Goal: Task Accomplishment & Management: Manage account settings

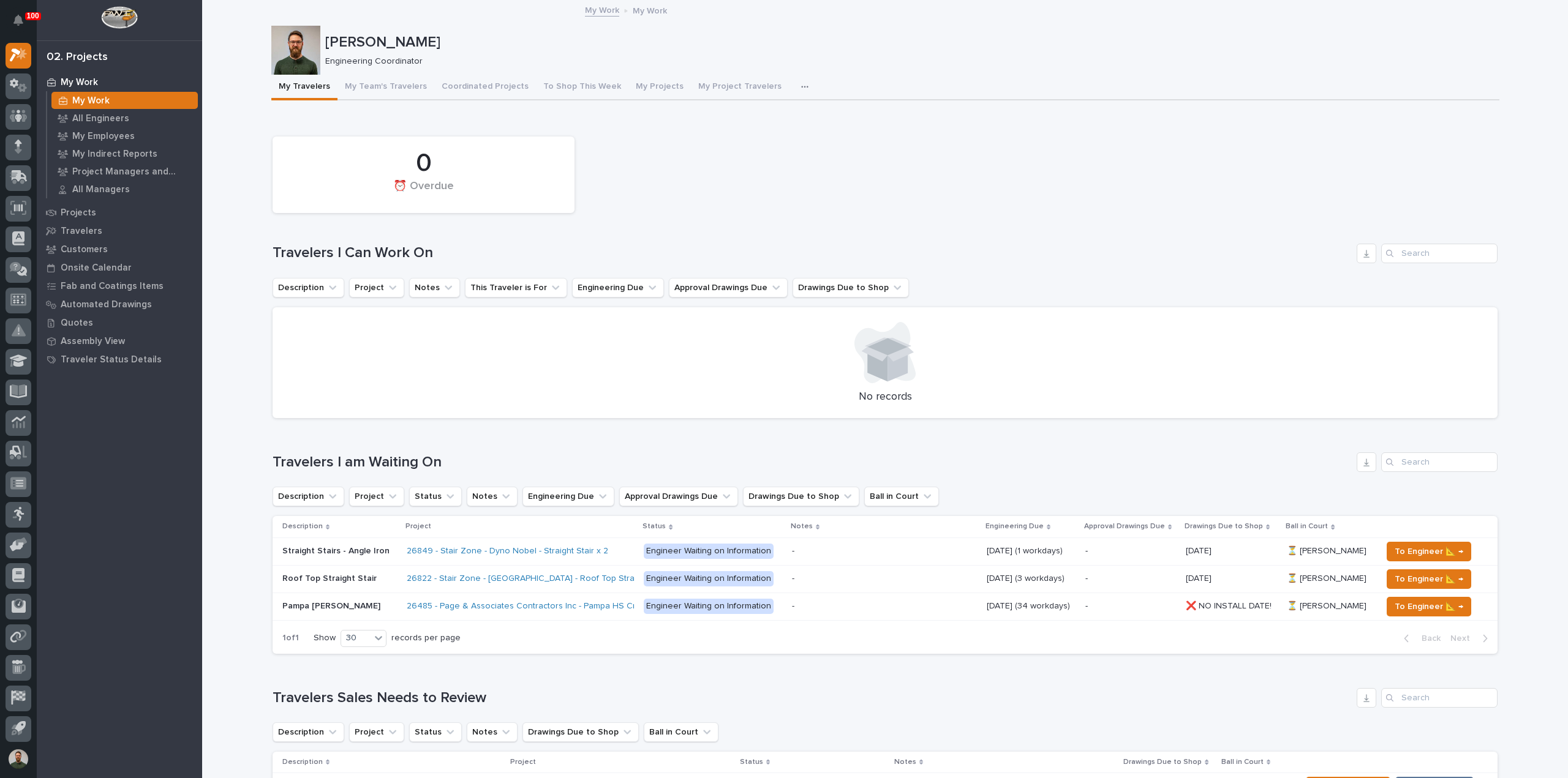
click at [424, 40] on p "[PERSON_NAME]" at bounding box center [910, 42] width 1169 height 18
click at [466, 34] on p "[PERSON_NAME]" at bounding box center [910, 42] width 1169 height 18
click at [386, 57] on p "Engineering Coordinator" at bounding box center [907, 61] width 1165 height 10
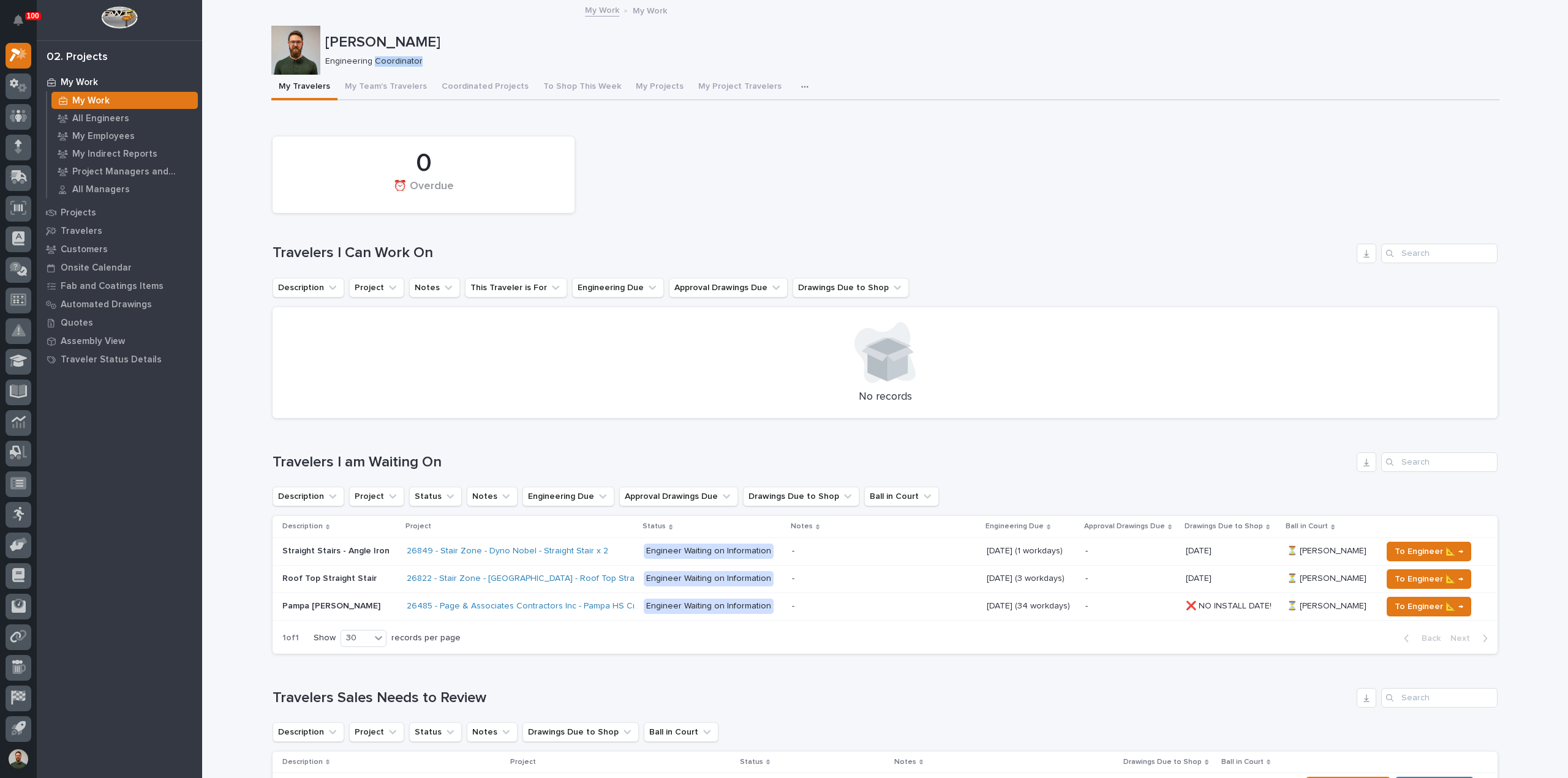
click at [386, 57] on p "Engineering Coordinator" at bounding box center [907, 61] width 1165 height 10
drag, startPoint x: 386, startPoint y: 56, endPoint x: 410, endPoint y: 56, distance: 24.0
click at [386, 57] on p "Engineering Coordinator" at bounding box center [907, 61] width 1165 height 10
click at [445, 54] on div "Engineering Coordinator" at bounding box center [907, 60] width 1165 height 13
click at [117, 115] on p "All Engineers" at bounding box center [101, 119] width 57 height 11
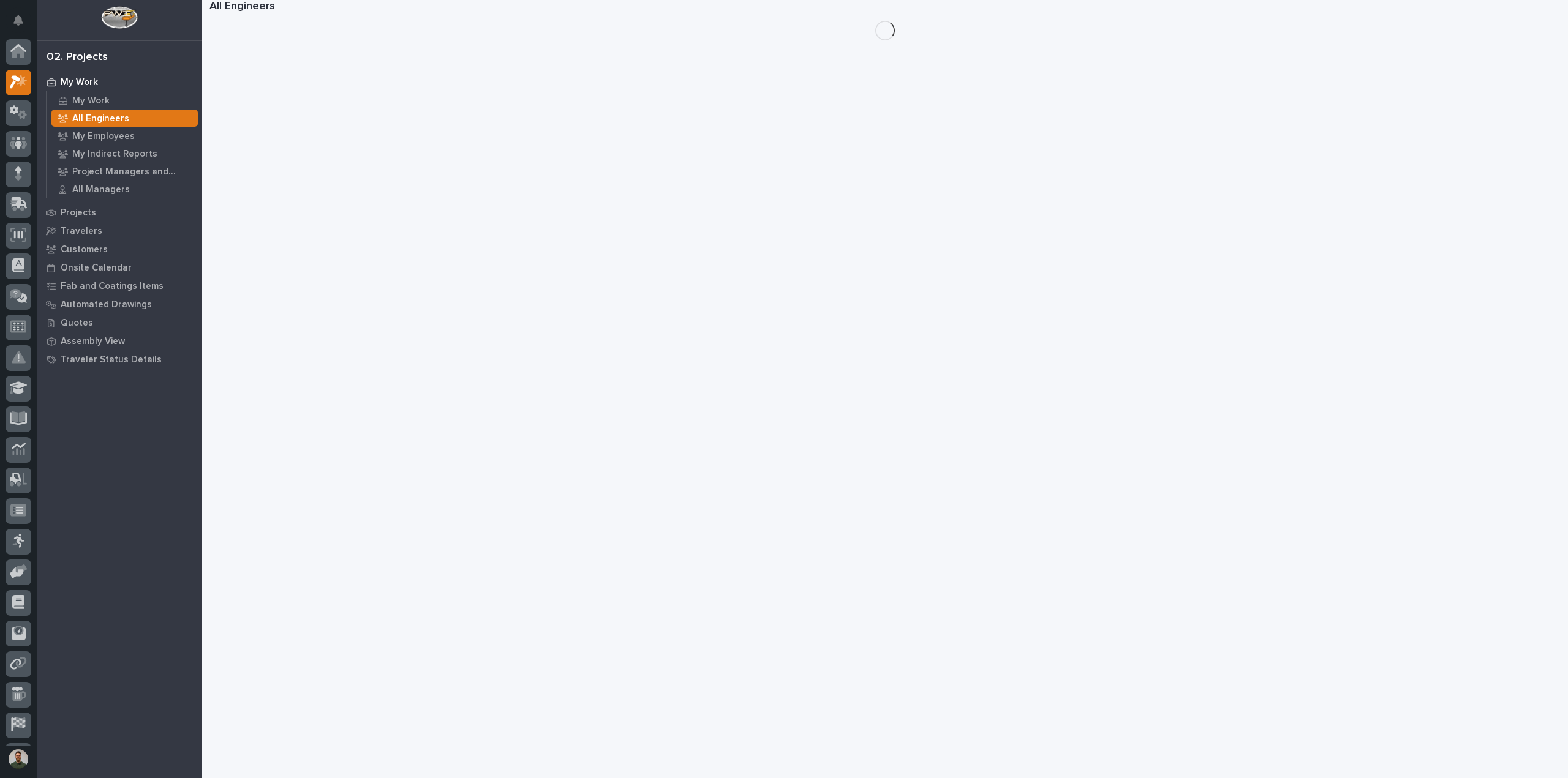
scroll to position [27, 0]
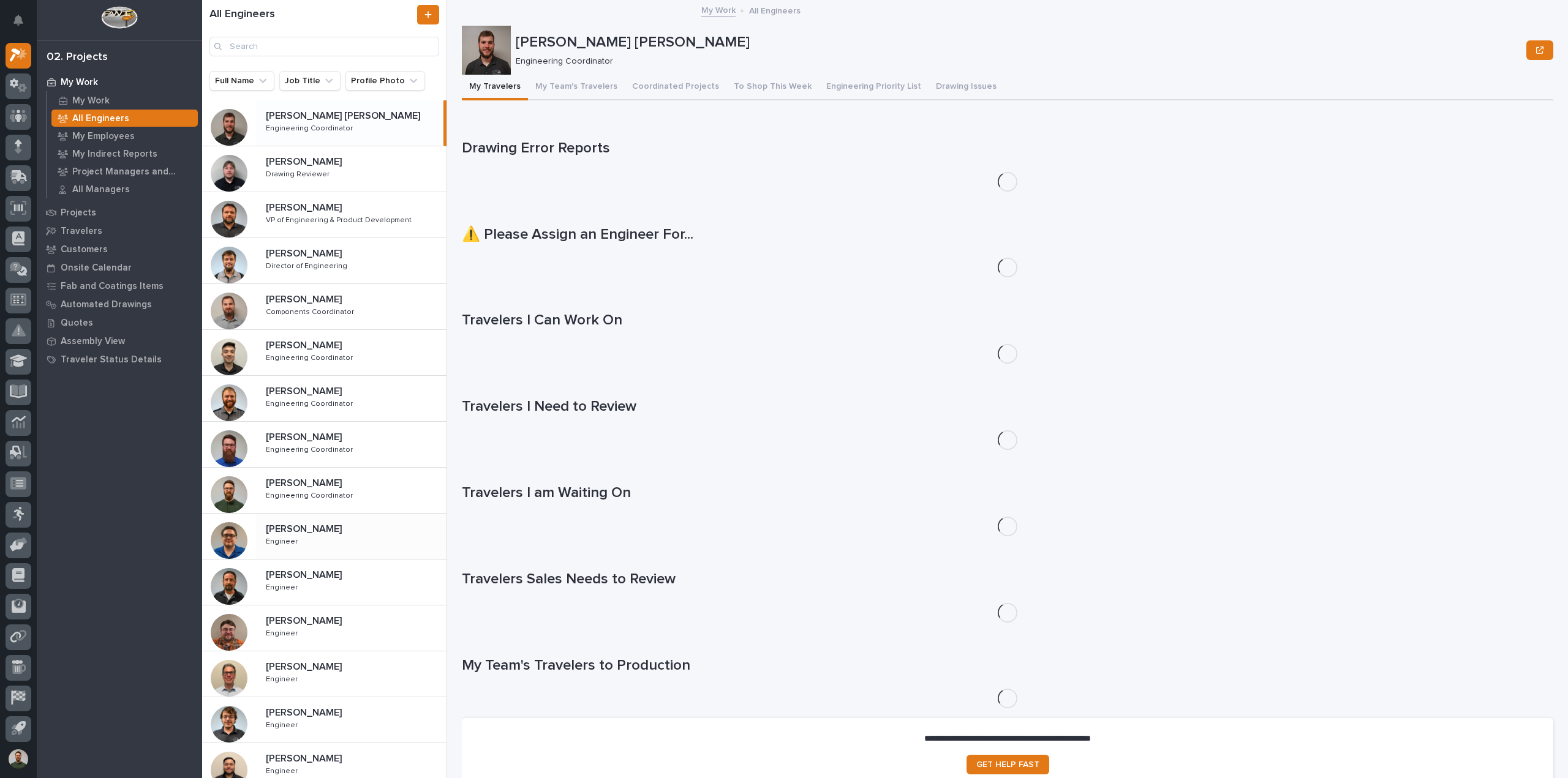
click at [318, 550] on div "[PERSON_NAME] [PERSON_NAME] Engineer Engineer" at bounding box center [351, 536] width 191 height 35
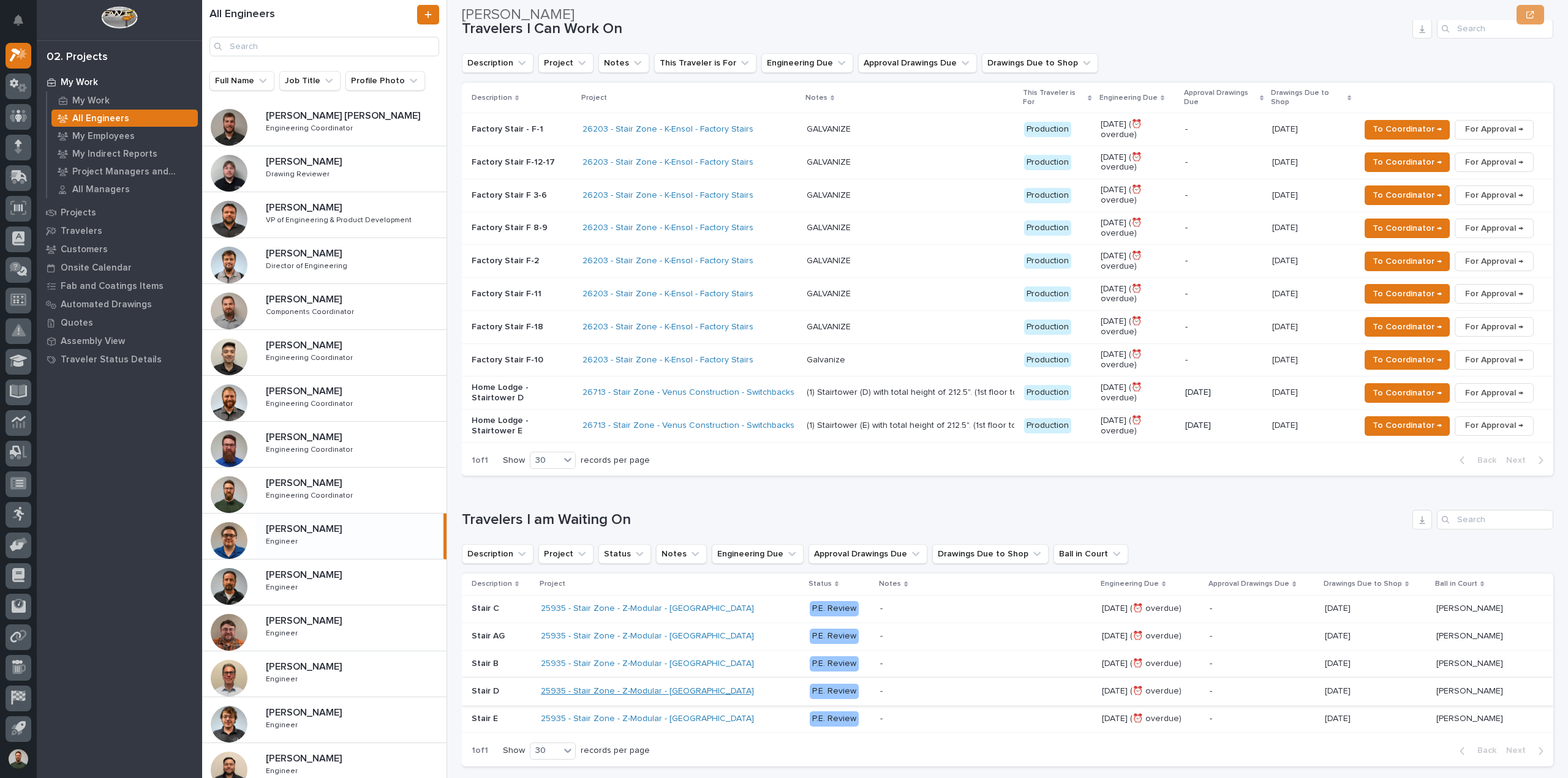
scroll to position [408, 0]
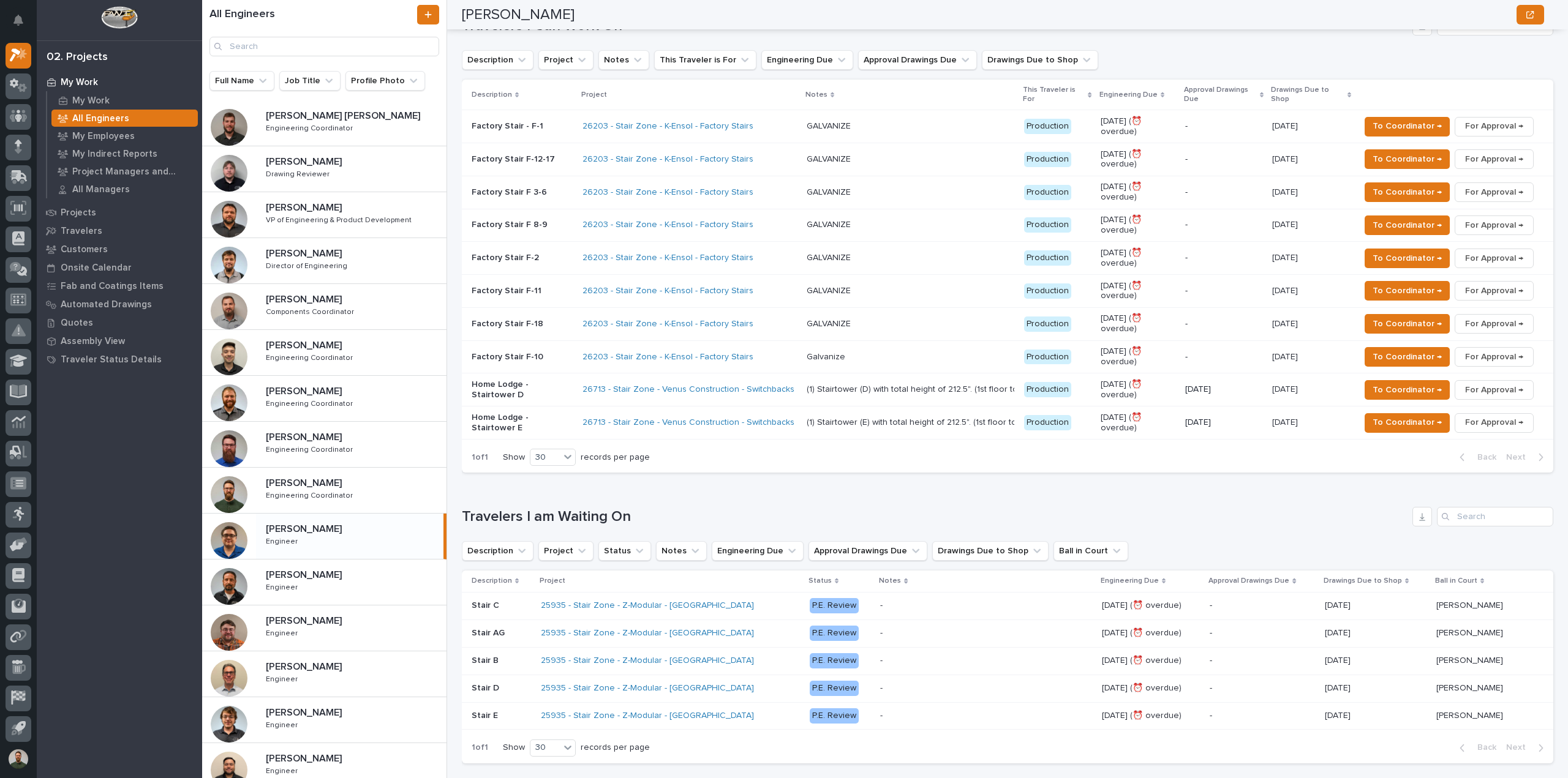
click at [616, 508] on h1 "Travelers I am Waiting On" at bounding box center [935, 516] width 946 height 18
click at [658, 482] on div "Loading... Saving… Travelers I am Waiting On Description Project Status Notes E…" at bounding box center [1007, 627] width 1092 height 291
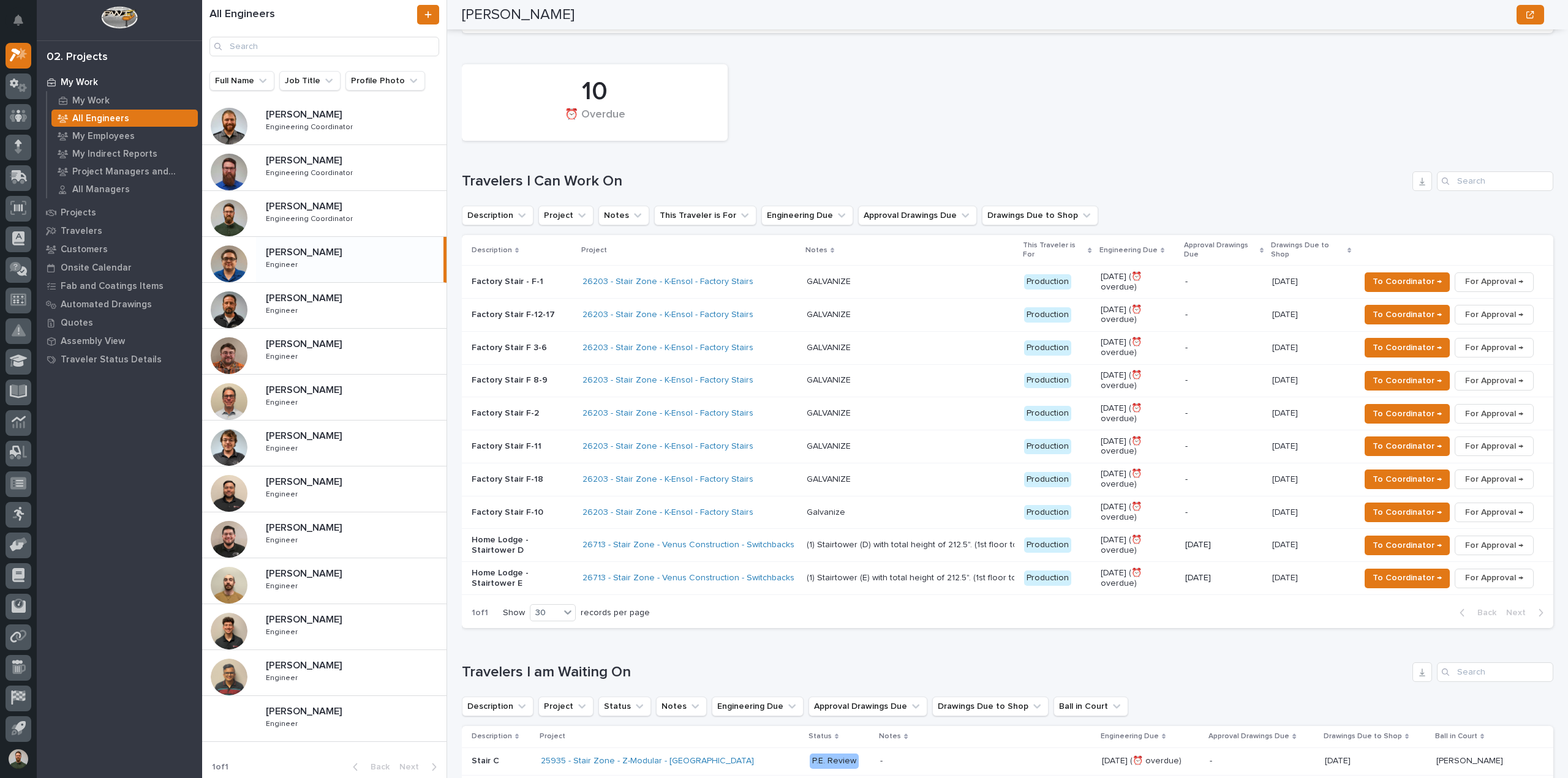
scroll to position [0, 0]
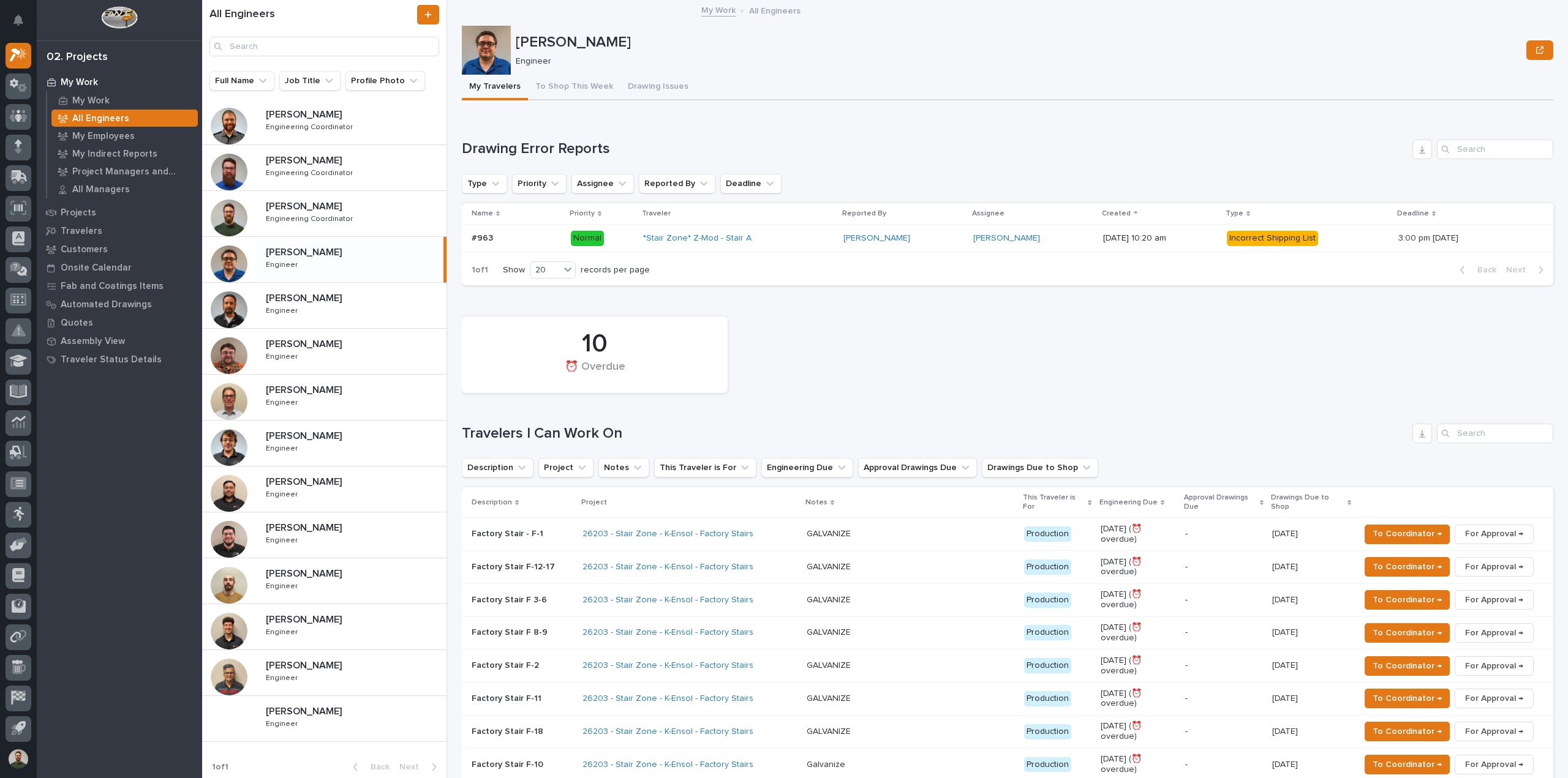
click at [547, 431] on h1 "Travelers I Can Work On" at bounding box center [935, 434] width 946 height 18
click at [558, 413] on div "10 ⏰ Overdue Travelers I Can Work On Description Project Notes This Traveler is…" at bounding box center [1007, 596] width 1092 height 570
click at [598, 431] on h1 "Travelers I Can Work On" at bounding box center [935, 434] width 946 height 18
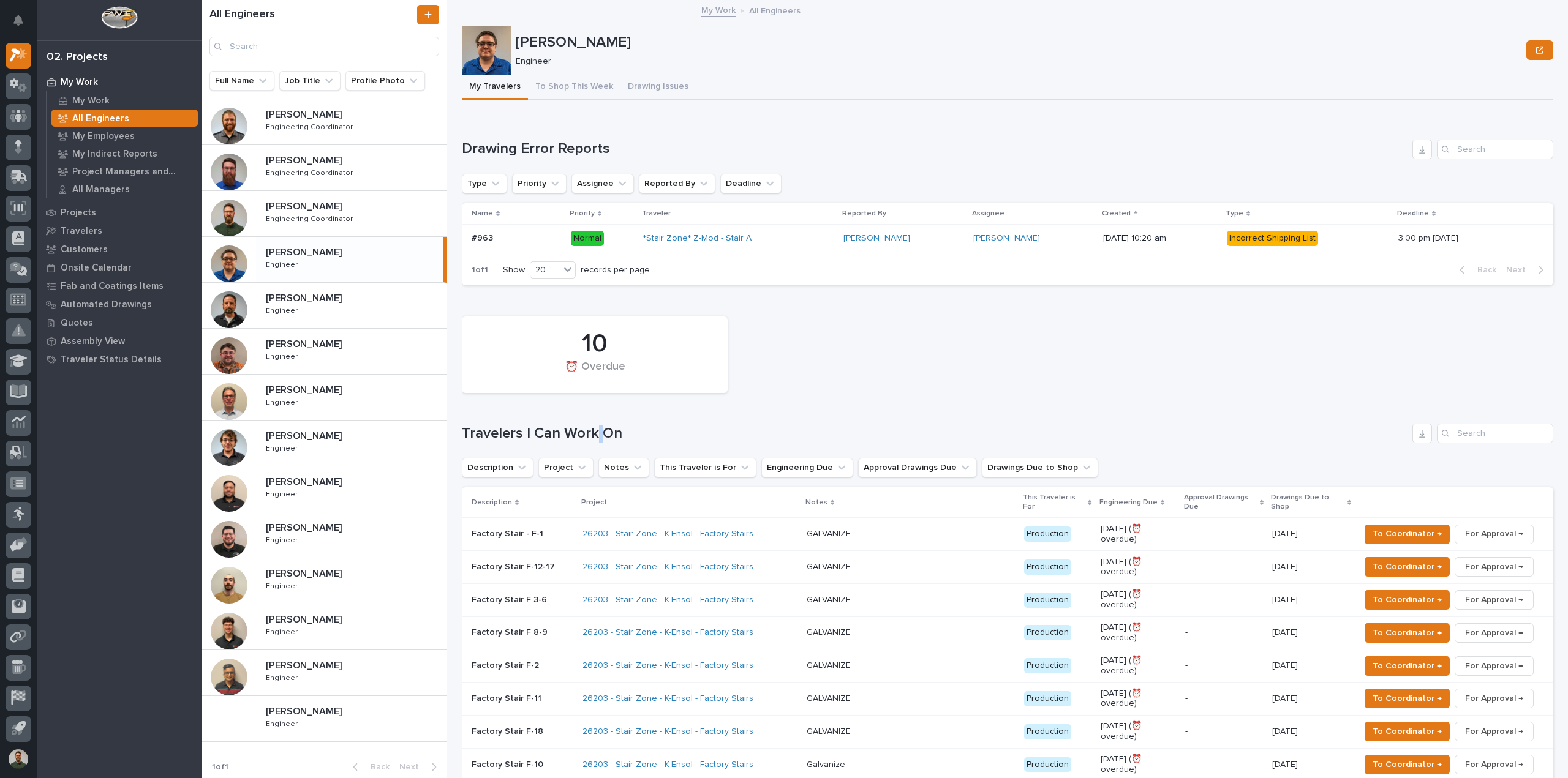
click at [598, 431] on h1 "Travelers I Can Work On" at bounding box center [935, 434] width 946 height 18
click at [618, 414] on div "10 ⏰ Overdue Travelers I Can Work On Description Project Notes This Traveler is…" at bounding box center [1007, 596] width 1092 height 570
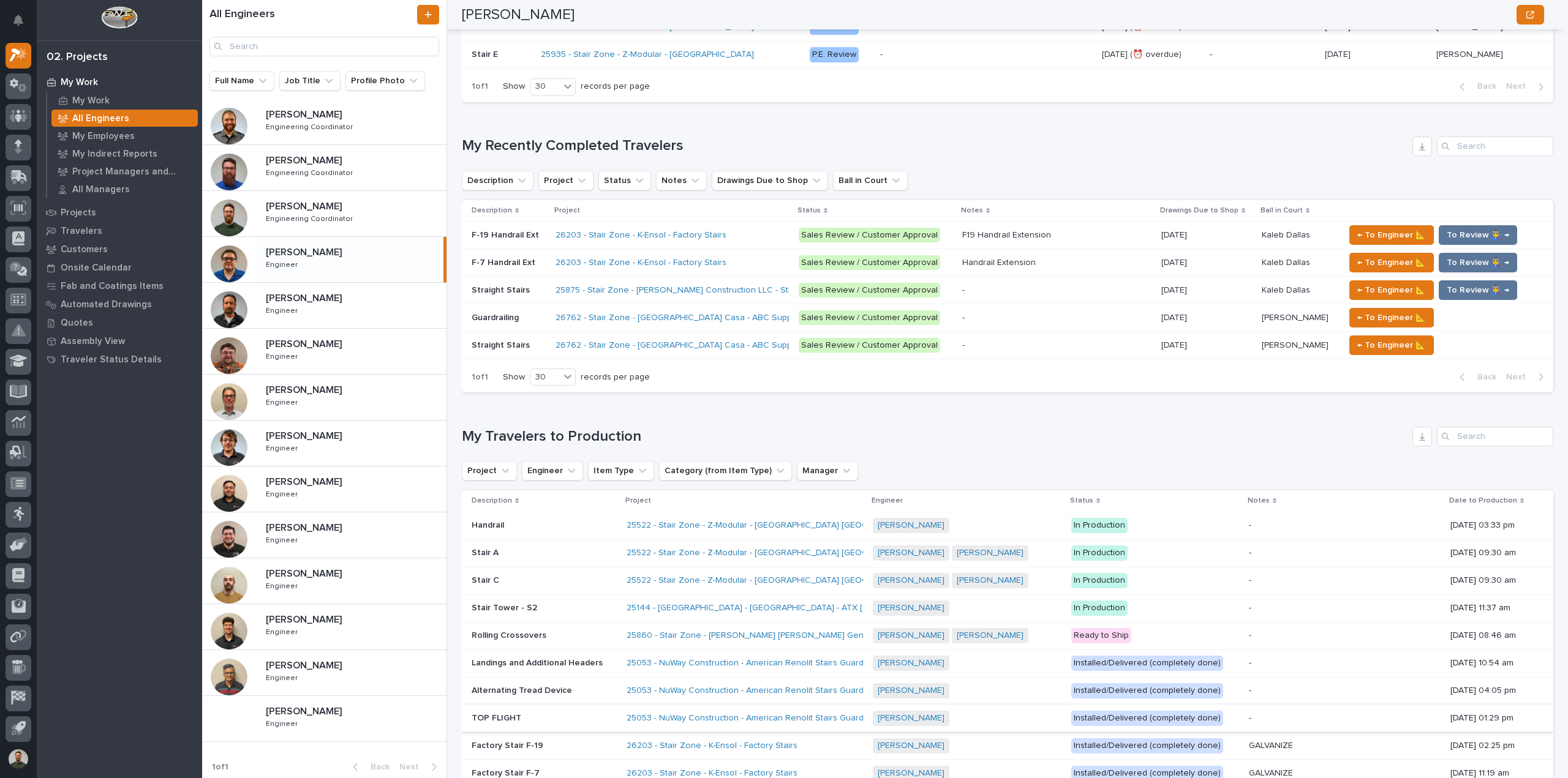
scroll to position [1143, 0]
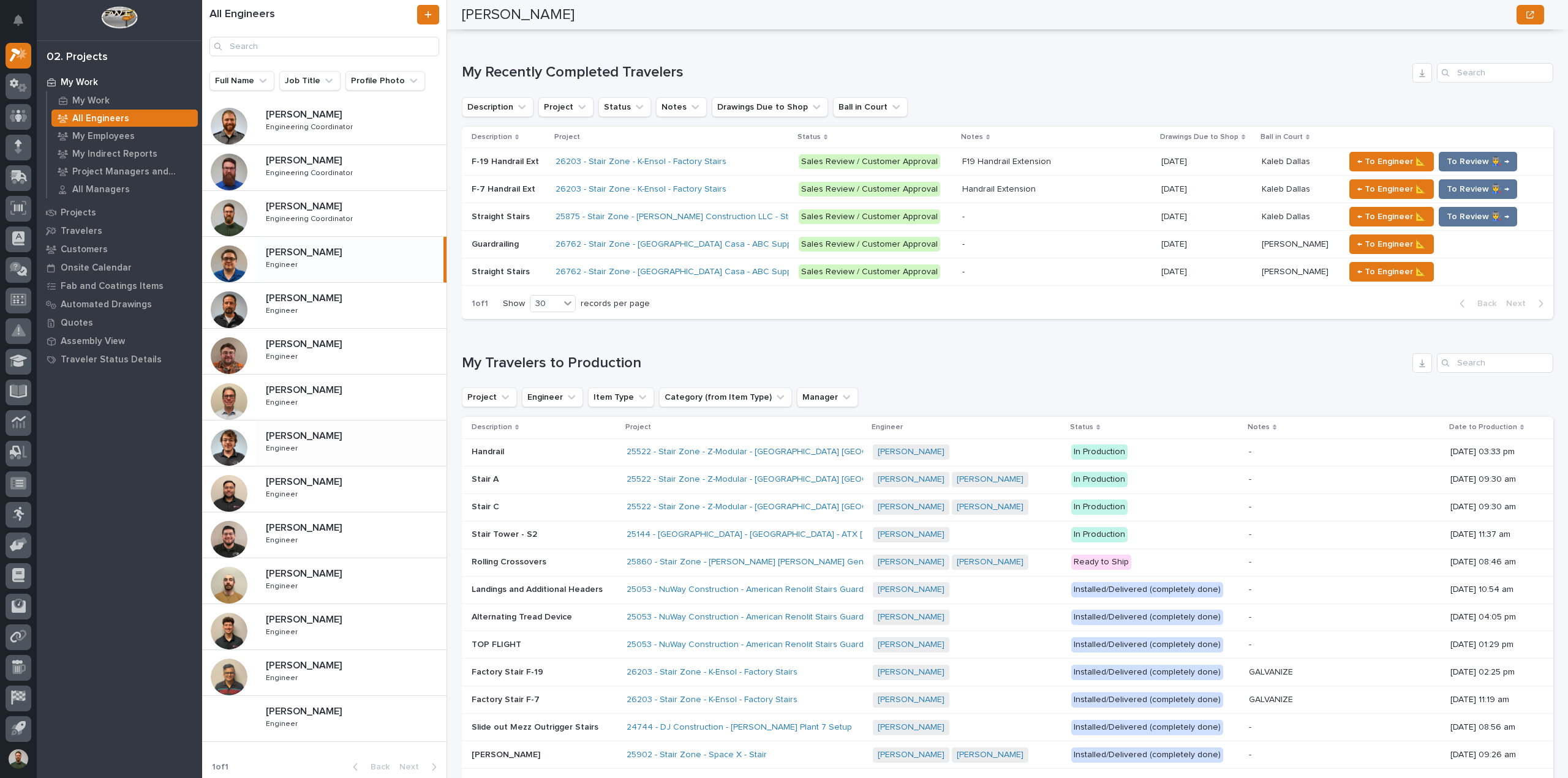
click at [300, 436] on p "[PERSON_NAME]" at bounding box center [305, 435] width 78 height 14
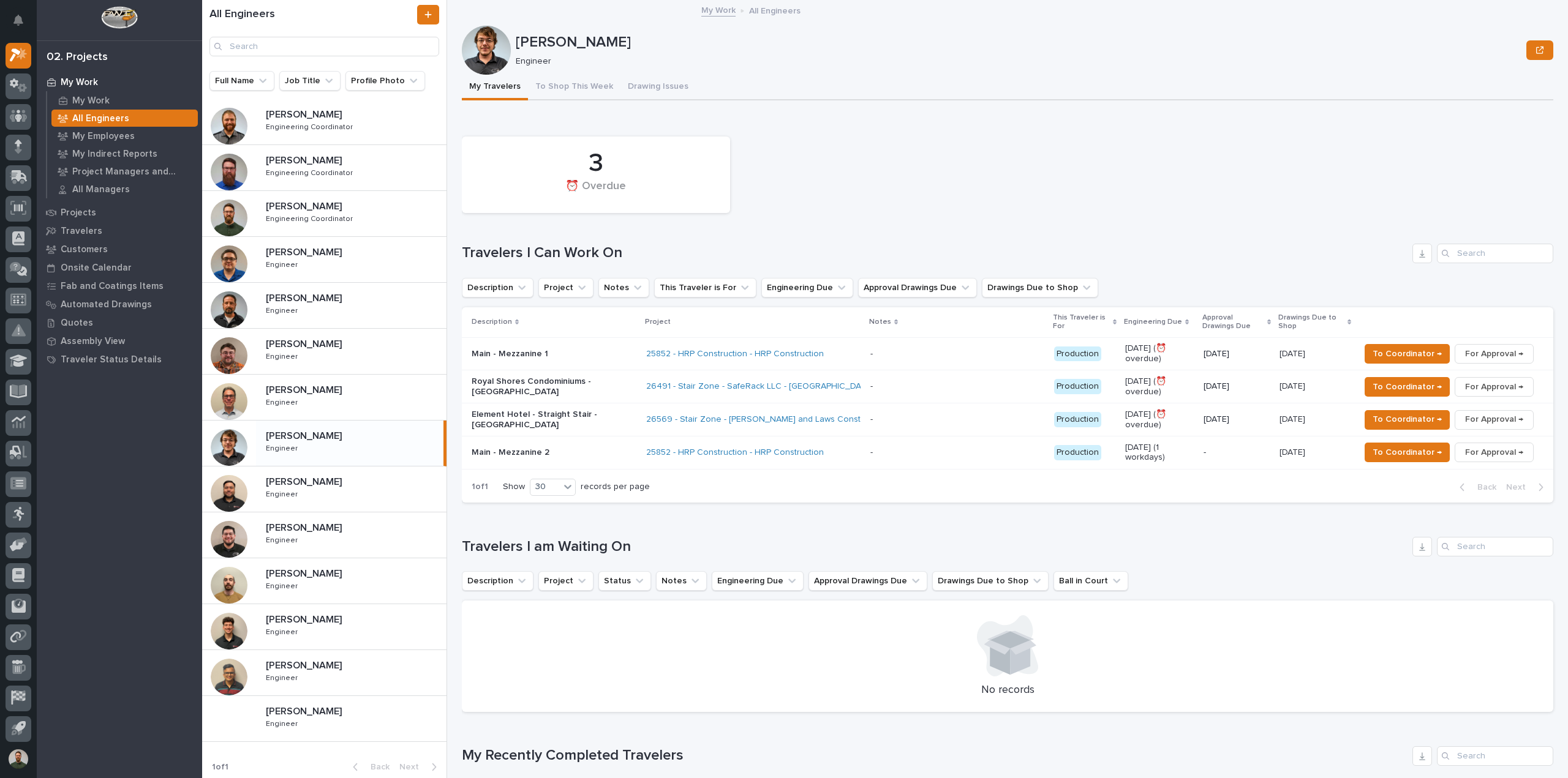
click at [549, 382] on p "Royal Shores Condominiums - [GEOGRAPHIC_DATA]" at bounding box center [554, 387] width 165 height 20
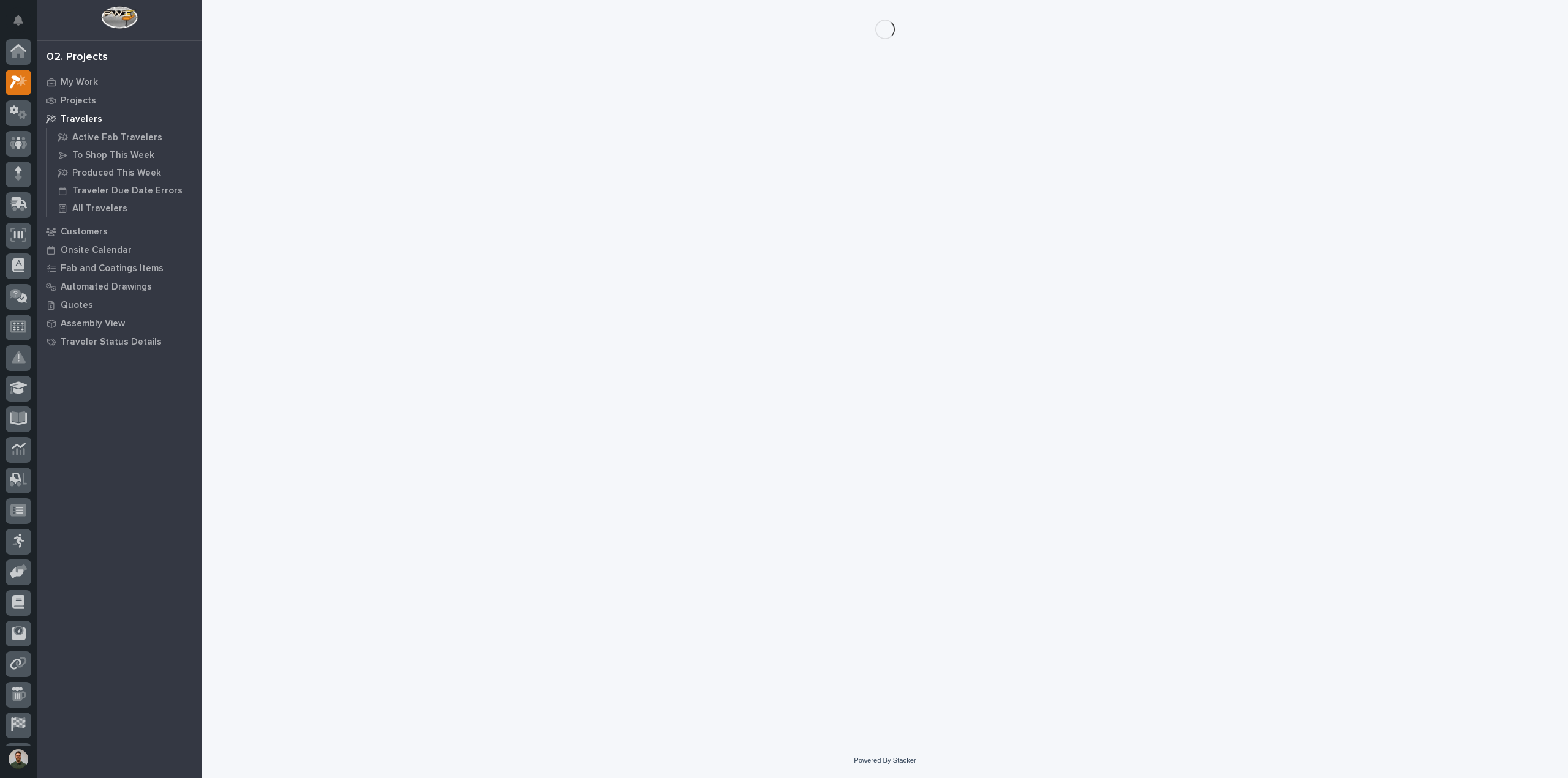
scroll to position [27, 0]
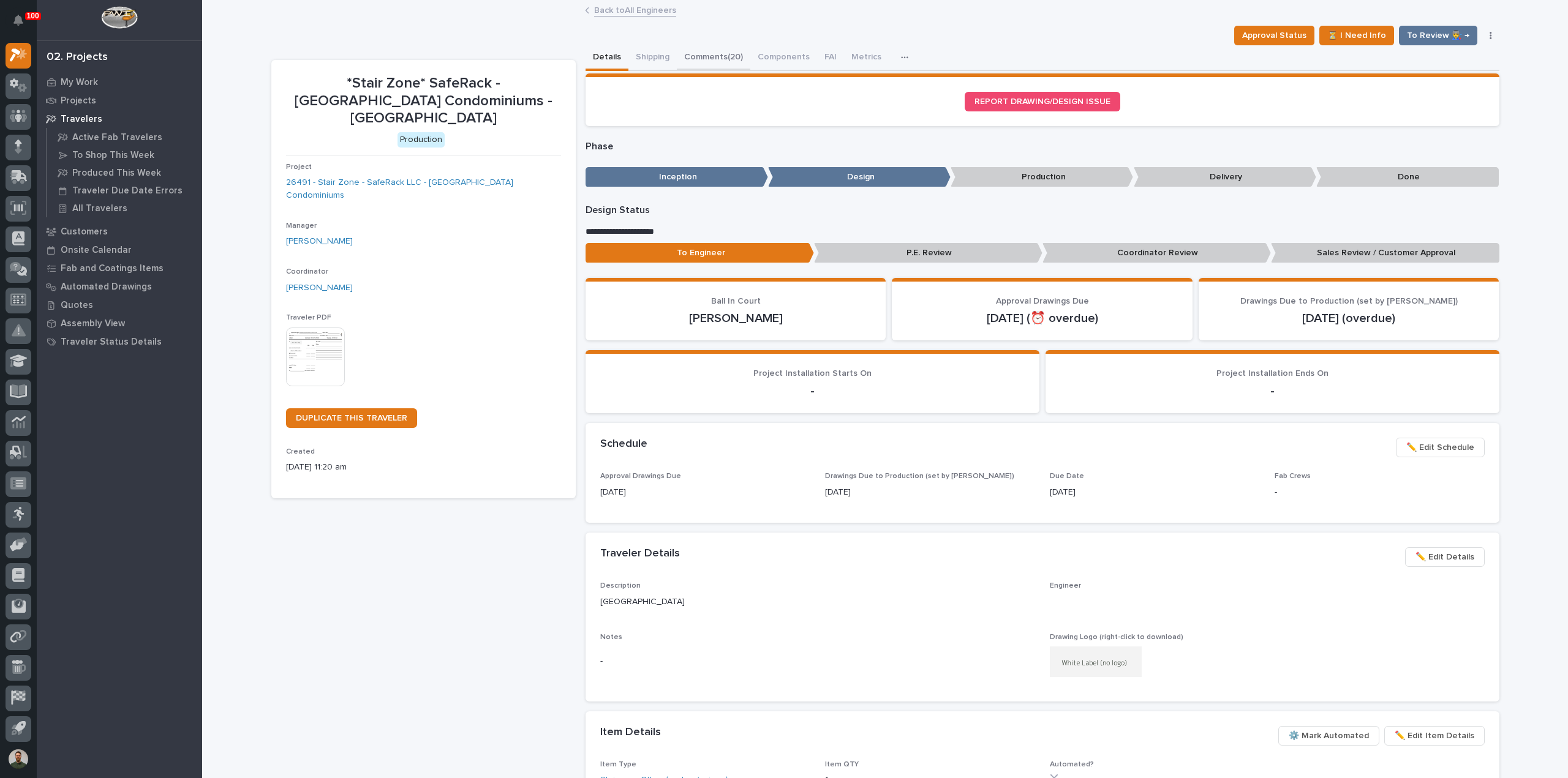
click at [699, 59] on button "Comments (20)" at bounding box center [713, 59] width 74 height 26
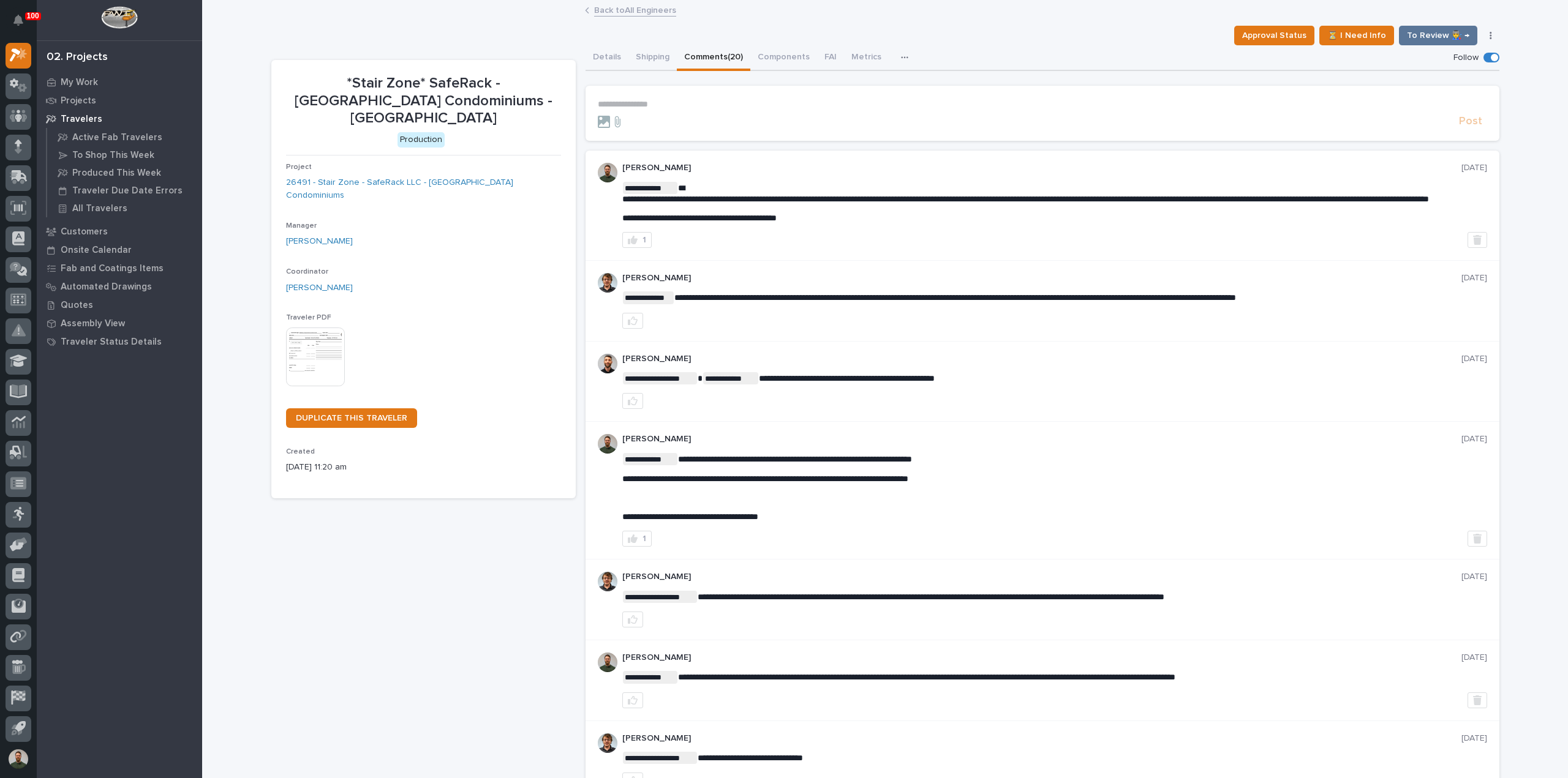
click at [704, 103] on p "**********" at bounding box center [1042, 104] width 889 height 10
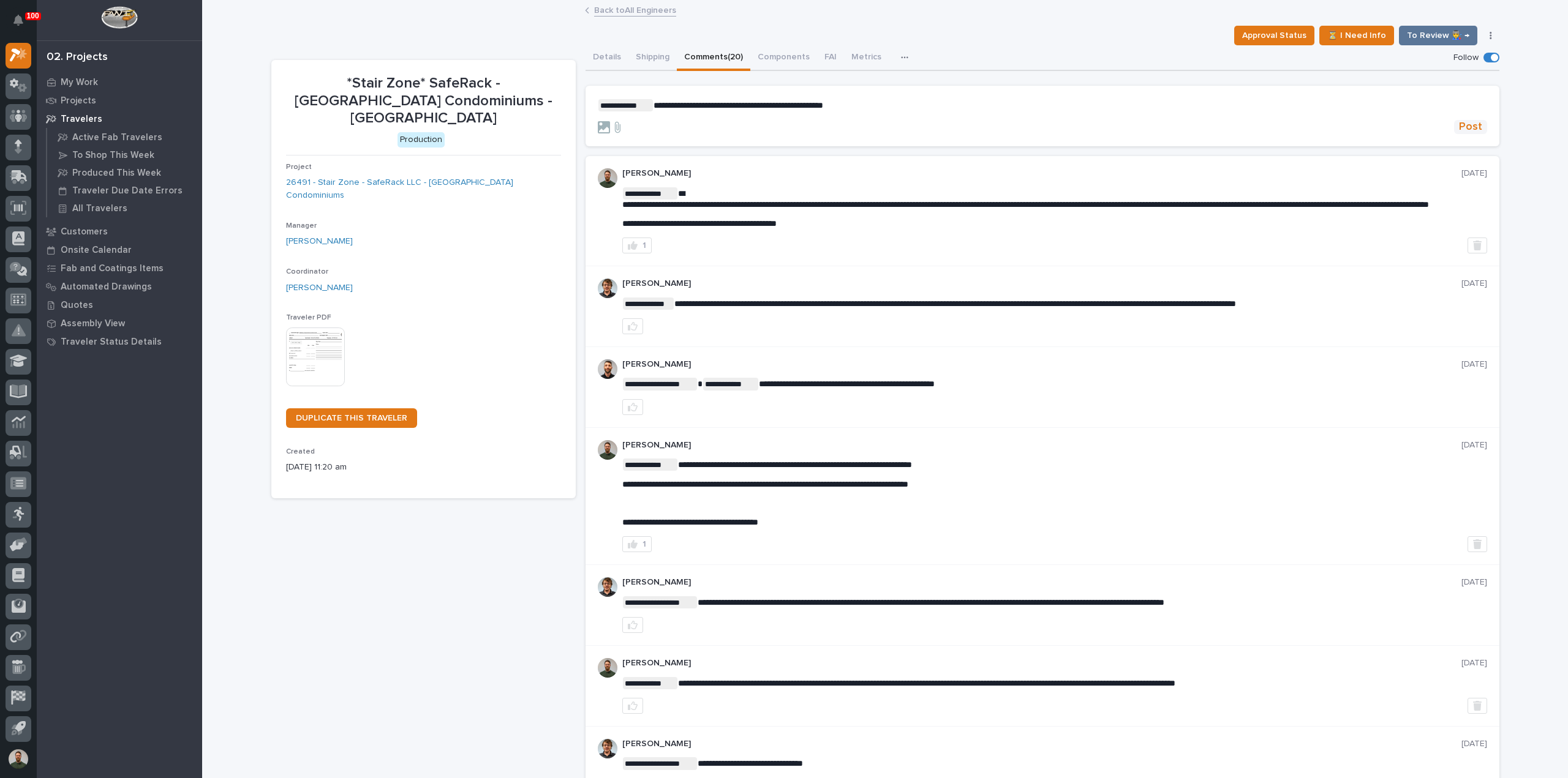
click at [1454, 125] on button "Post" at bounding box center [1471, 127] width 34 height 14
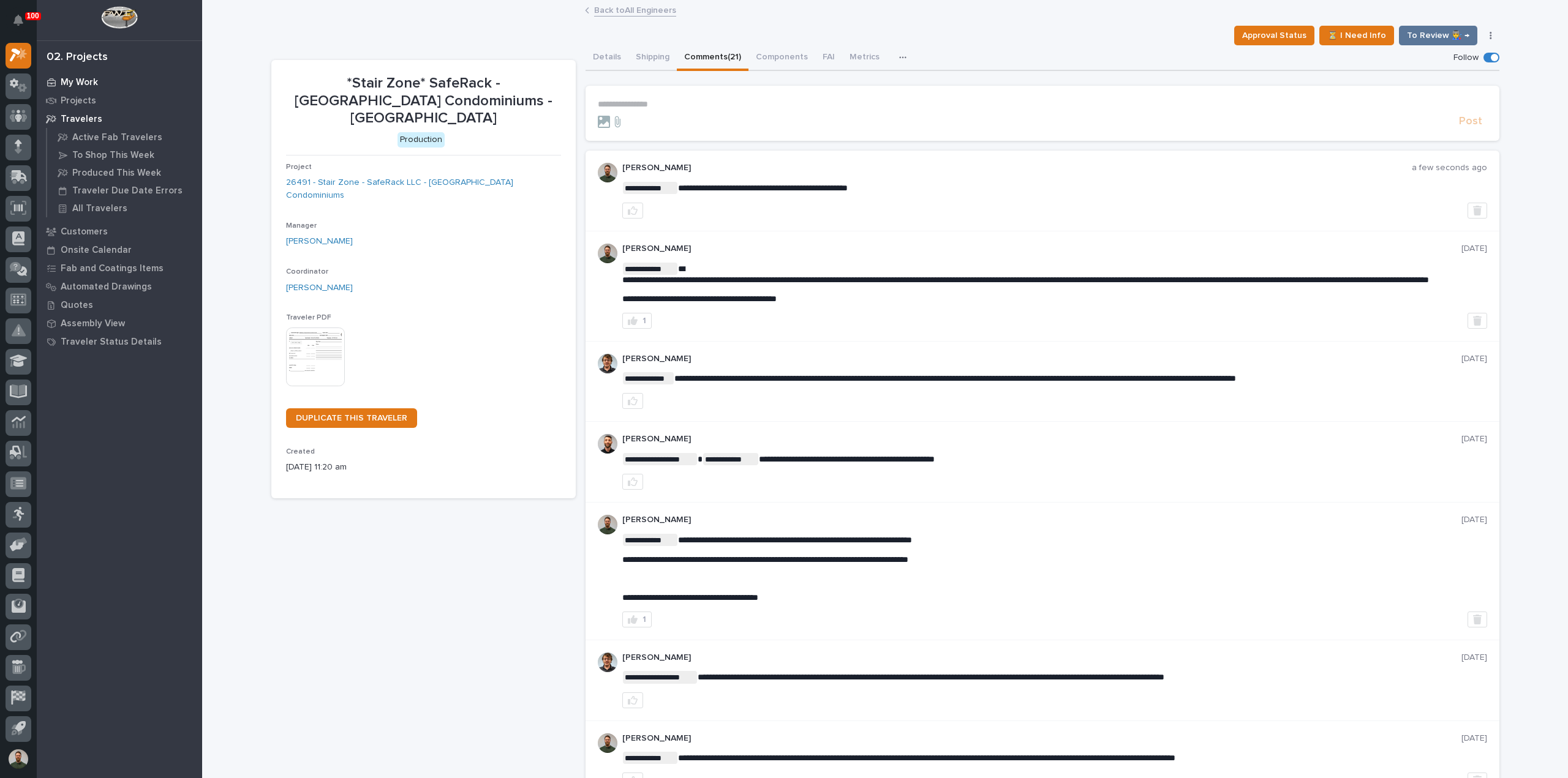
click at [87, 87] on p "My Work" at bounding box center [79, 83] width 37 height 11
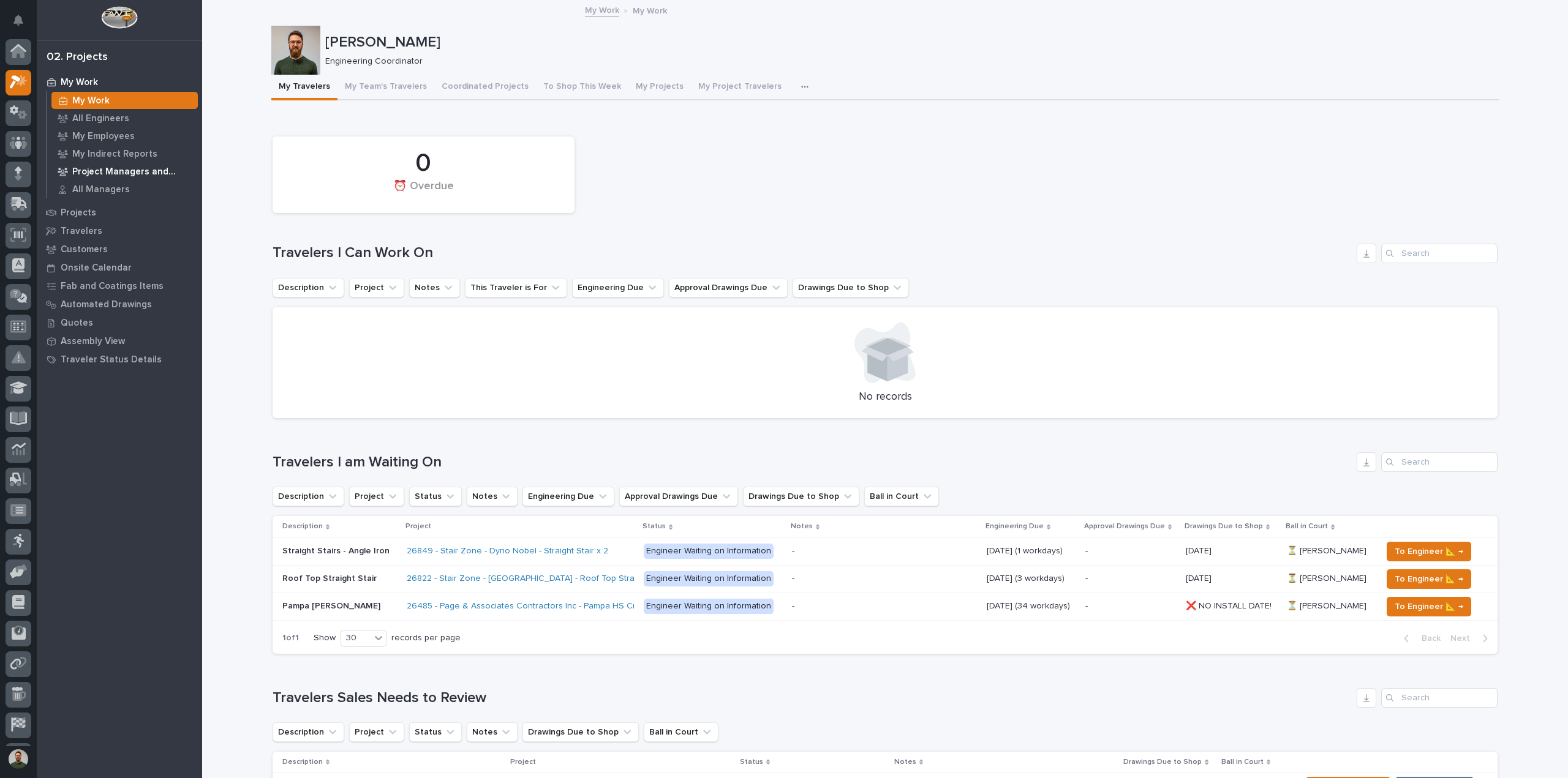
scroll to position [27, 0]
click at [98, 117] on p "All Engineers" at bounding box center [101, 119] width 57 height 11
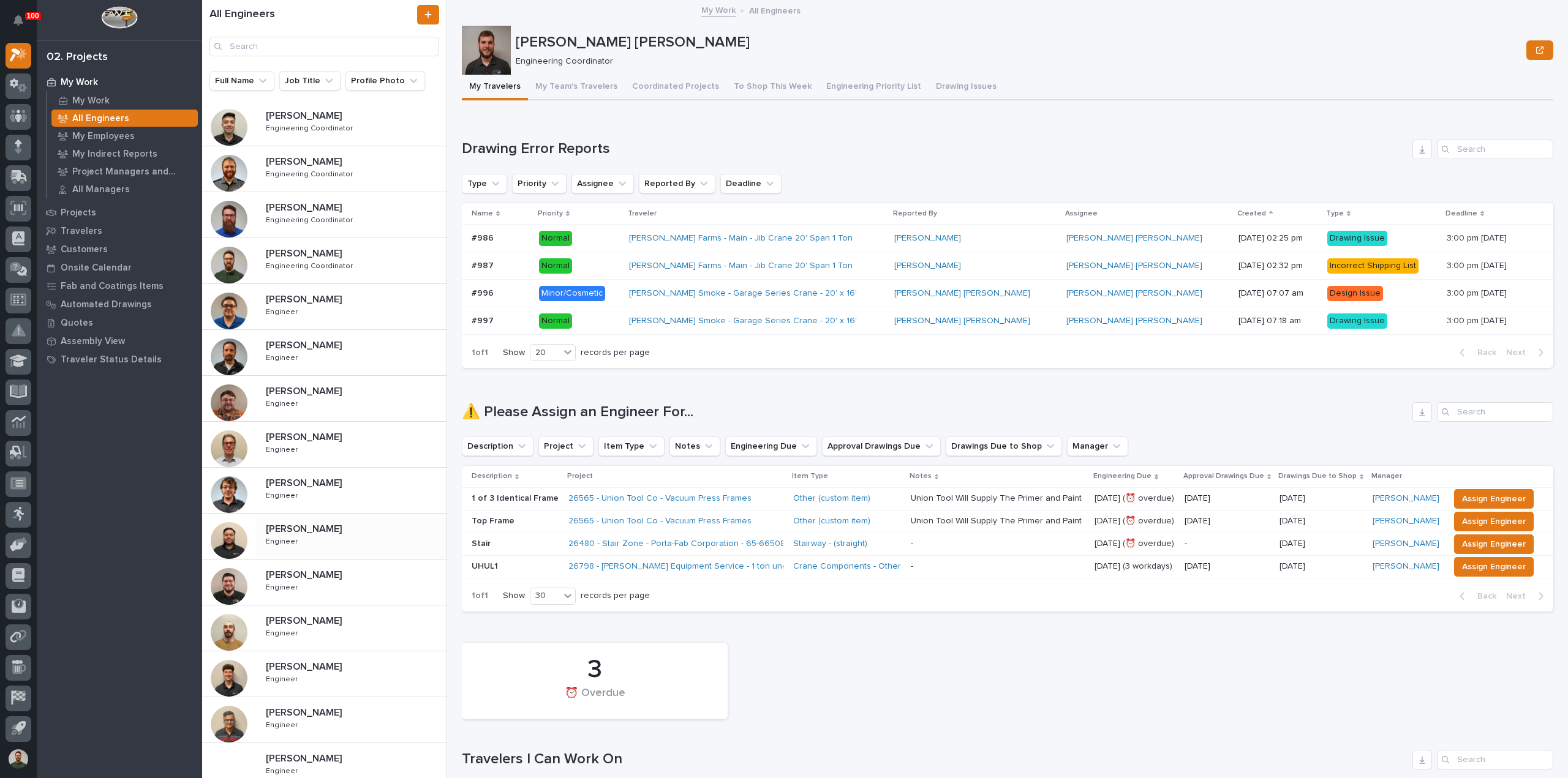
scroll to position [245, 0]
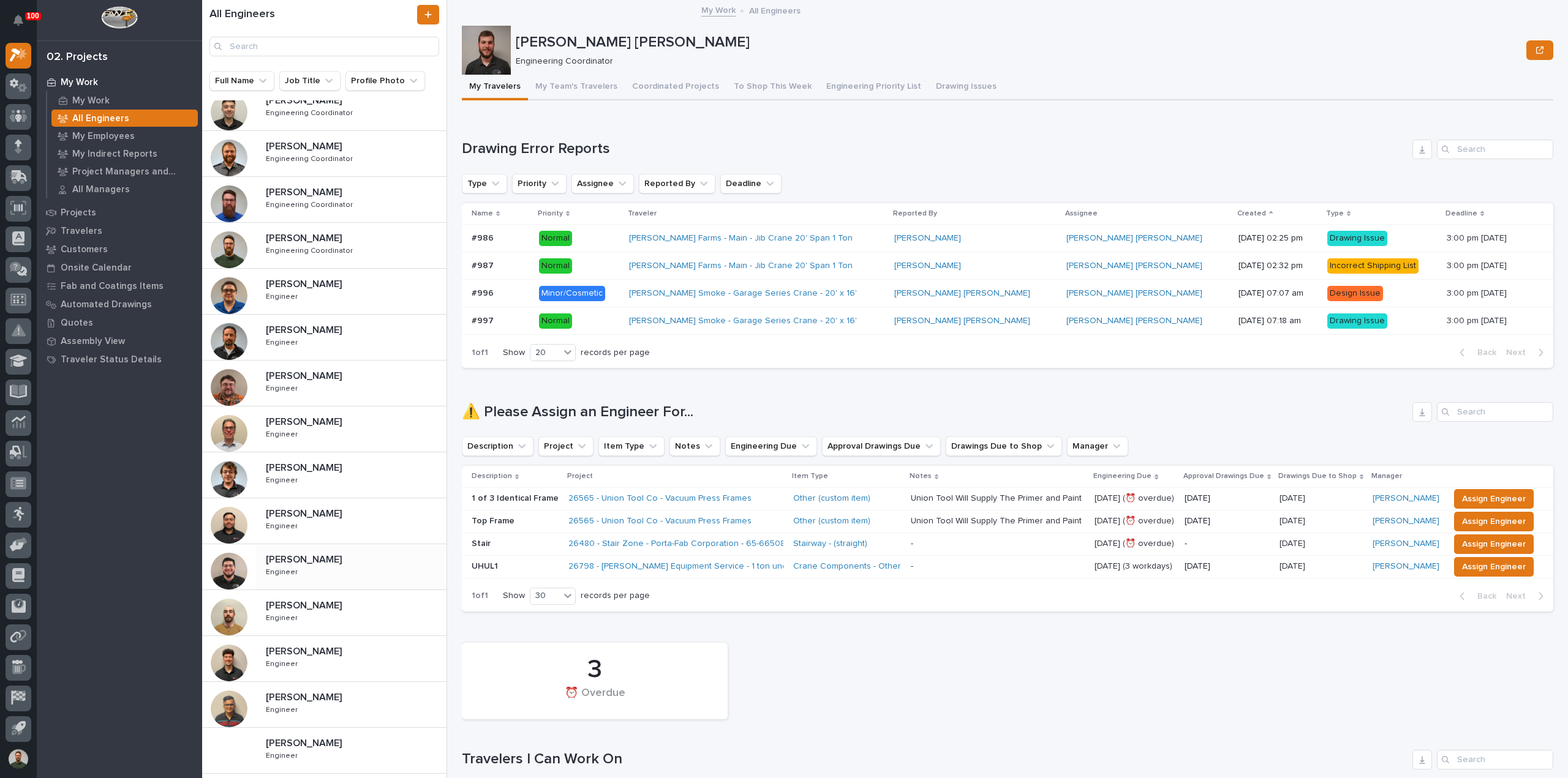
click at [332, 565] on div "[PERSON_NAME] [PERSON_NAME] Engineer Engineer" at bounding box center [351, 567] width 191 height 35
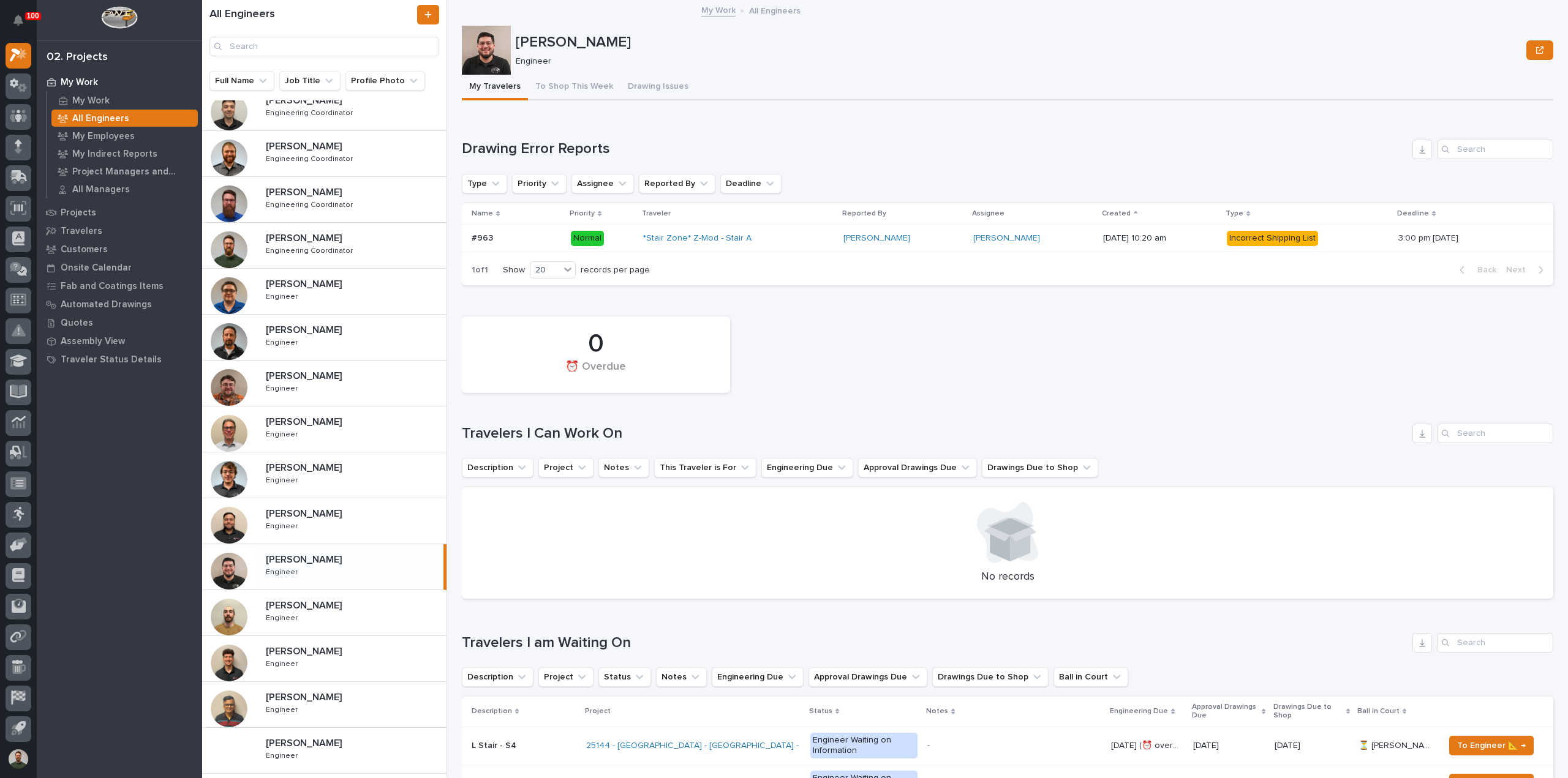
click at [560, 146] on h1 "Drawing Error Reports" at bounding box center [935, 149] width 946 height 18
click at [559, 146] on h1 "Drawing Error Reports" at bounding box center [935, 149] width 946 height 18
click at [561, 127] on div "Loading... Saving… Drawing Error Reports Type Priority Assignee Reported By Dea…" at bounding box center [1007, 206] width 1092 height 181
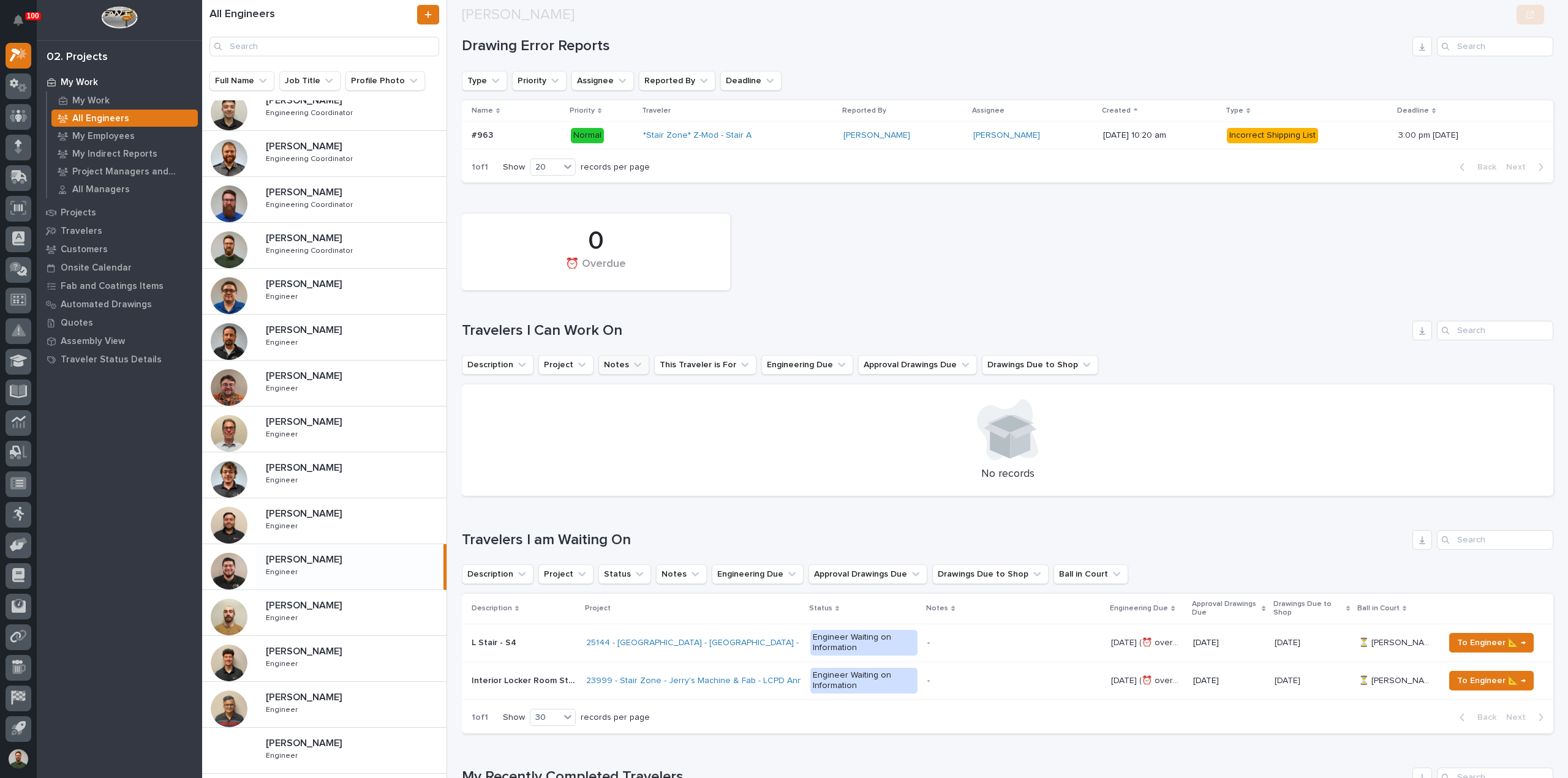
scroll to position [327, 0]
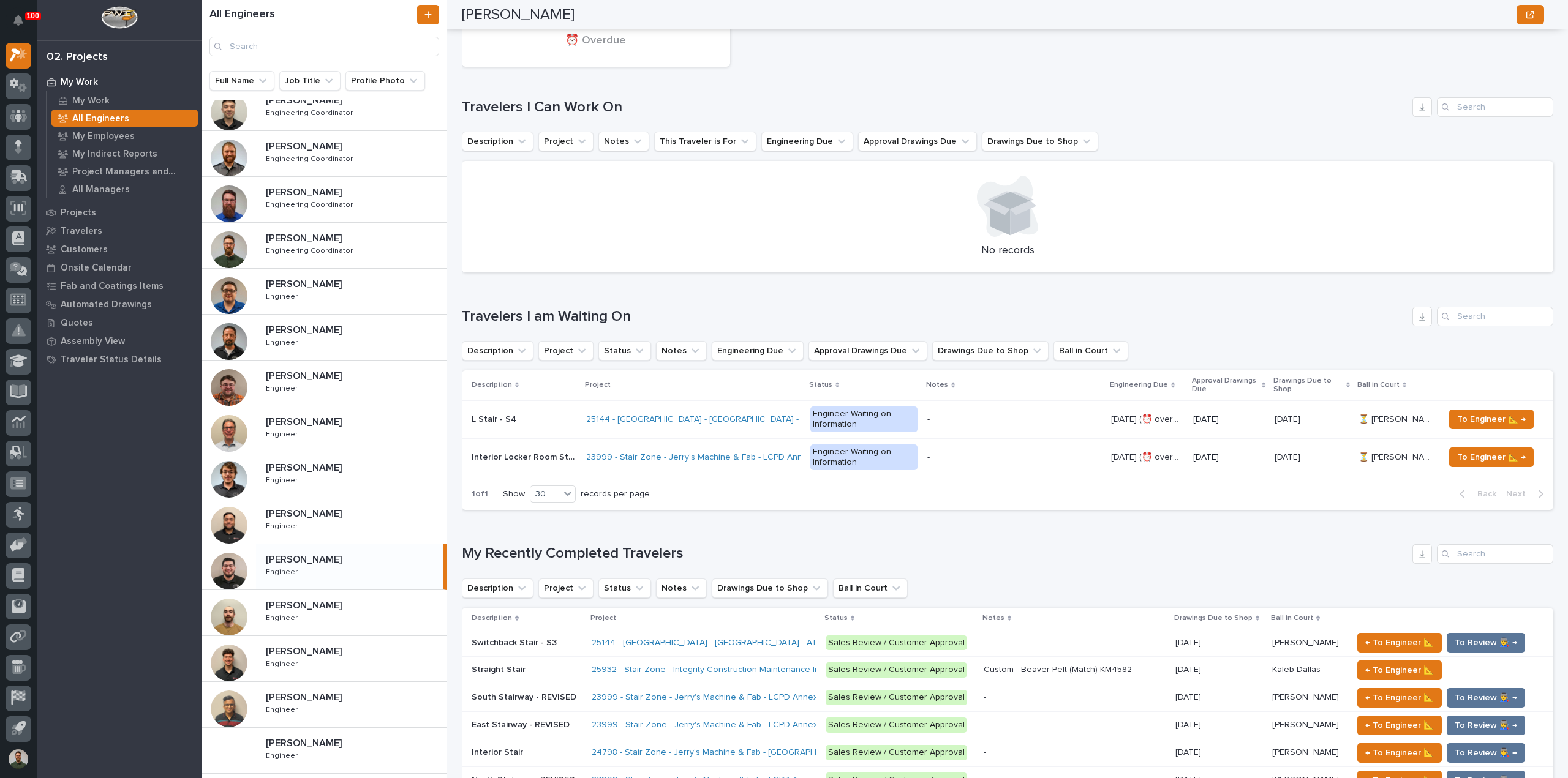
click at [621, 553] on h1 "My Recently Completed Travelers" at bounding box center [935, 554] width 946 height 18
click at [626, 534] on div "Loading... Saving… My Recently Completed Travelers Description Project Status N…" at bounding box center [1007, 720] width 1092 height 400
click at [631, 545] on h1 "My Recently Completed Travelers" at bounding box center [935, 554] width 946 height 18
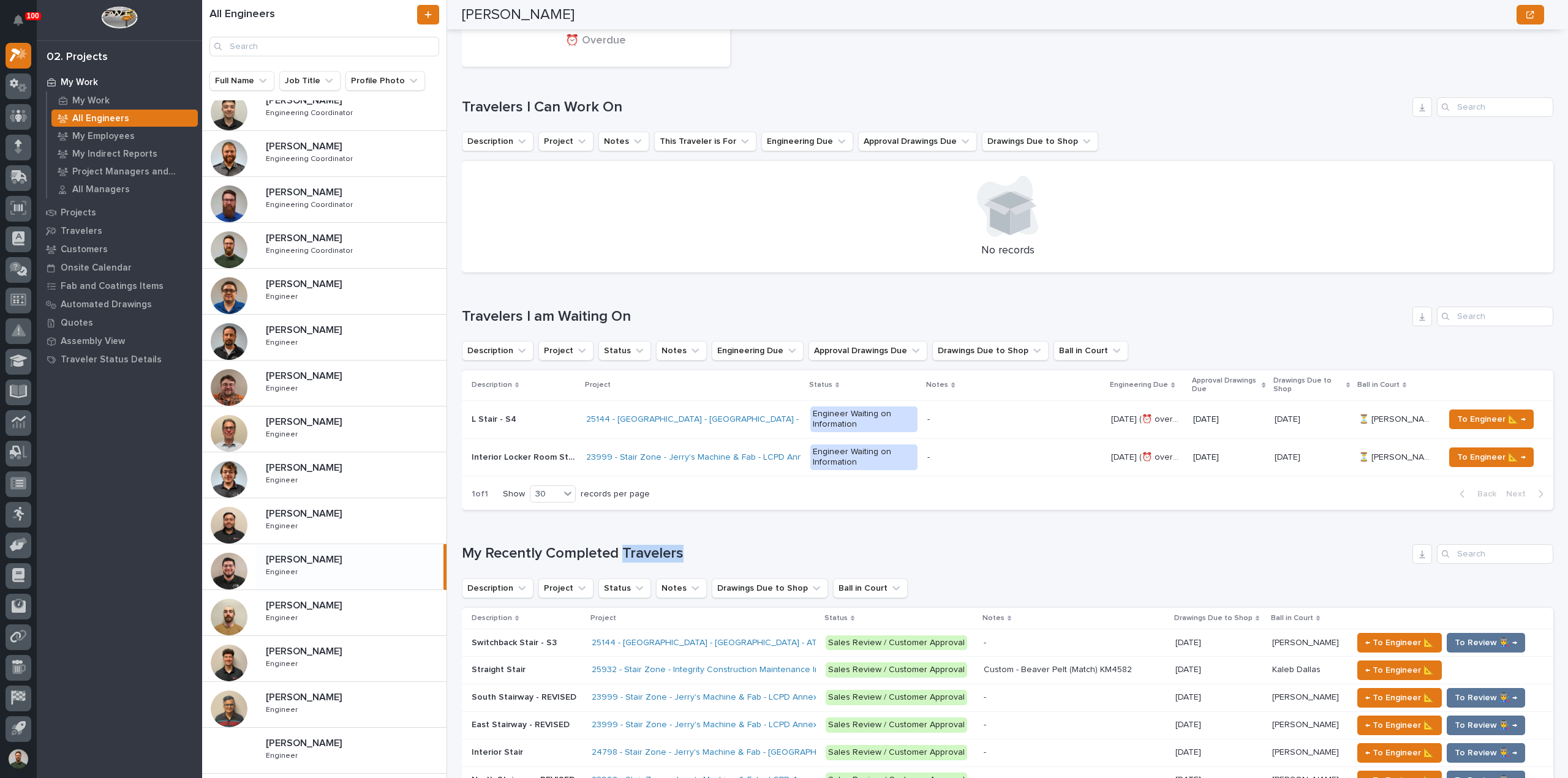
click at [631, 545] on h1 "My Recently Completed Travelers" at bounding box center [935, 554] width 946 height 18
click at [642, 536] on div "Loading... Saving… My Recently Completed Travelers Description Project Status N…" at bounding box center [1007, 720] width 1092 height 400
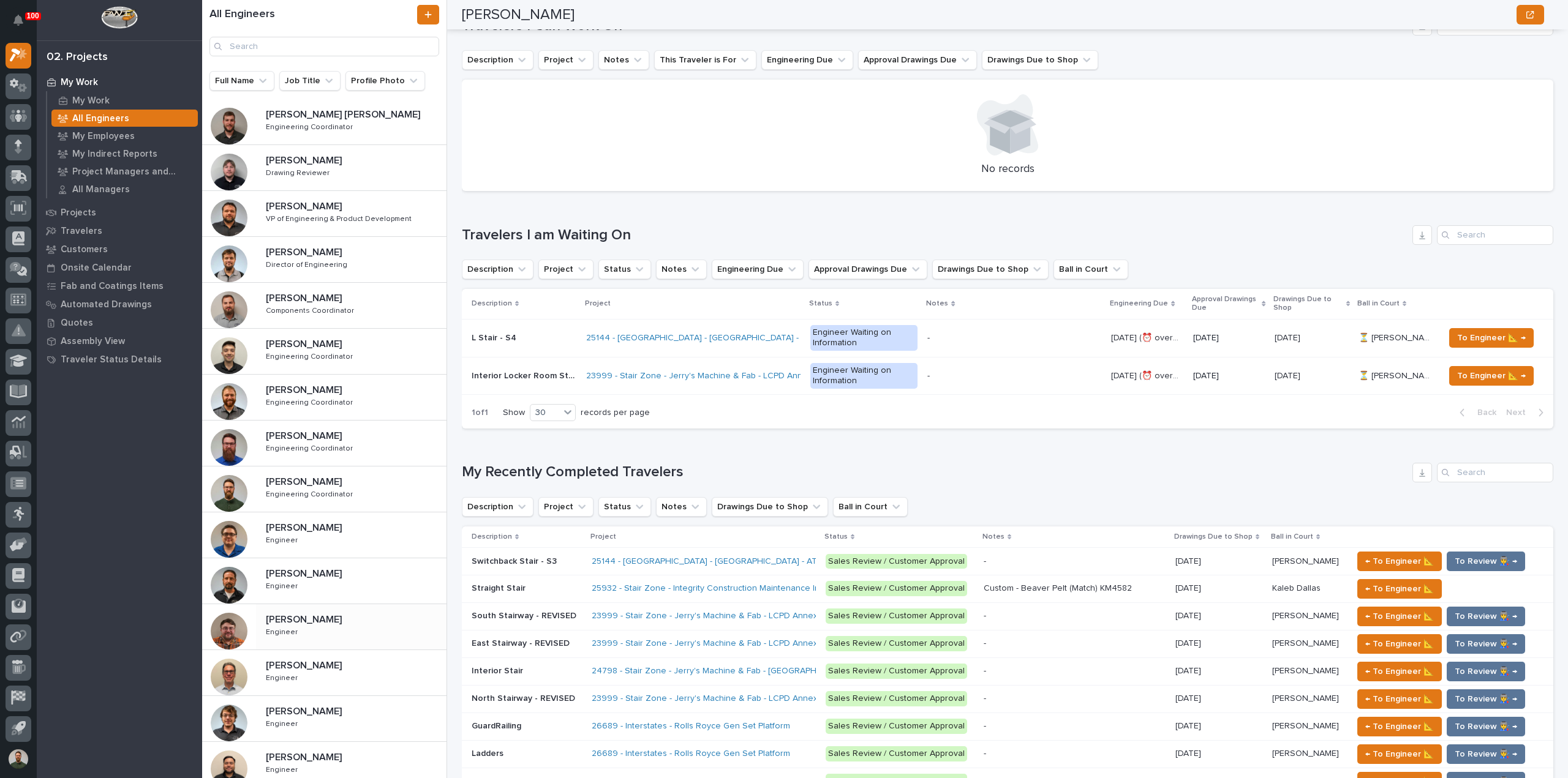
scroll to position [0, 0]
click at [340, 547] on div "[PERSON_NAME] [PERSON_NAME] Engineer Engineer" at bounding box center [351, 536] width 191 height 35
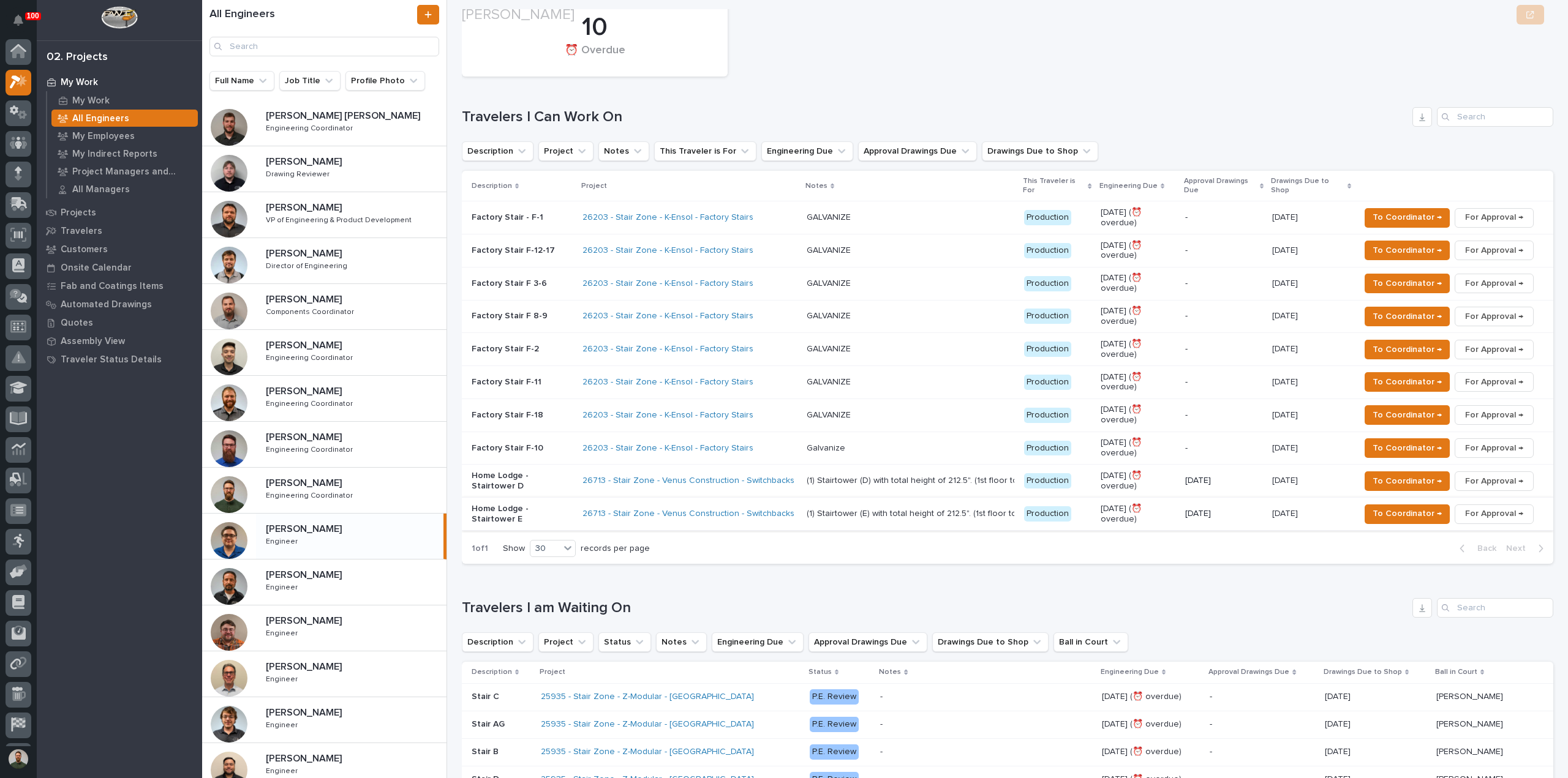
scroll to position [327, 0]
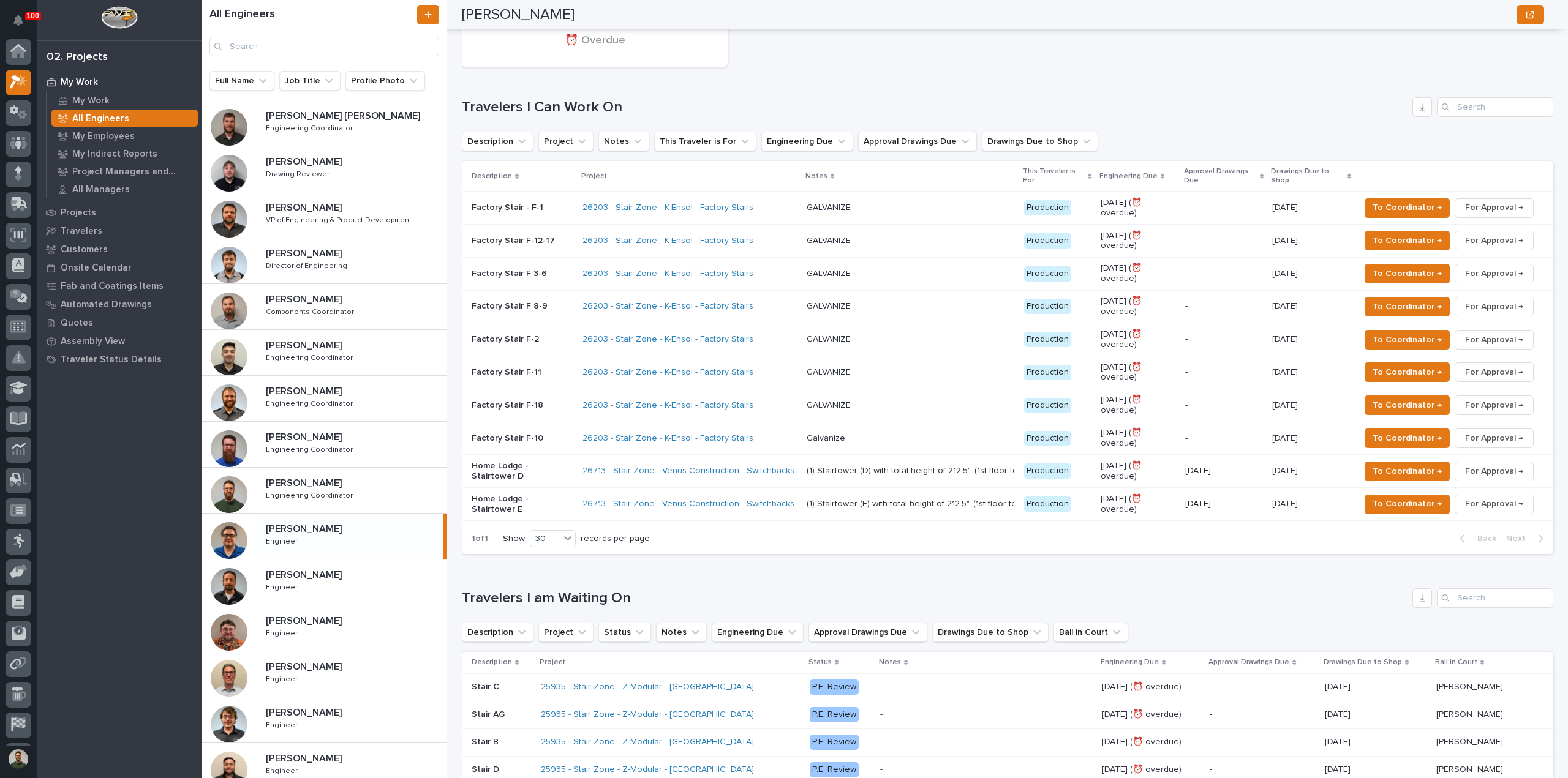
click at [610, 590] on h1 "Travelers I am Waiting On" at bounding box center [935, 598] width 946 height 18
click at [642, 564] on div "Loading... Saving… Travelers I am Waiting On Description Project Status Notes E…" at bounding box center [1007, 709] width 1092 height 291
click at [610, 590] on h1 "Travelers I am Waiting On" at bounding box center [935, 598] width 946 height 18
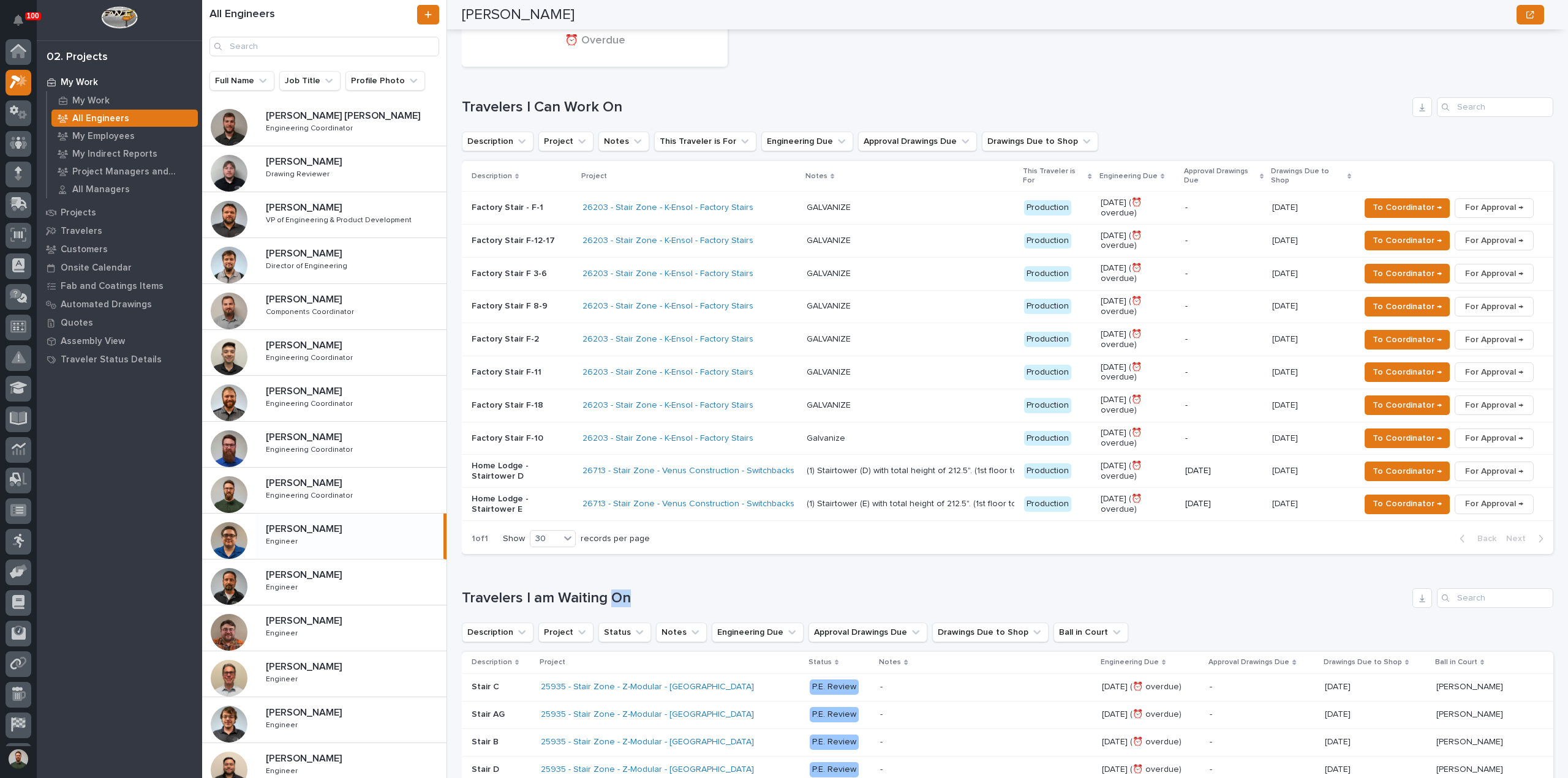
click at [610, 590] on h1 "Travelers I am Waiting On" at bounding box center [935, 598] width 946 height 18
drag, startPoint x: 610, startPoint y: 547, endPoint x: 663, endPoint y: 539, distance: 53.6
click at [614, 590] on h1 "Travelers I am Waiting On" at bounding box center [935, 598] width 946 height 18
click at [663, 564] on div "Loading... Saving… Travelers I am Waiting On Description Project Status Notes E…" at bounding box center [1007, 709] width 1092 height 291
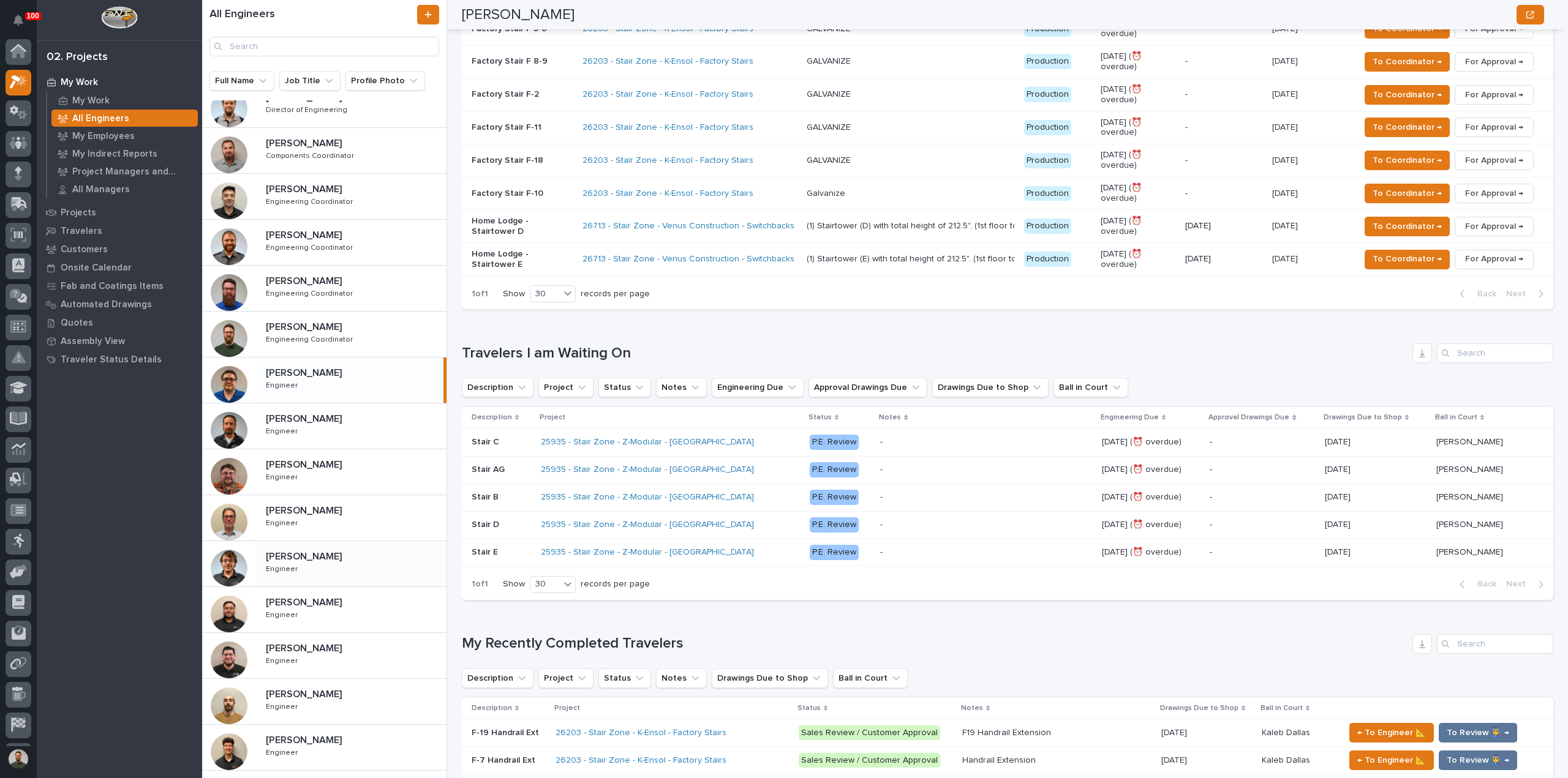
scroll to position [163, 0]
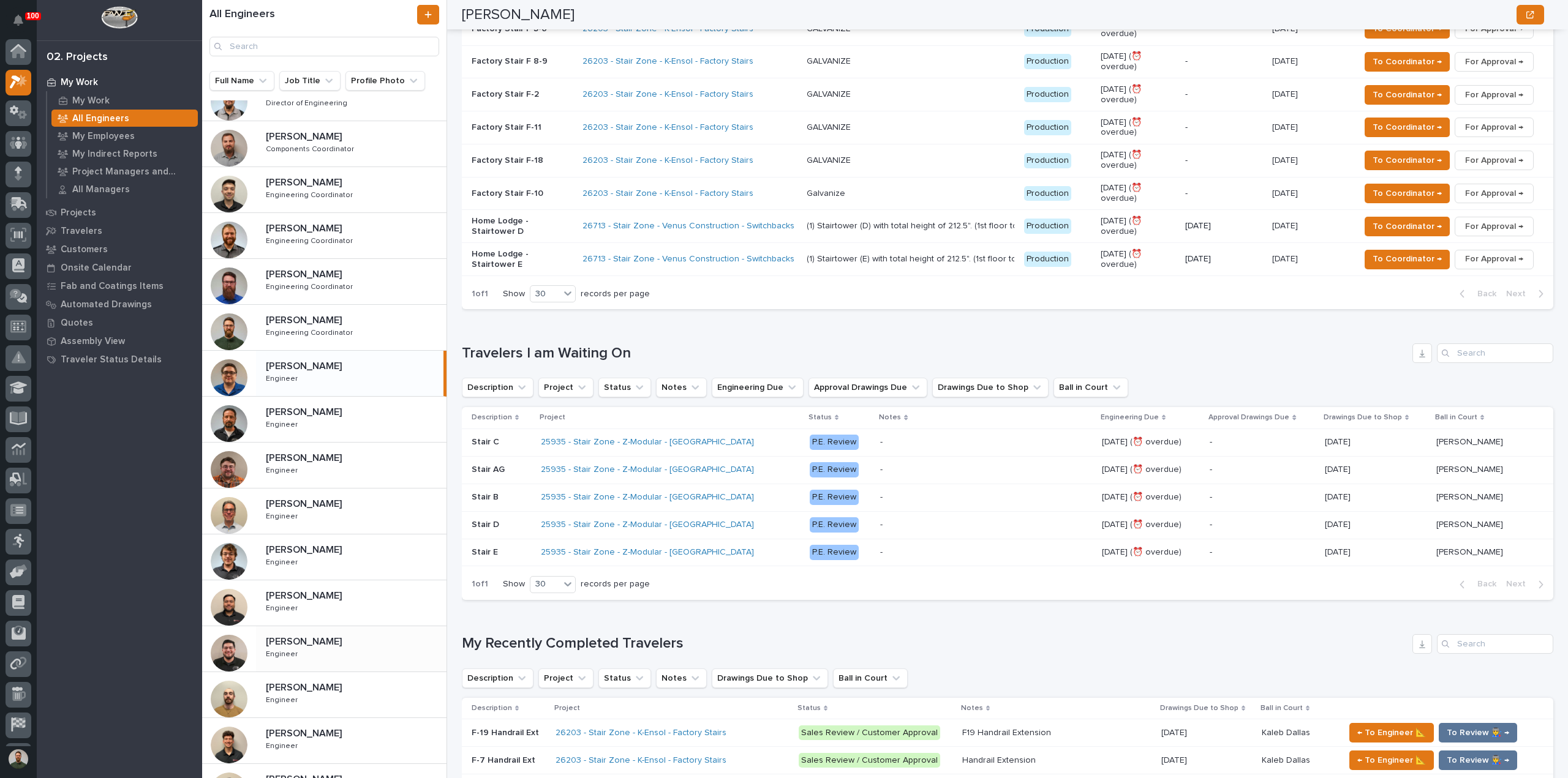
click at [334, 646] on div "[PERSON_NAME] [PERSON_NAME] Engineer Engineer" at bounding box center [351, 649] width 191 height 35
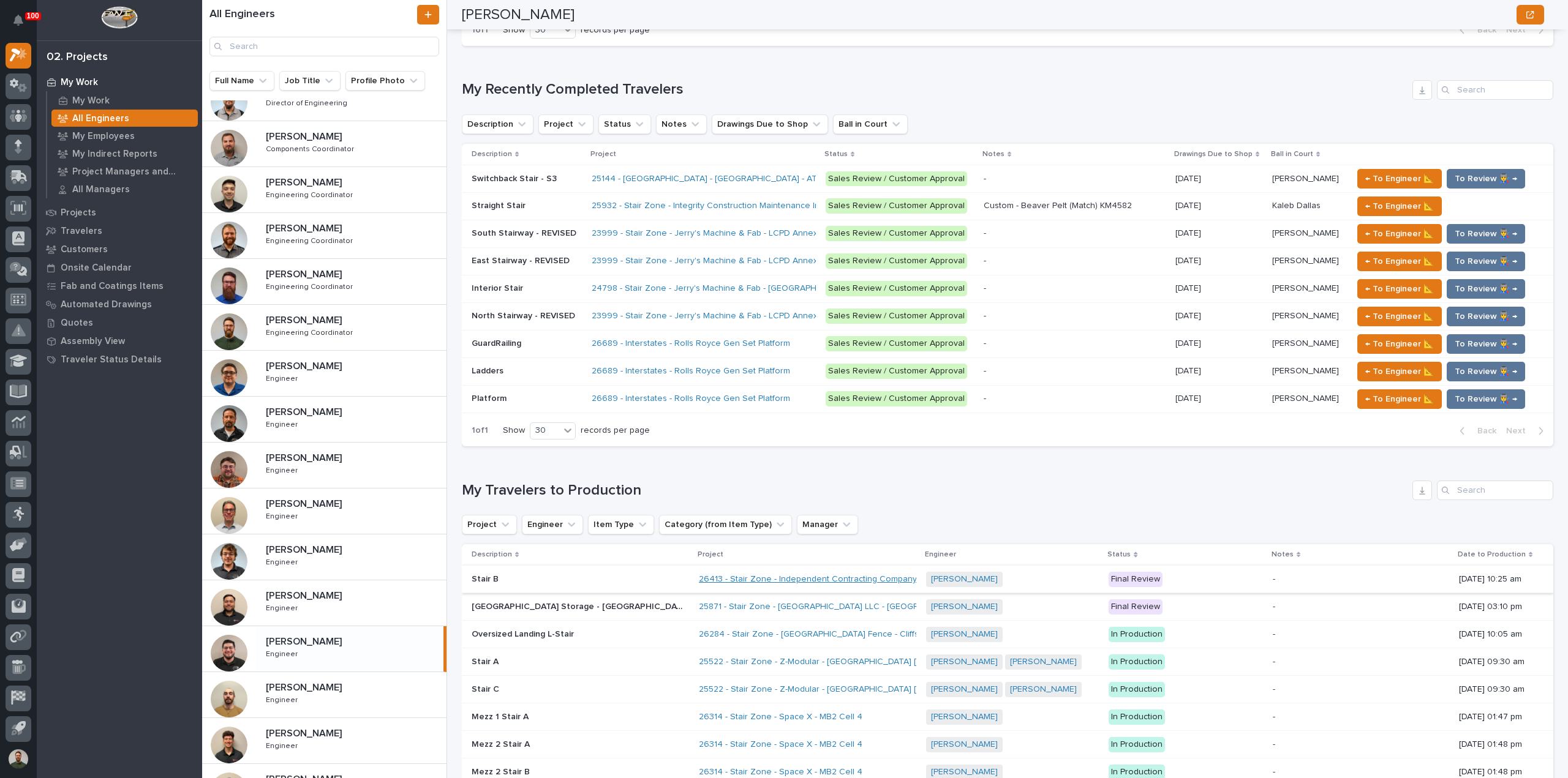
scroll to position [571, 0]
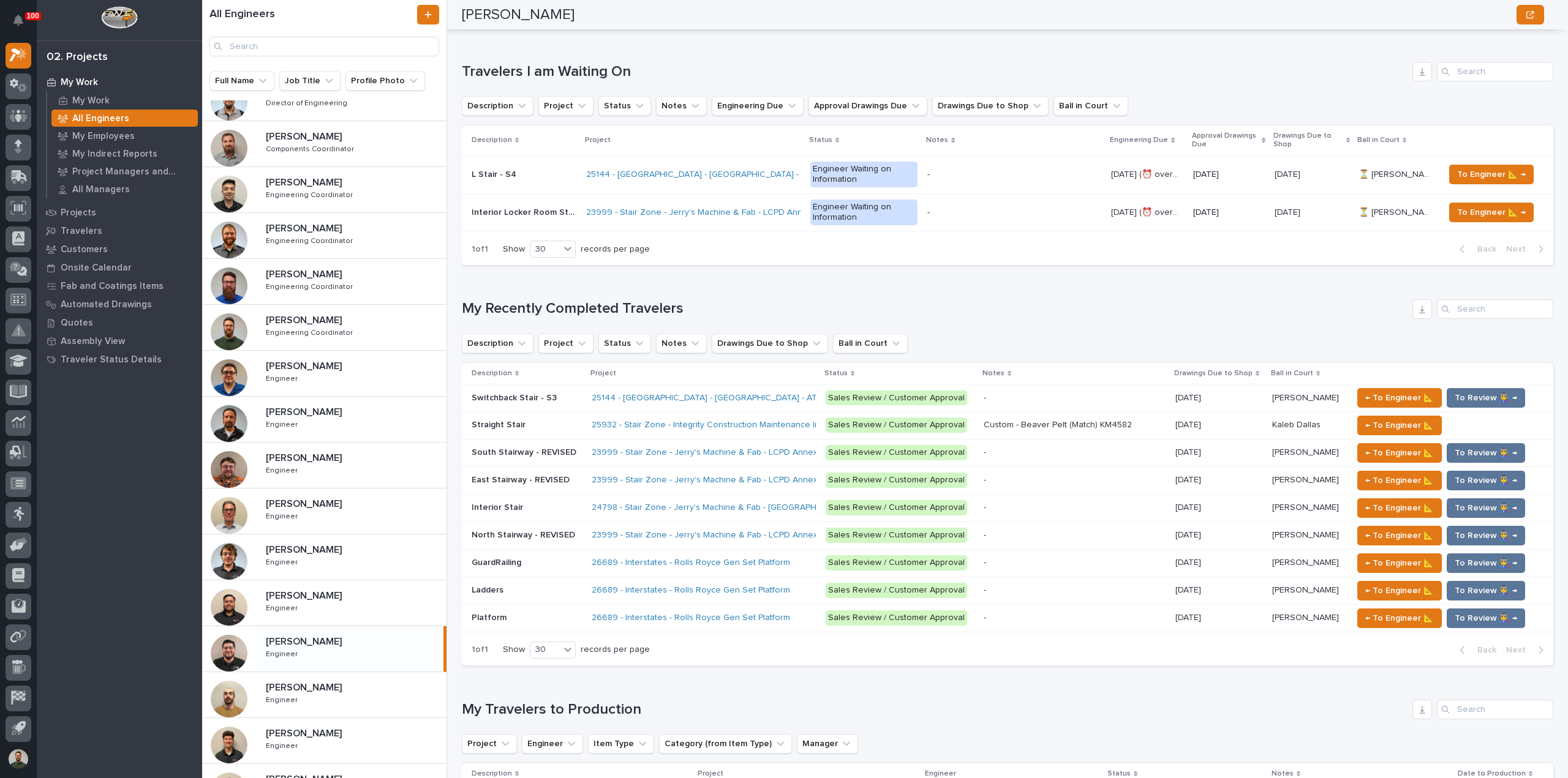
click at [585, 316] on h1 "My Recently Completed Travelers" at bounding box center [935, 308] width 946 height 18
click at [583, 311] on h1 "My Recently Completed Travelers" at bounding box center [935, 308] width 946 height 18
click at [582, 311] on h1 "My Recently Completed Travelers" at bounding box center [935, 308] width 946 height 18
click at [582, 312] on h1 "My Recently Completed Travelers" at bounding box center [935, 308] width 946 height 18
click at [590, 298] on div "Loading... Saving… My Recently Completed Travelers Description Project Status N…" at bounding box center [1007, 475] width 1092 height 400
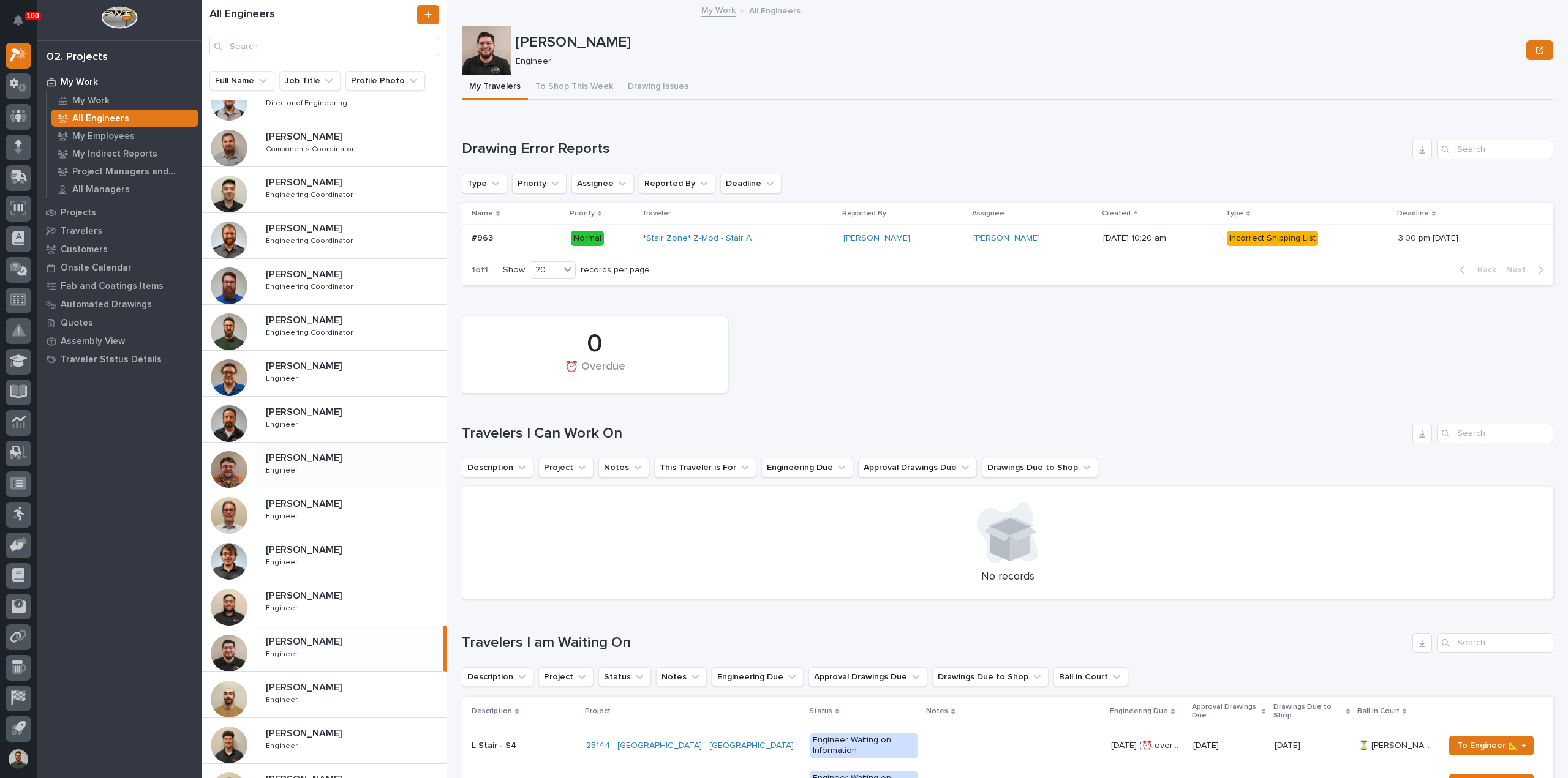
scroll to position [0, 0]
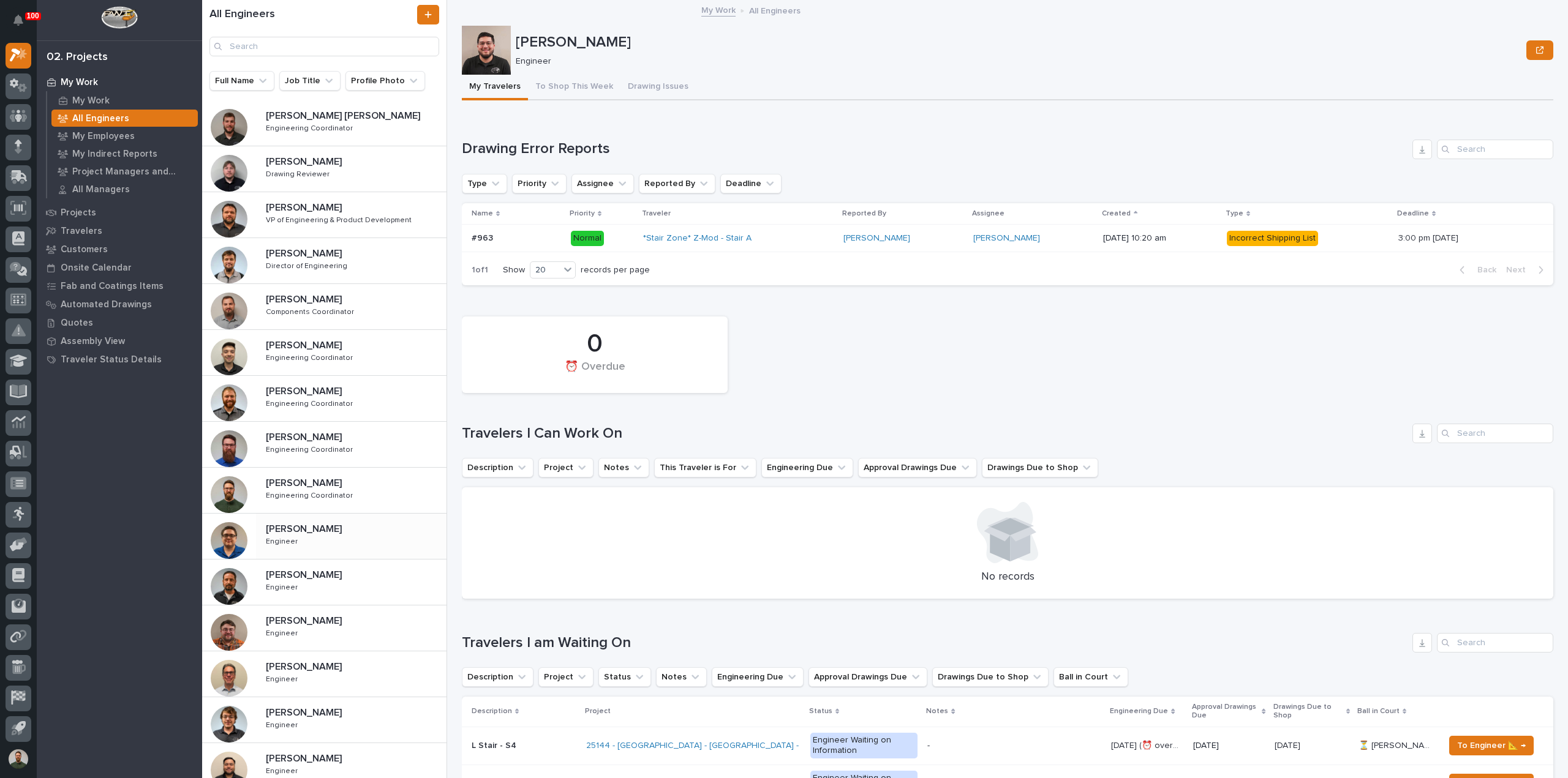
click at [332, 533] on p "[PERSON_NAME]" at bounding box center [305, 528] width 78 height 14
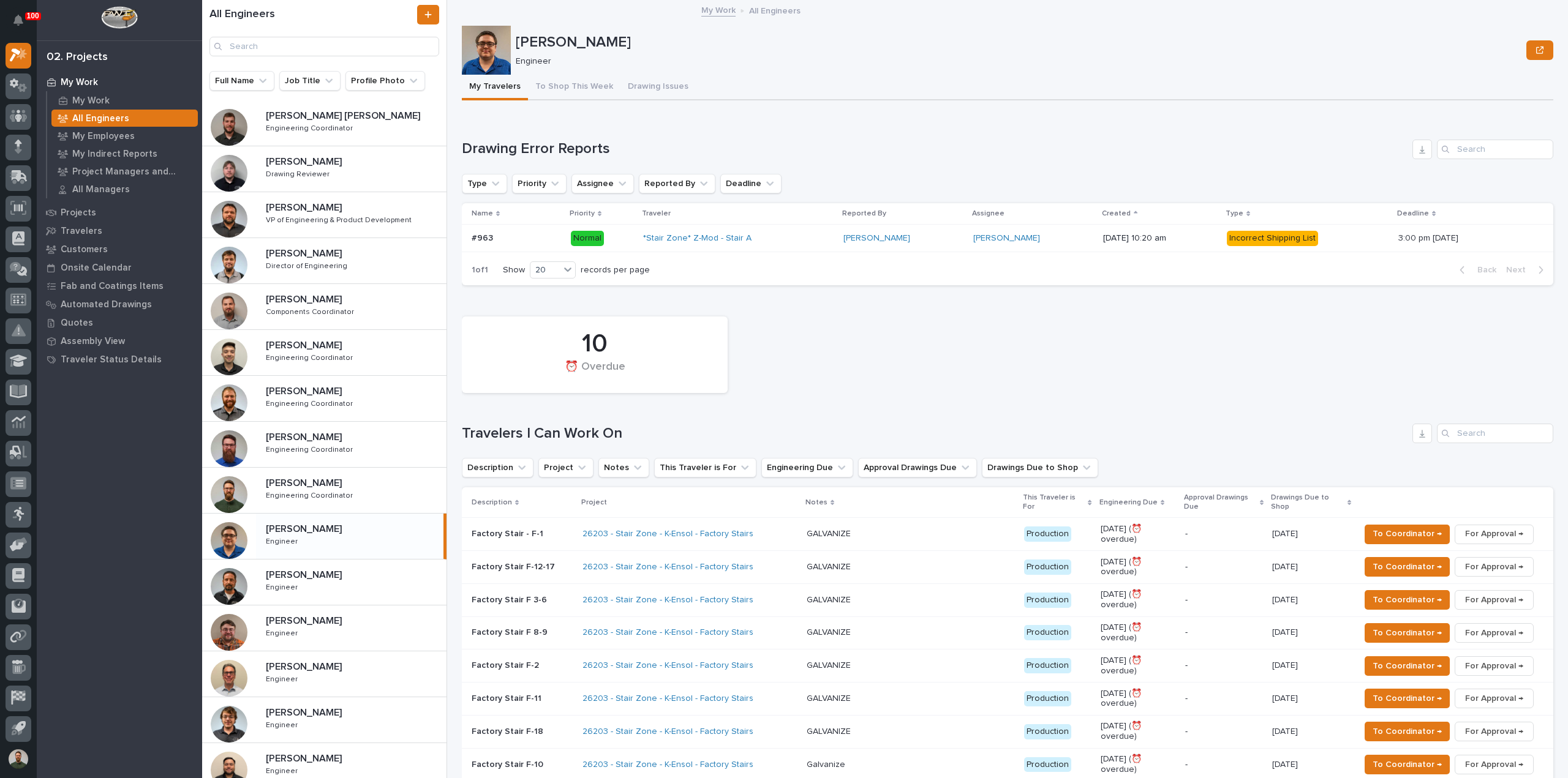
scroll to position [245, 0]
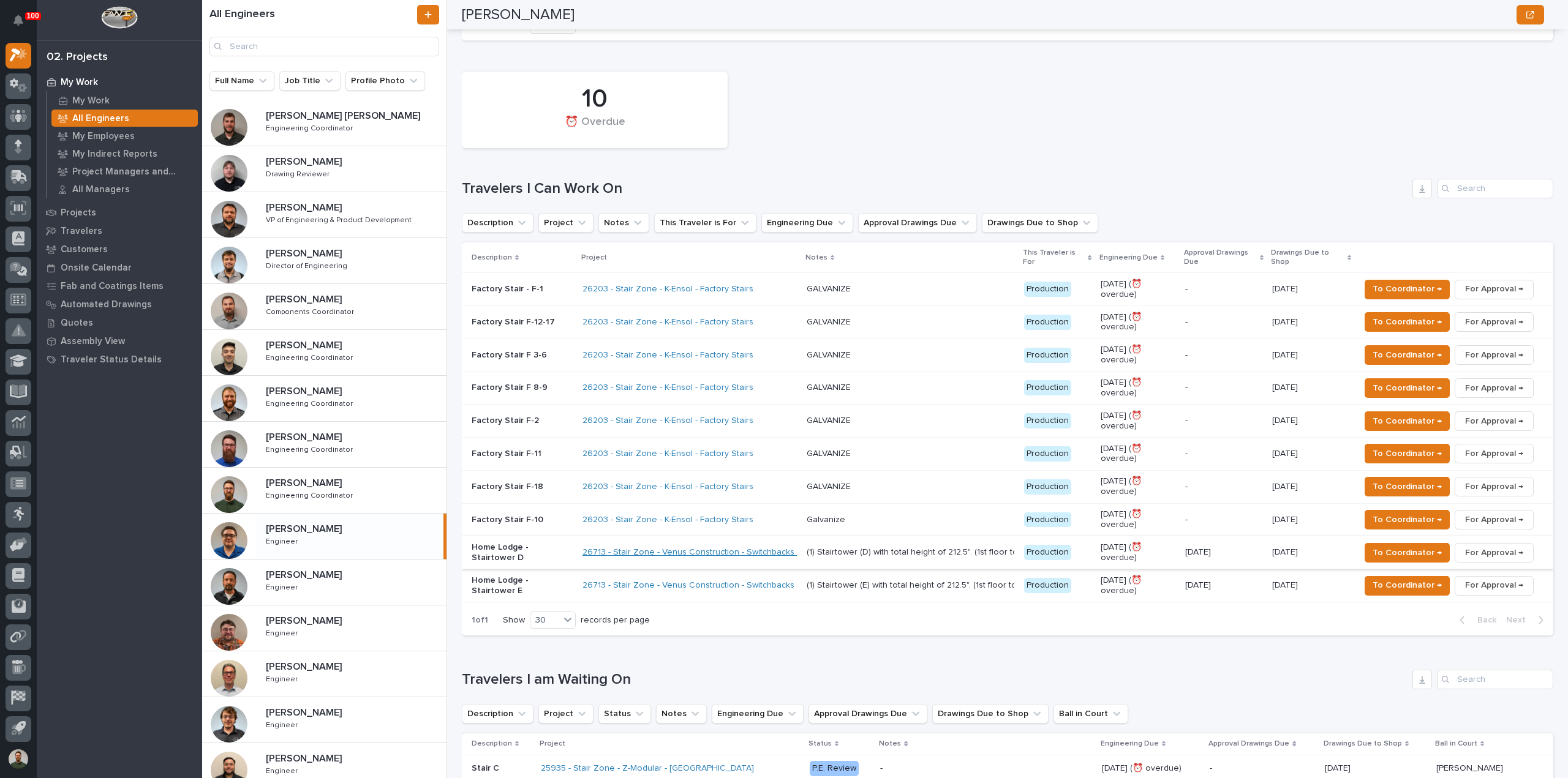
click at [662, 547] on link "26713 - Stair Zone - Venus Construction - Switchbacks & Stairtowers" at bounding box center [717, 552] width 268 height 10
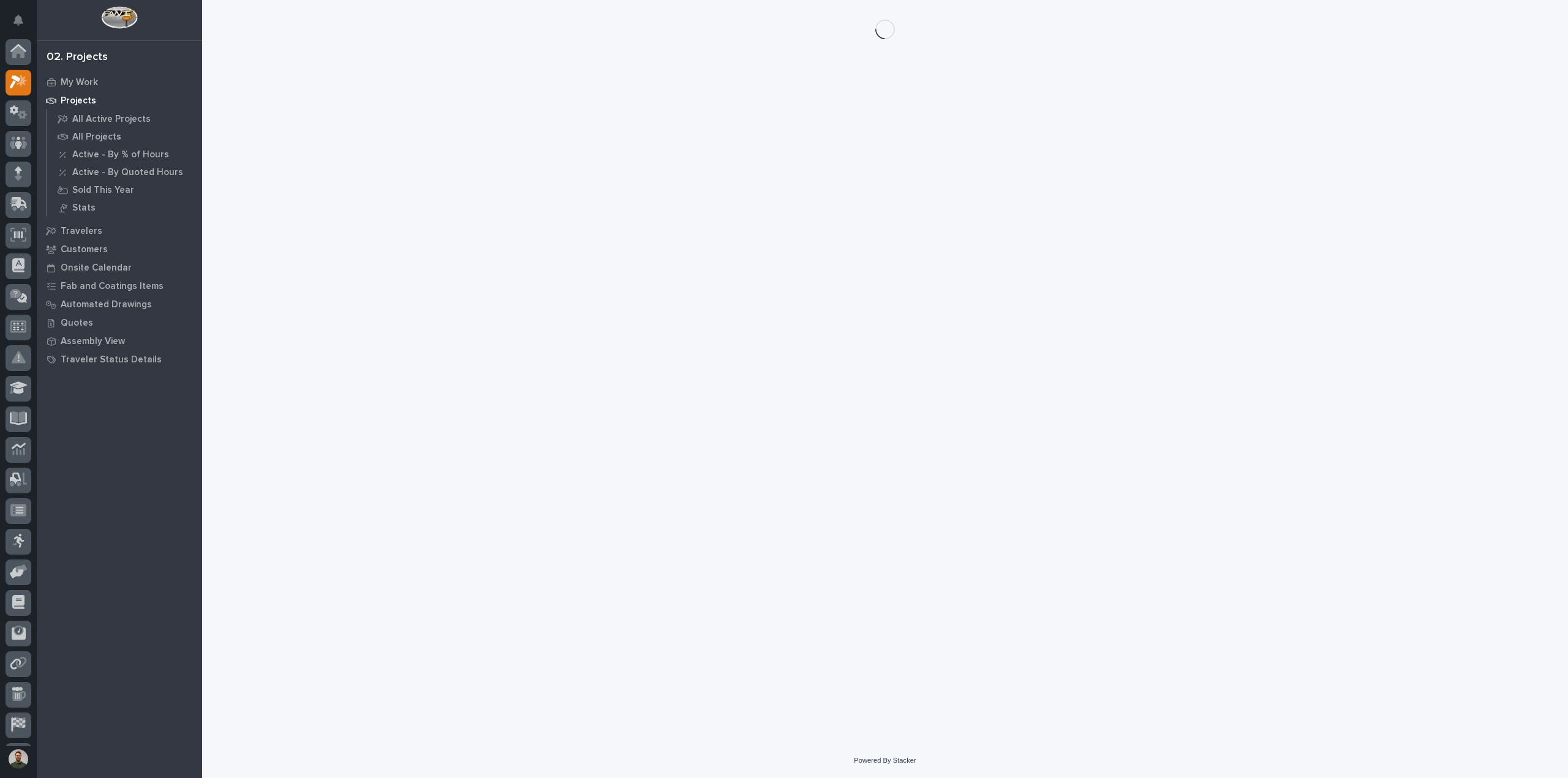
scroll to position [27, 0]
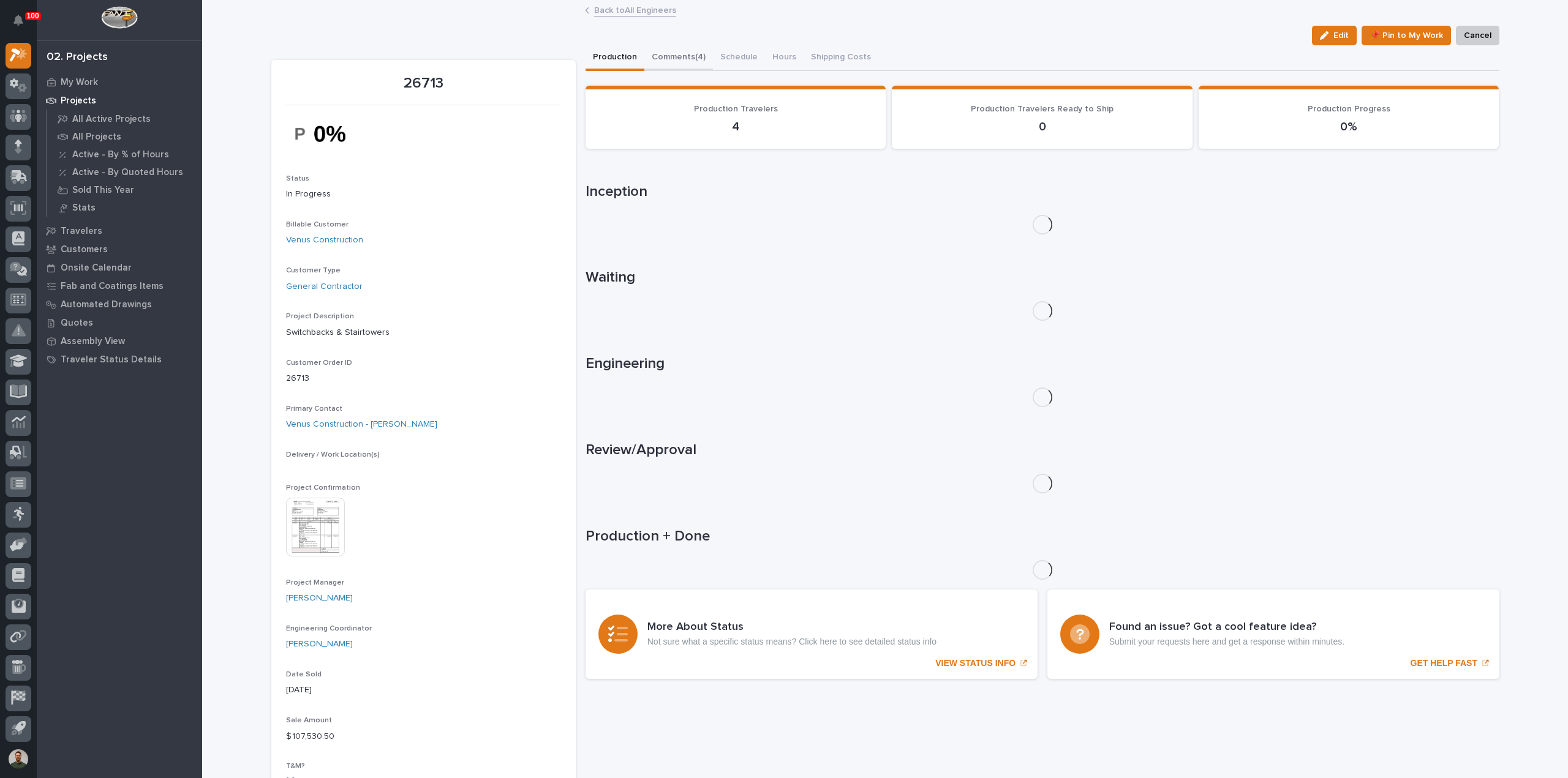
click at [662, 53] on button "Comments (4)" at bounding box center [679, 59] width 69 height 26
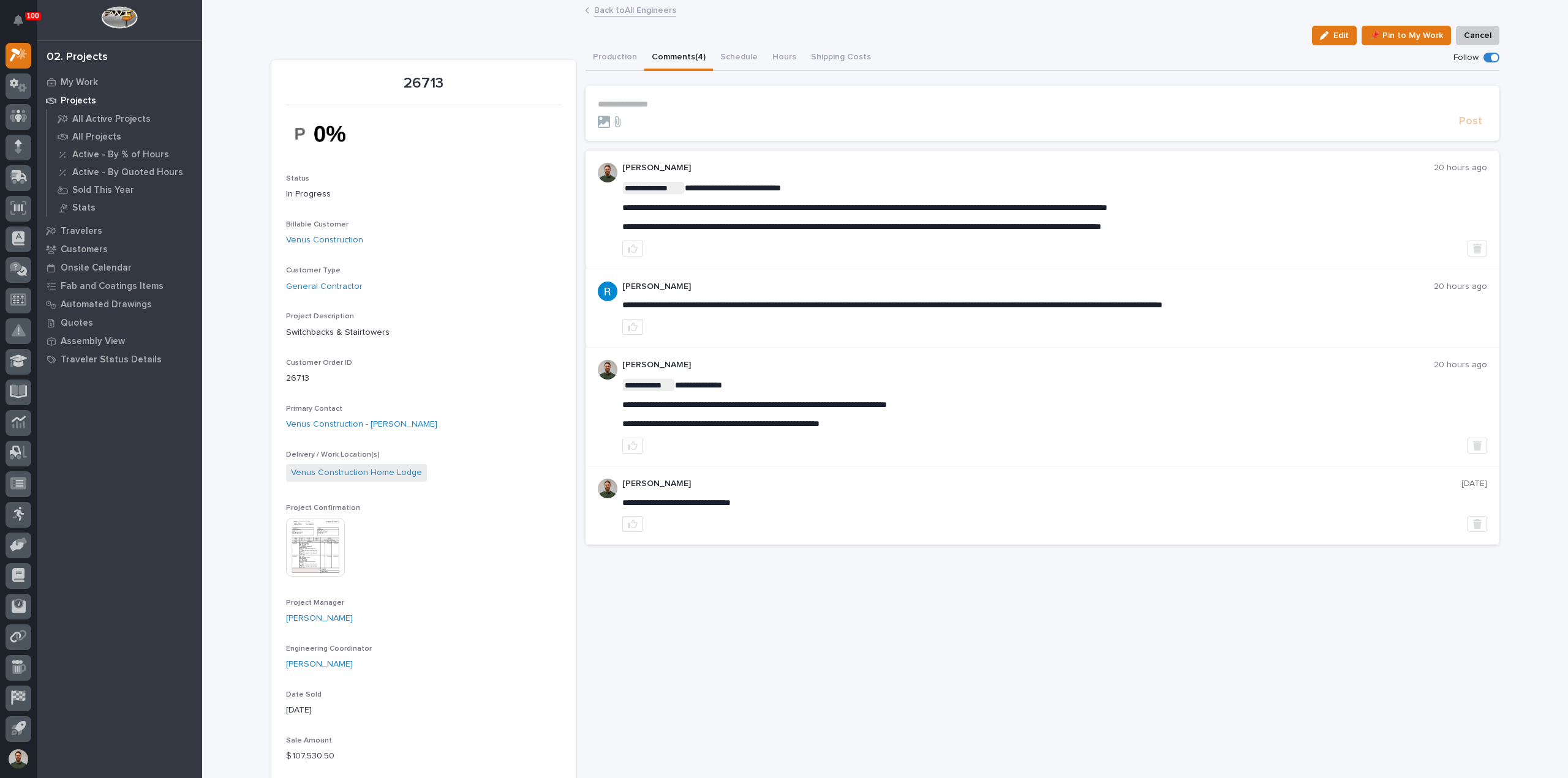
click at [860, 308] on span "**********" at bounding box center [893, 304] width 540 height 8
click at [864, 320] on div at bounding box center [1055, 327] width 865 height 16
drag, startPoint x: 680, startPoint y: 208, endPoint x: 805, endPoint y: 206, distance: 125.0
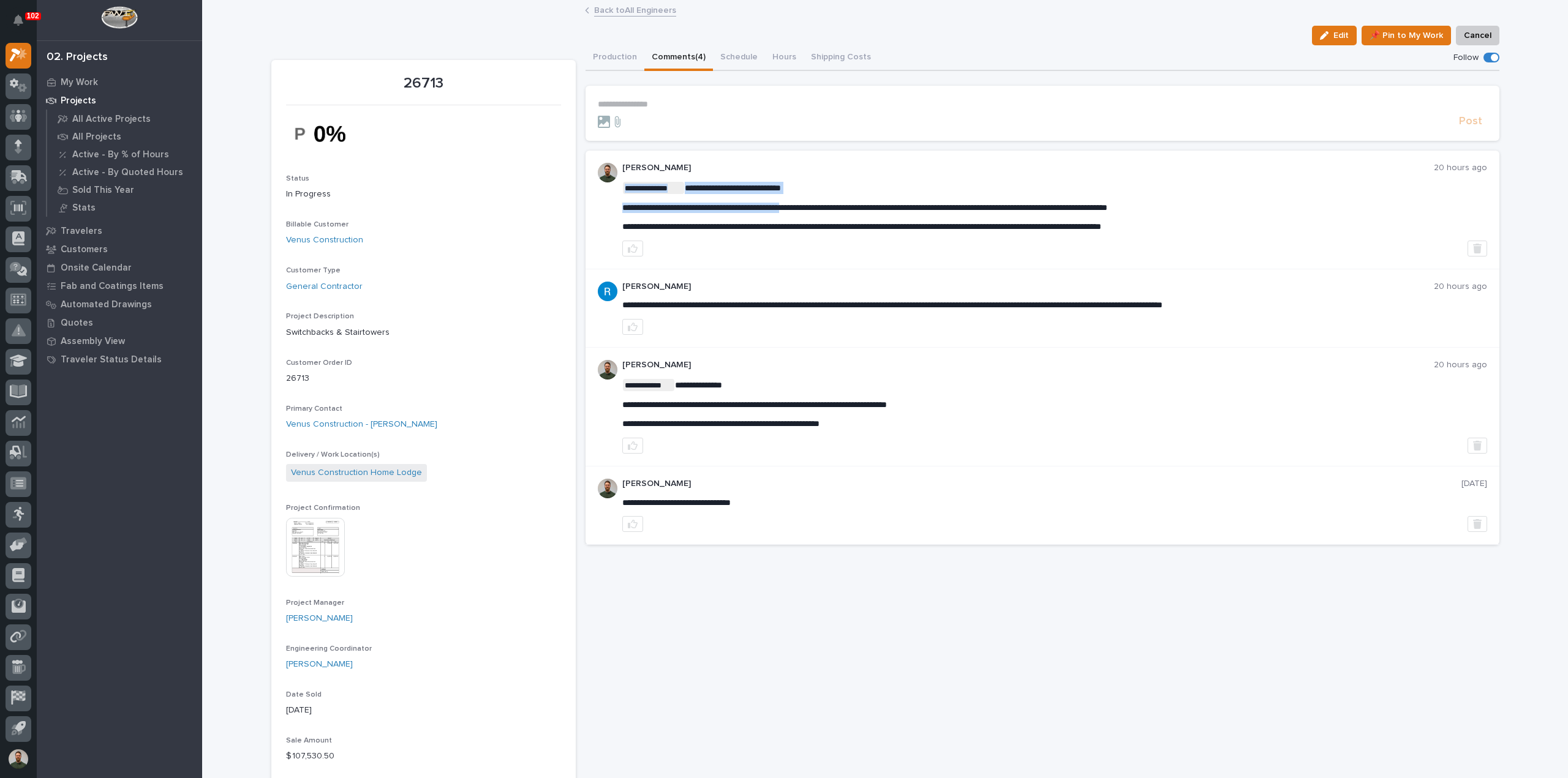
drag, startPoint x: 805, startPoint y: 206, endPoint x: 842, endPoint y: 210, distance: 37.2
click at [805, 207] on span "**********" at bounding box center [865, 207] width 485 height 8
click at [873, 208] on span "**********" at bounding box center [865, 207] width 485 height 8
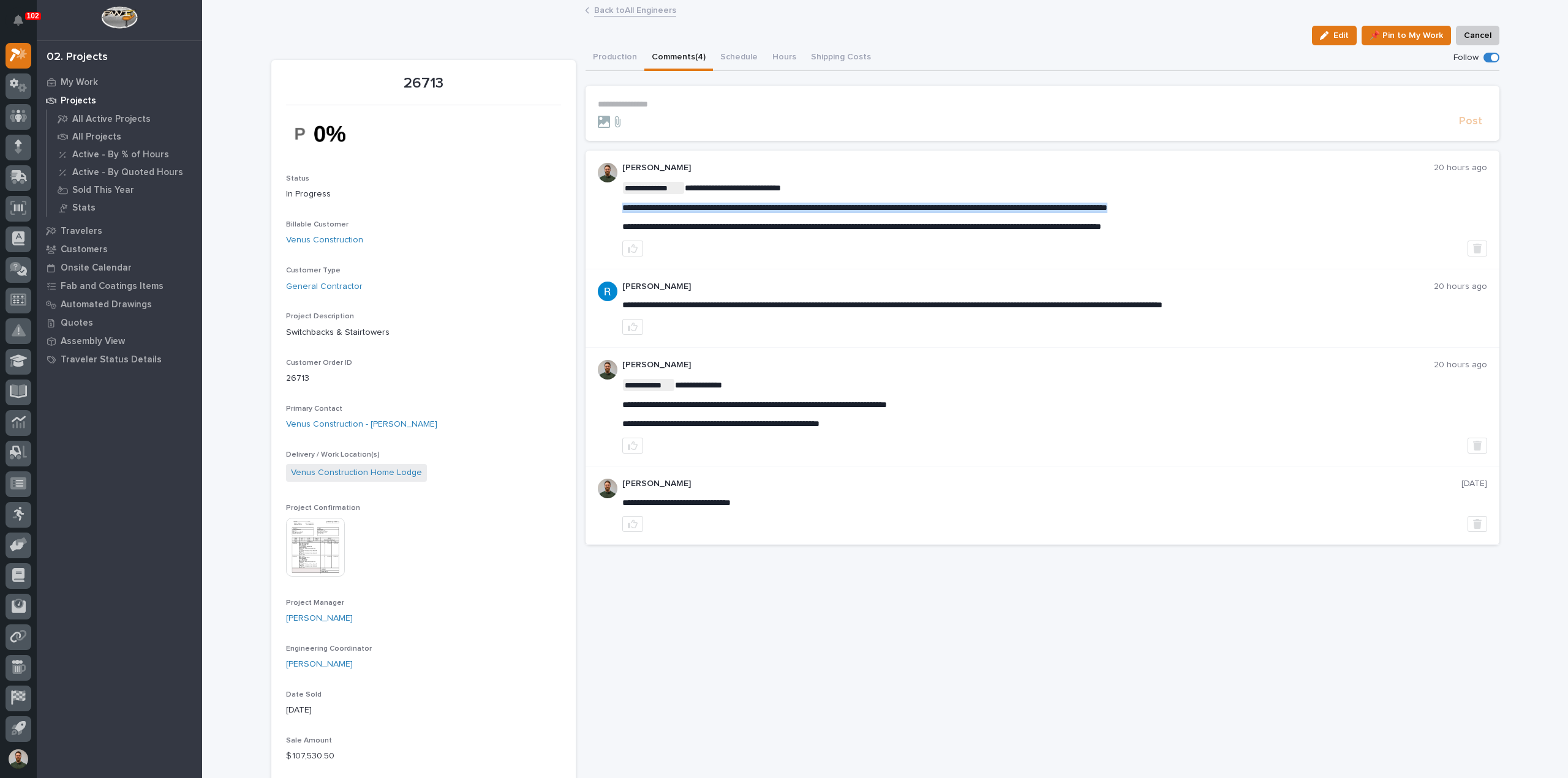
click at [908, 198] on div "**********" at bounding box center [1055, 207] width 865 height 50
click at [917, 207] on span "**********" at bounding box center [865, 207] width 485 height 8
click at [917, 199] on div "**********" at bounding box center [1055, 207] width 865 height 50
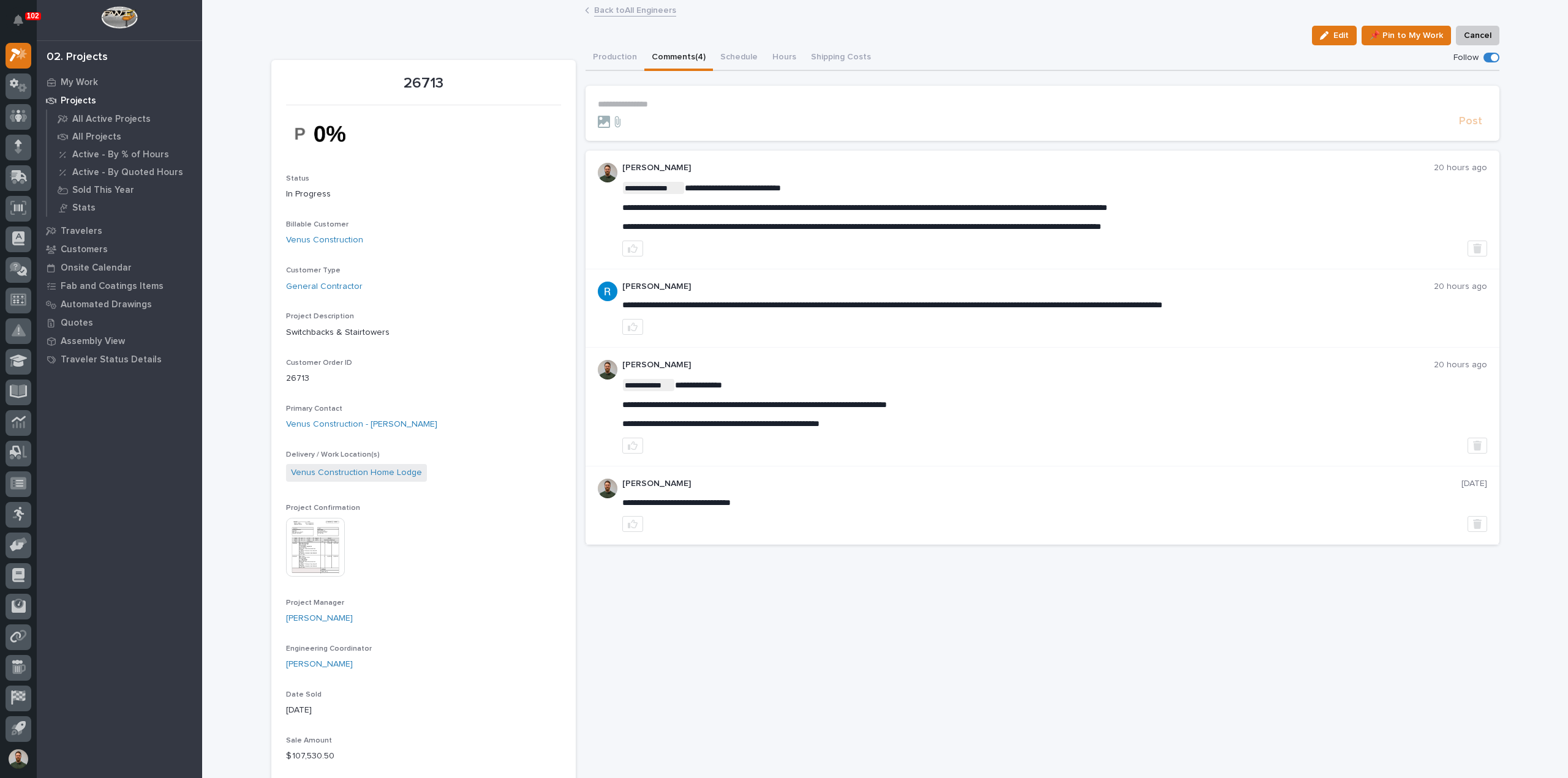
click at [915, 210] on span "**********" at bounding box center [865, 207] width 485 height 8
click at [915, 203] on p "**********" at bounding box center [1055, 208] width 865 height 10
click at [934, 205] on span "**********" at bounding box center [865, 207] width 485 height 8
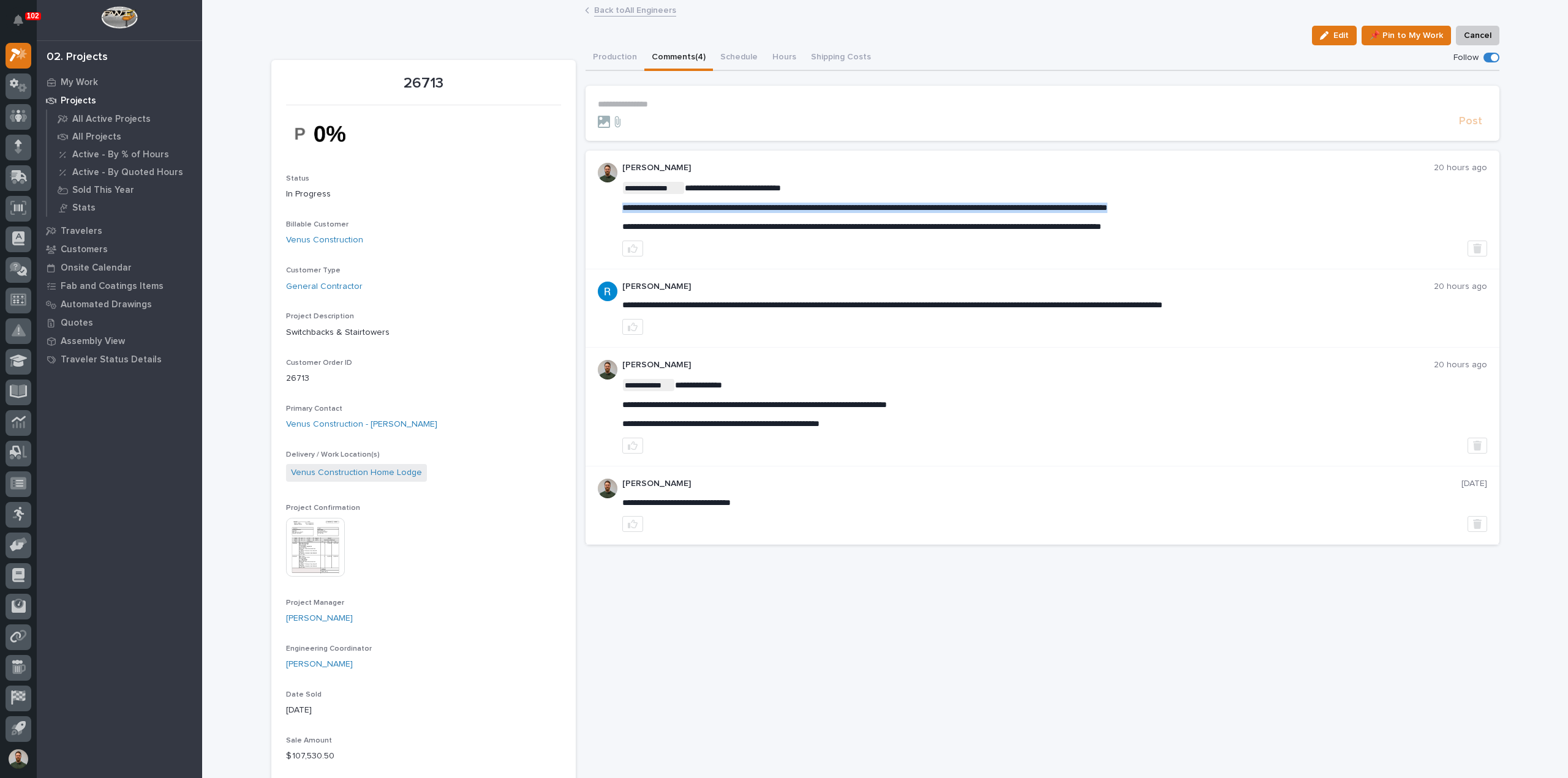
click at [934, 205] on span "**********" at bounding box center [865, 207] width 485 height 8
click at [934, 198] on div "**********" at bounding box center [1055, 207] width 865 height 50
drag, startPoint x: 1077, startPoint y: 307, endPoint x: 1143, endPoint y: 308, distance: 66.0
click at [1143, 308] on span "**********" at bounding box center [893, 304] width 540 height 8
drag, startPoint x: 1143, startPoint y: 308, endPoint x: 1149, endPoint y: 318, distance: 11.7
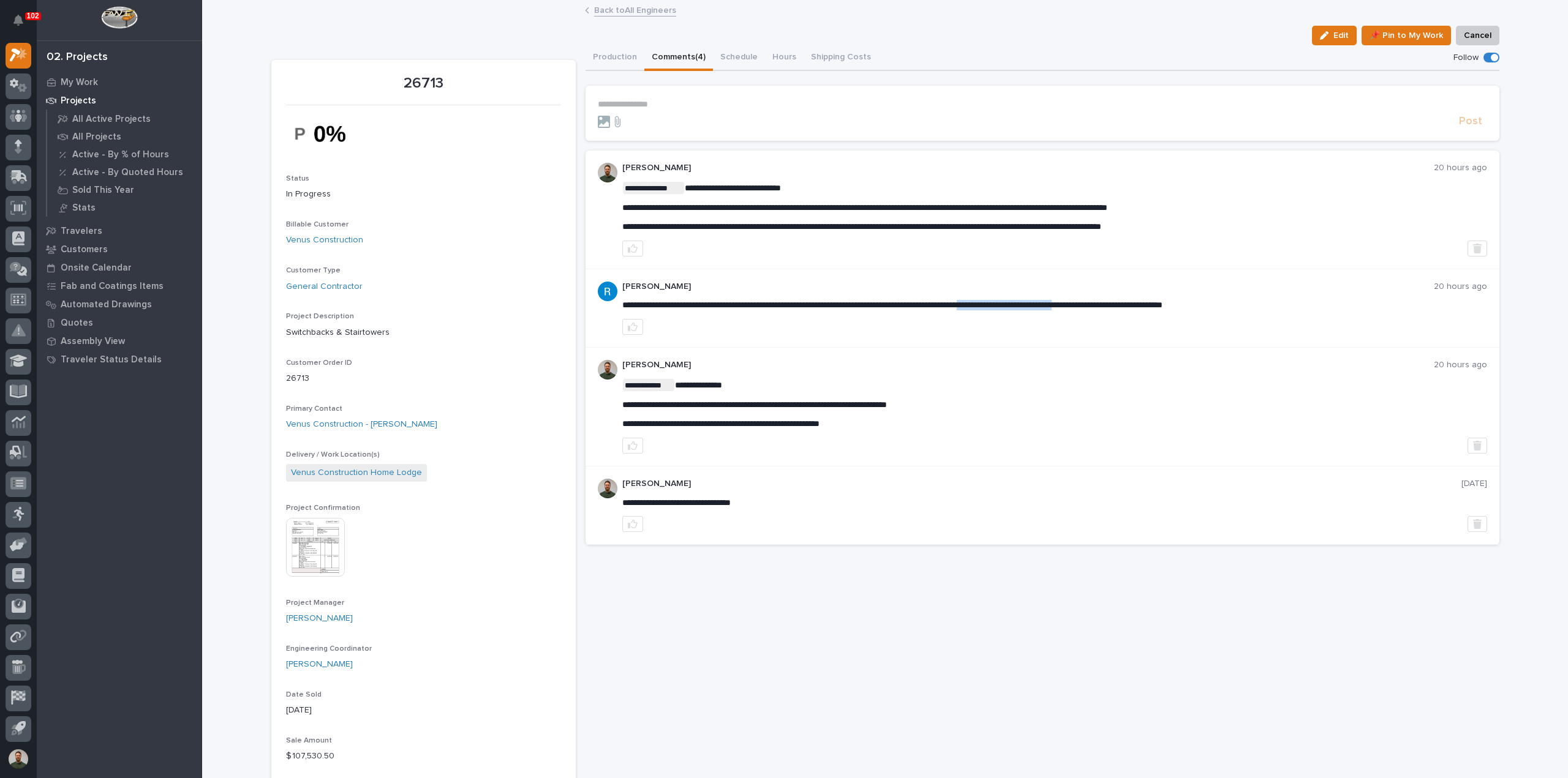
click at [1143, 308] on span "**********" at bounding box center [893, 304] width 540 height 8
click at [1152, 321] on div at bounding box center [1055, 327] width 865 height 16
drag, startPoint x: 1240, startPoint y: 306, endPoint x: 1156, endPoint y: 309, distance: 84.1
click at [1156, 309] on p "**********" at bounding box center [1055, 304] width 865 height 10
click at [1156, 317] on div "**********" at bounding box center [1055, 309] width 865 height 54
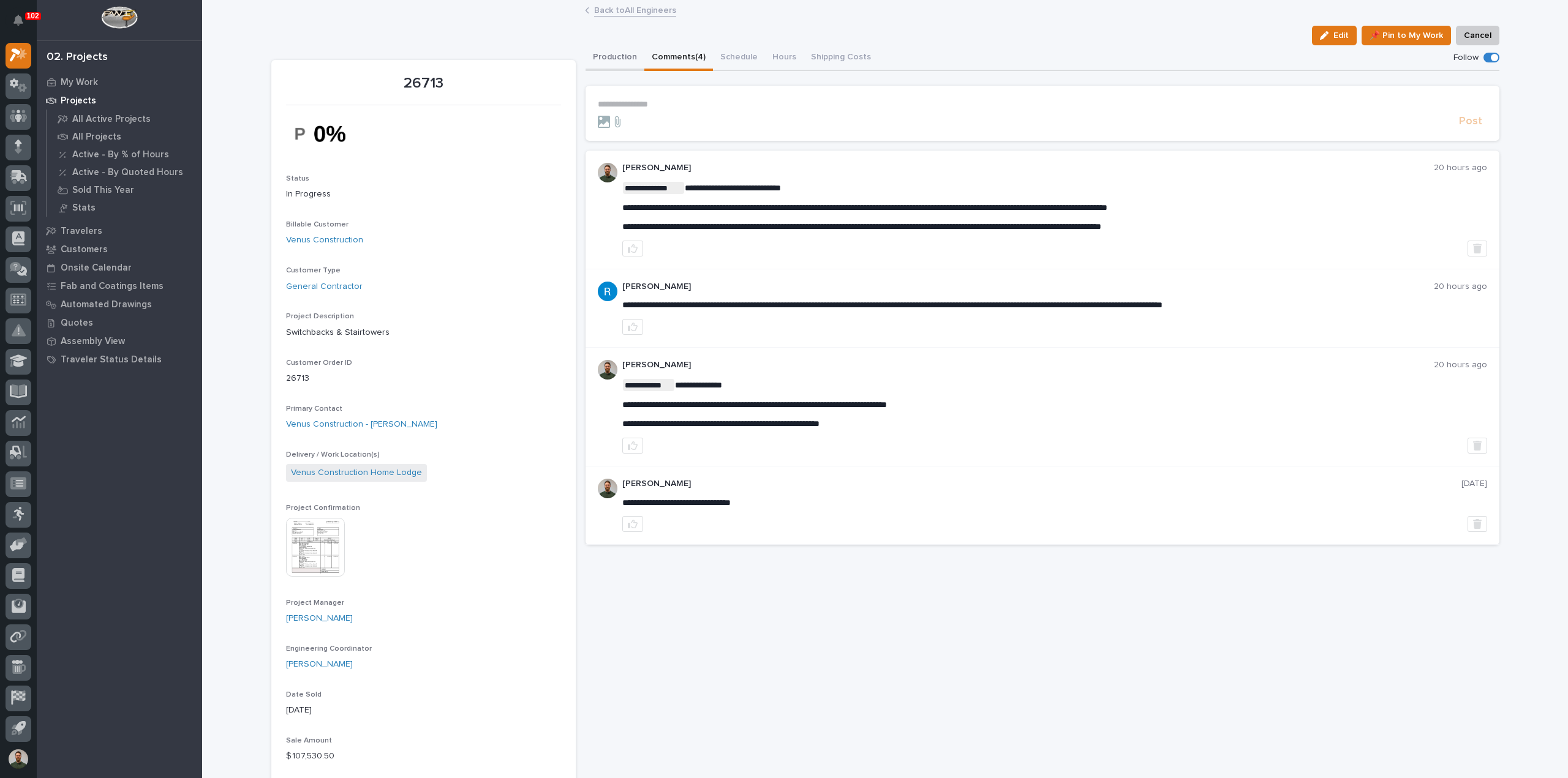
click at [615, 52] on button "Production" at bounding box center [615, 59] width 59 height 26
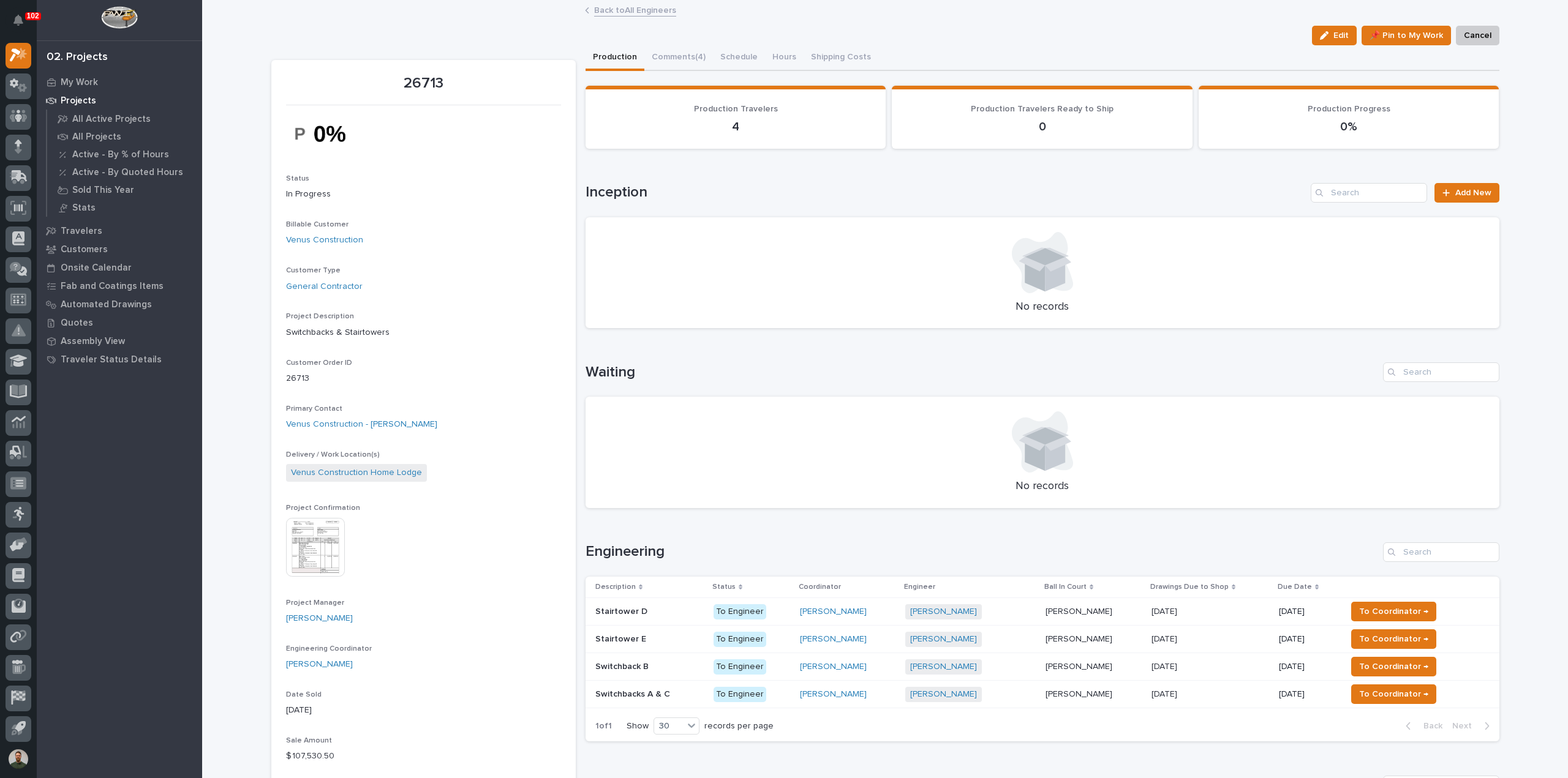
scroll to position [245, 0]
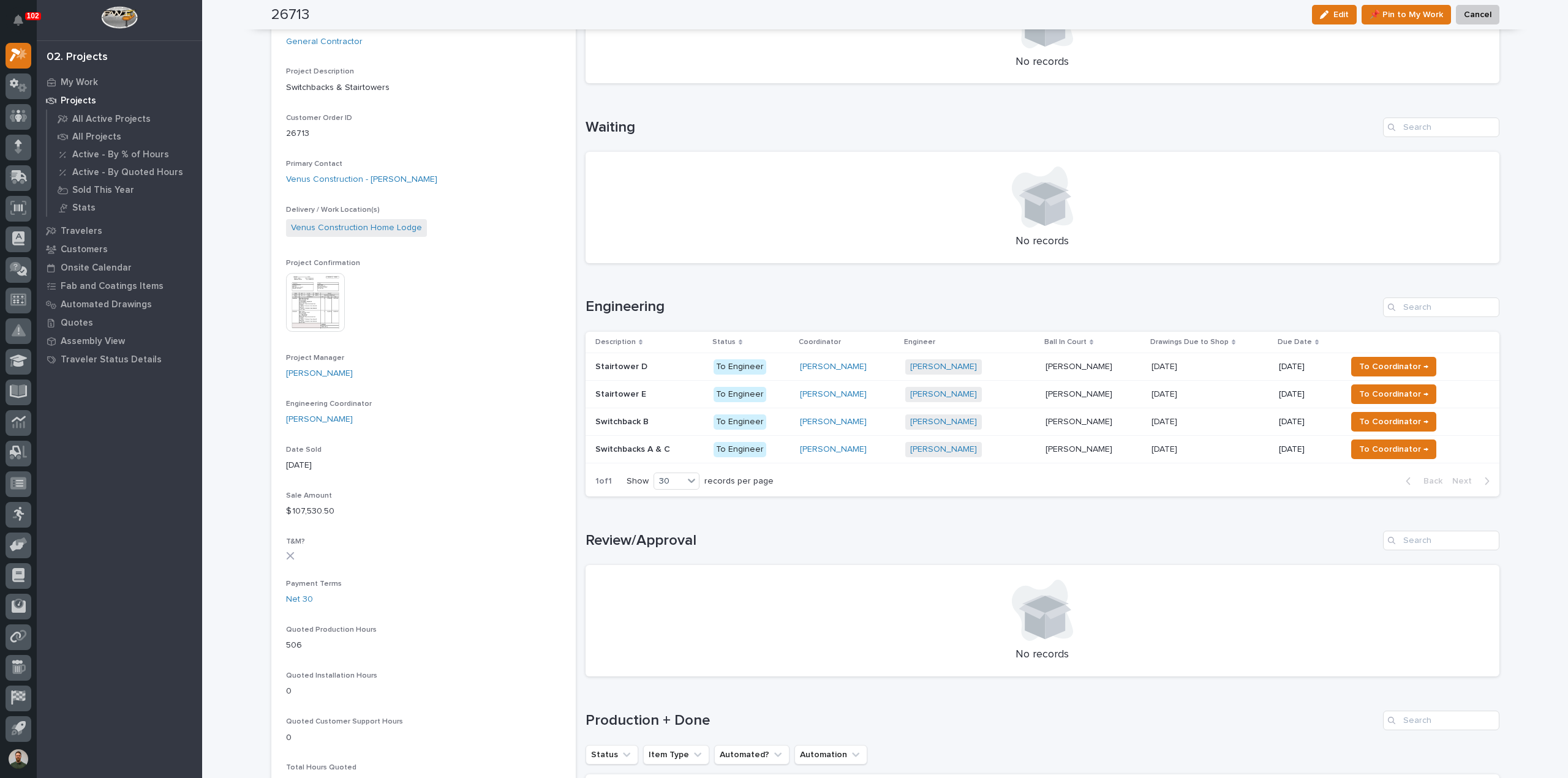
click at [630, 397] on p "Stairtower E" at bounding box center [622, 394] width 53 height 13
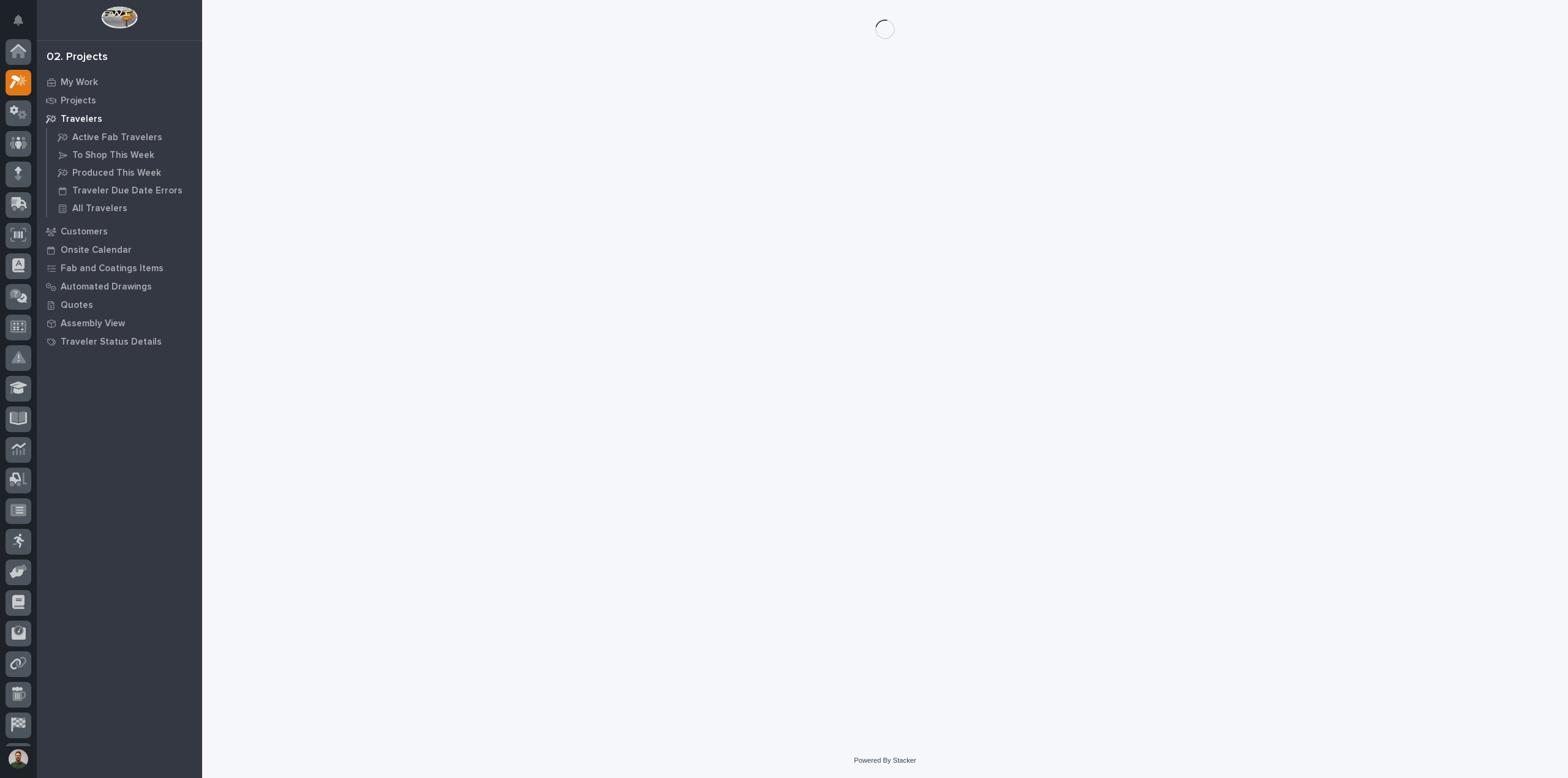
scroll to position [27, 0]
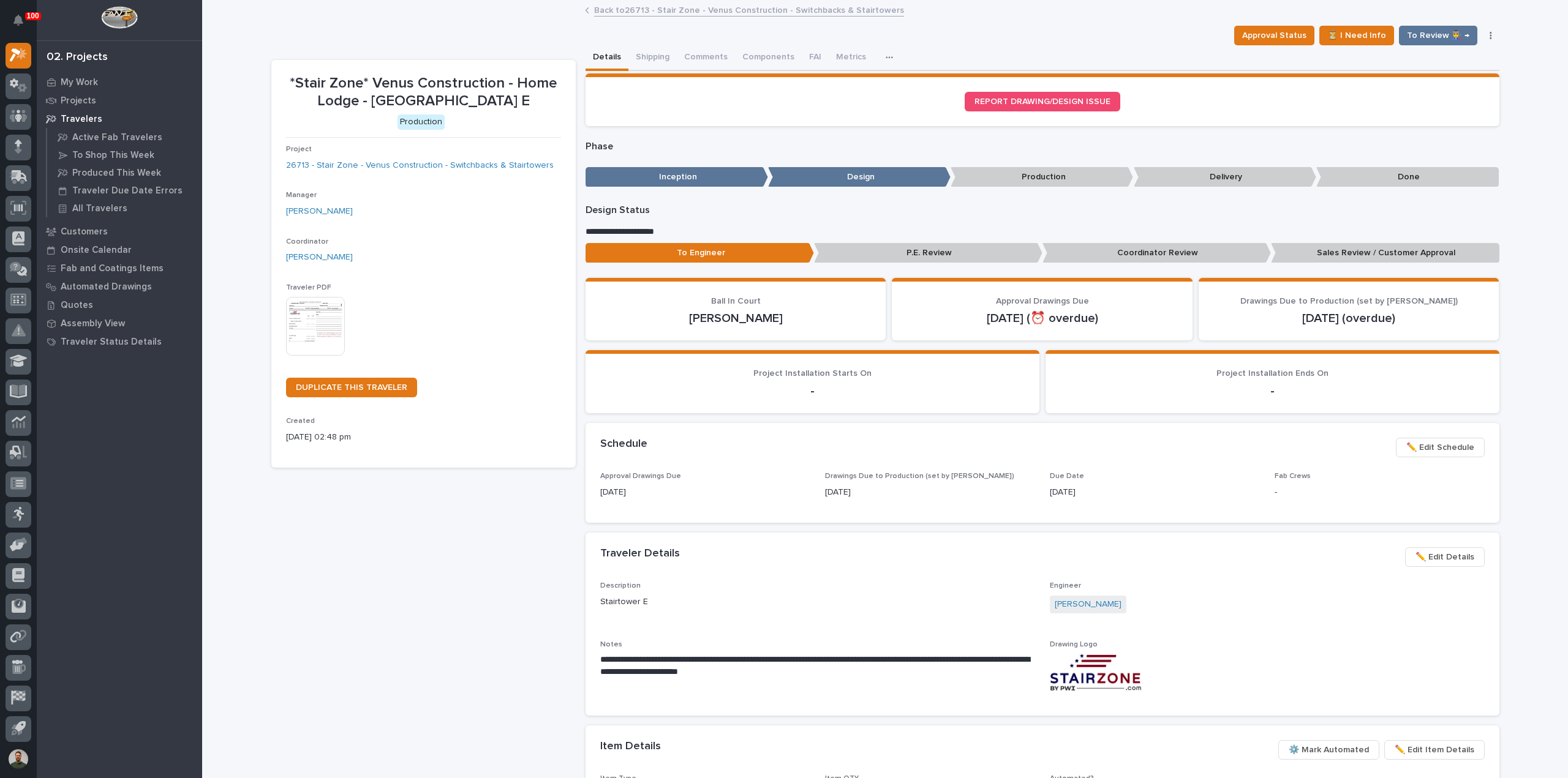
click at [1438, 557] on span "✏️ Edit Details" at bounding box center [1445, 557] width 59 height 15
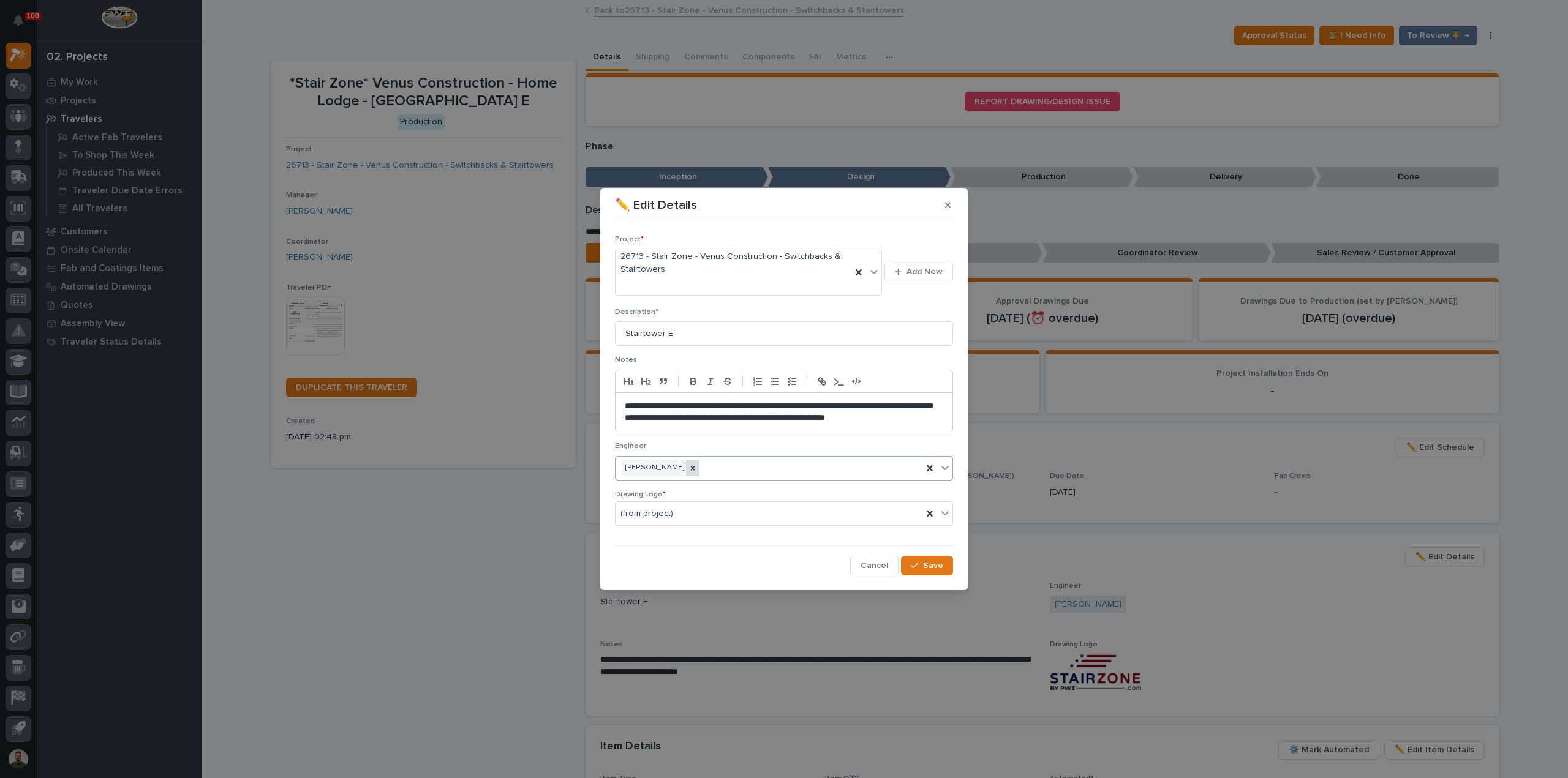
click at [689, 471] on icon at bounding box center [693, 468] width 8 height 8
type input "****"
click at [930, 569] on span "Save" at bounding box center [934, 566] width 20 height 11
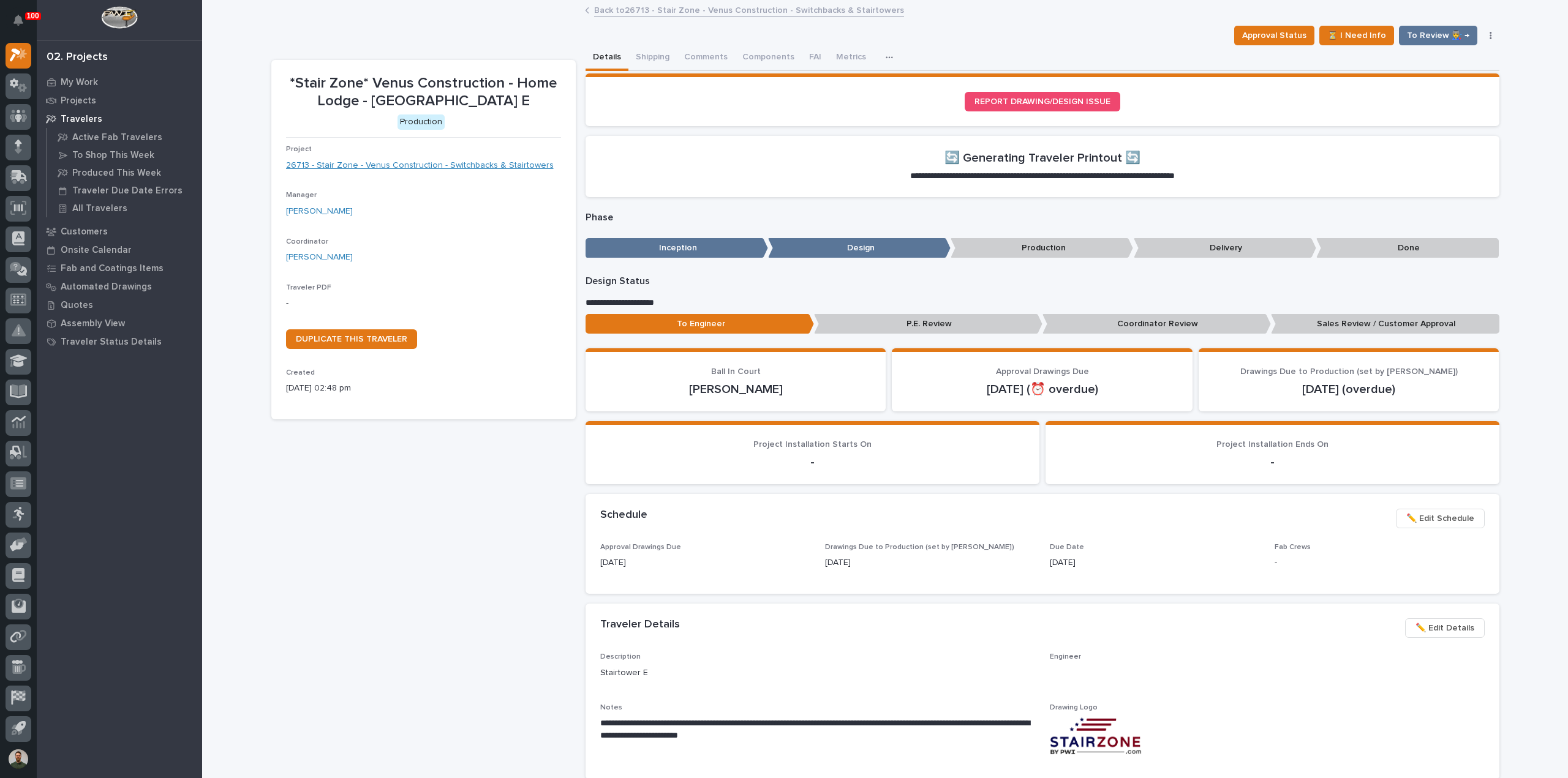
click at [496, 164] on link "26713 - Stair Zone - Venus Construction - Switchbacks & Stairtowers" at bounding box center [420, 166] width 268 height 13
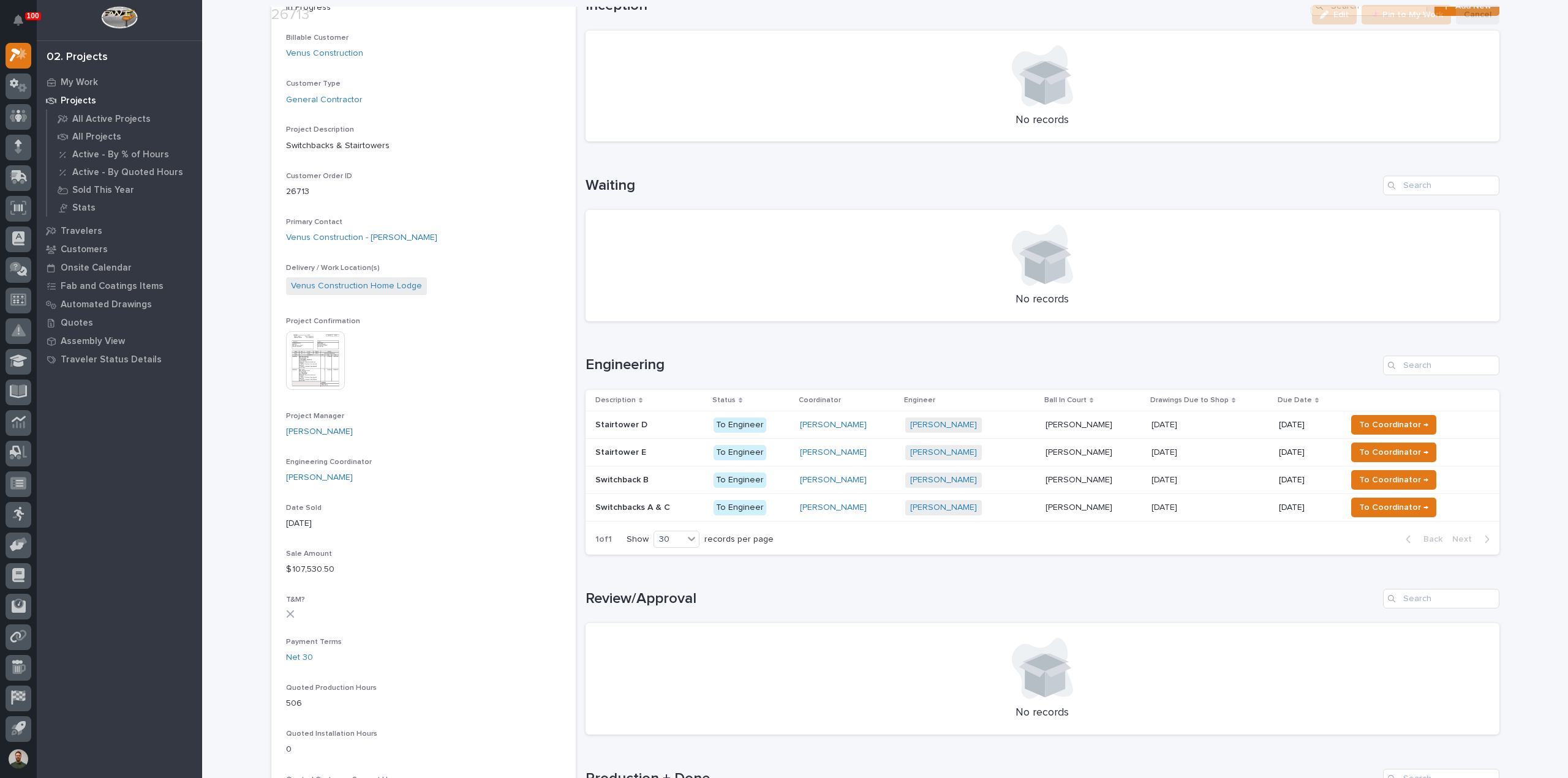
scroll to position [327, 0]
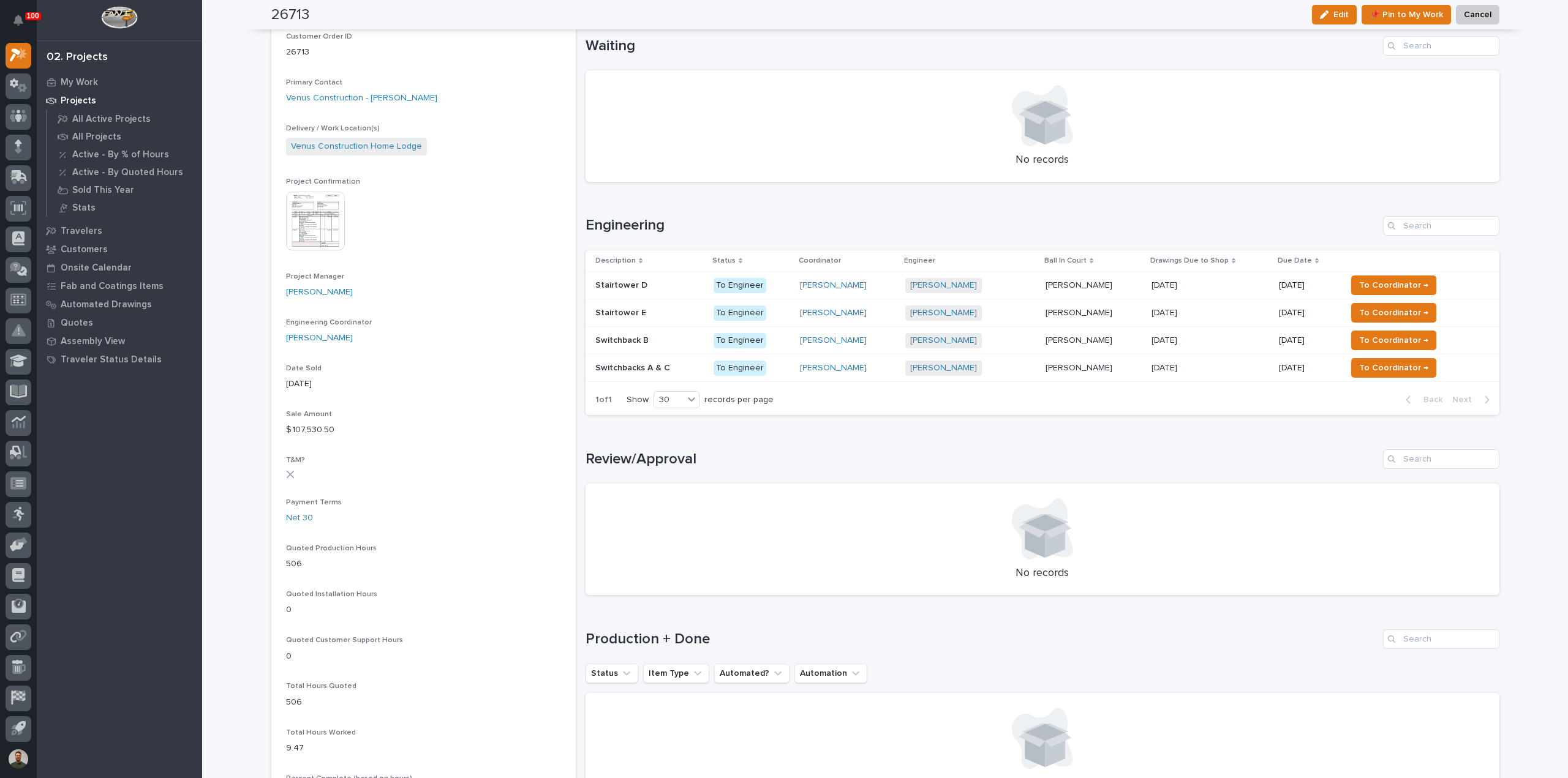
click at [615, 291] on div "Stairtower D Stairtower D" at bounding box center [650, 286] width 108 height 20
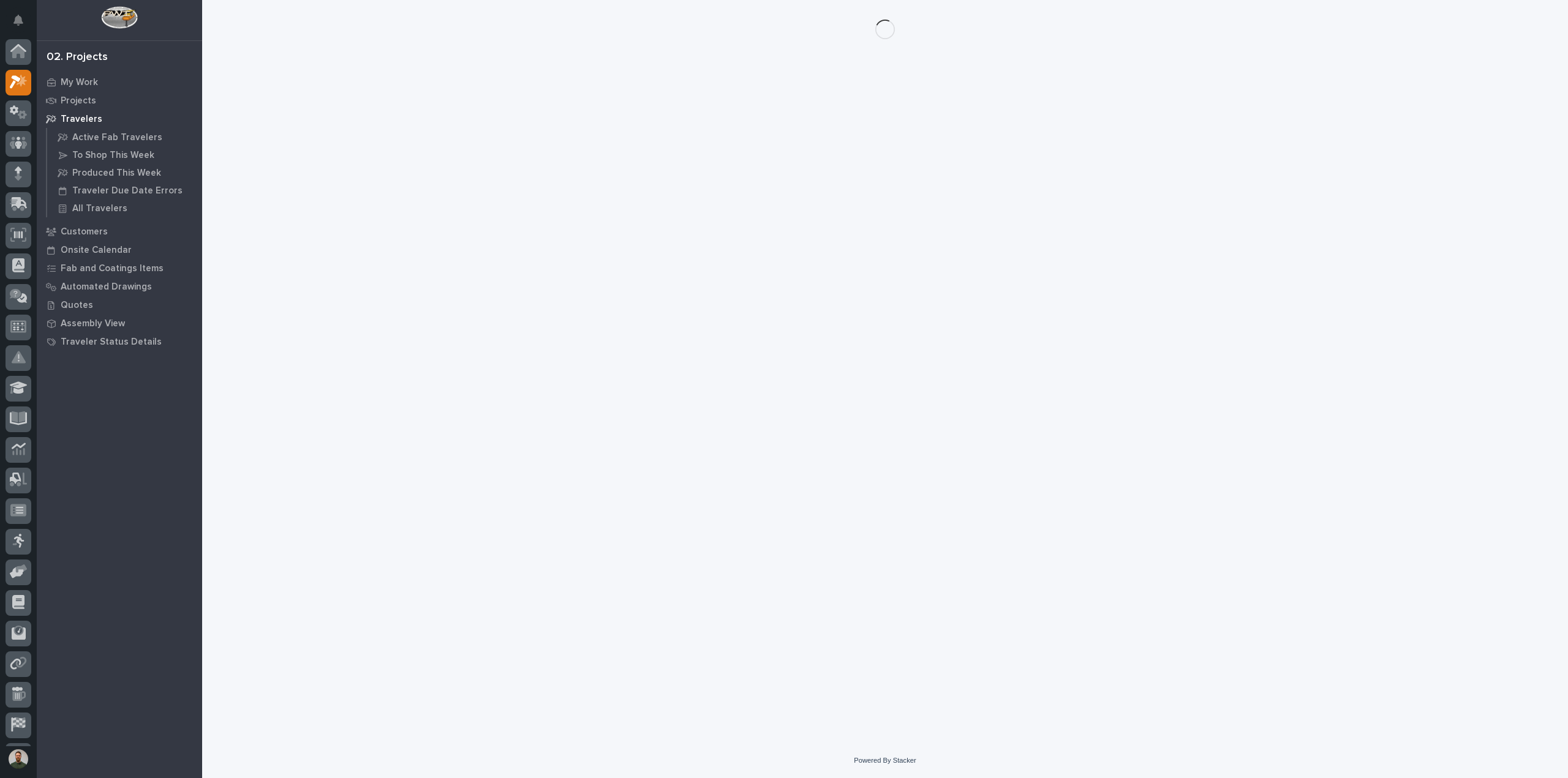
scroll to position [27, 0]
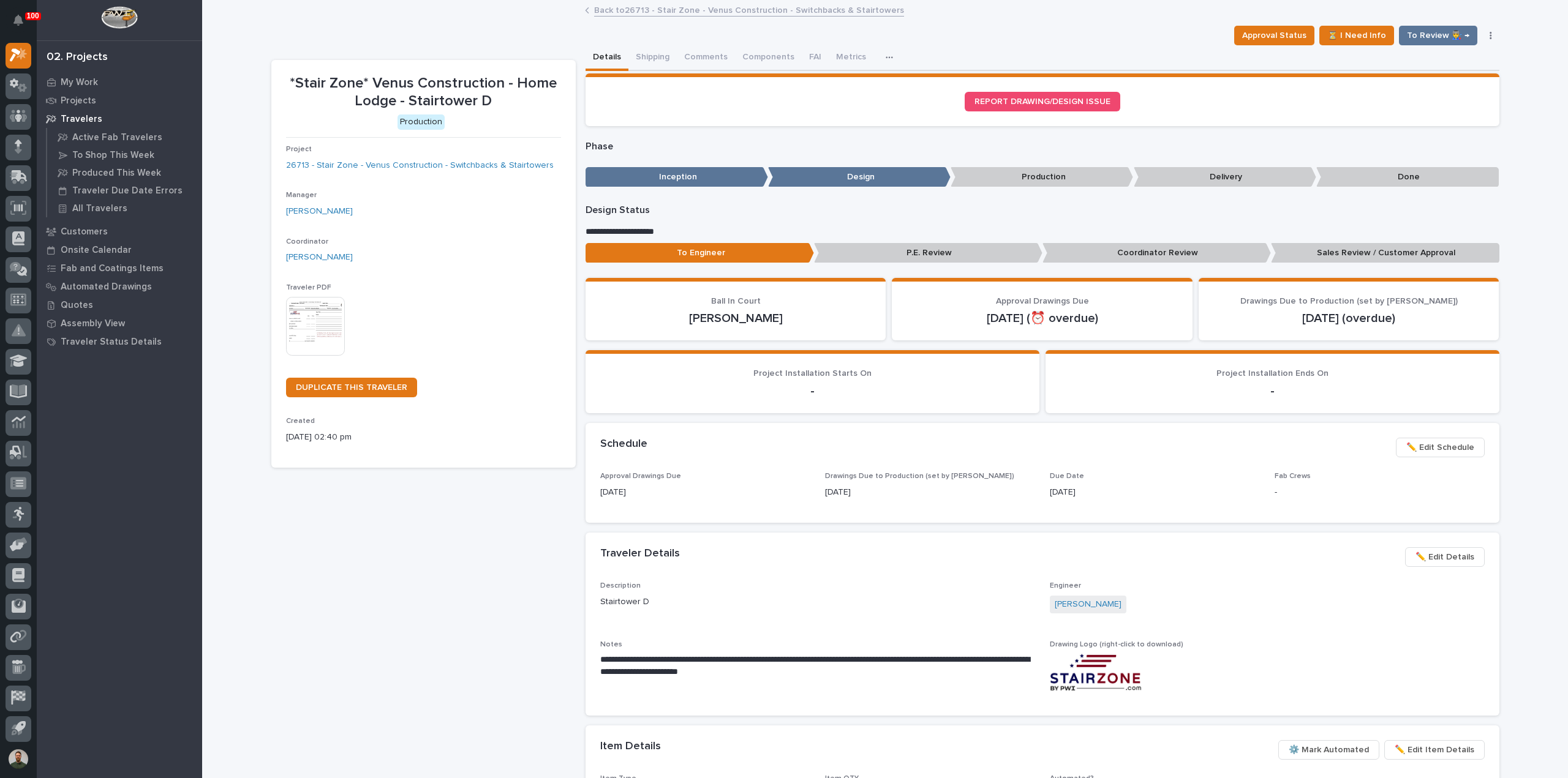
click at [1440, 556] on span "✏️ Edit Details" at bounding box center [1445, 557] width 59 height 15
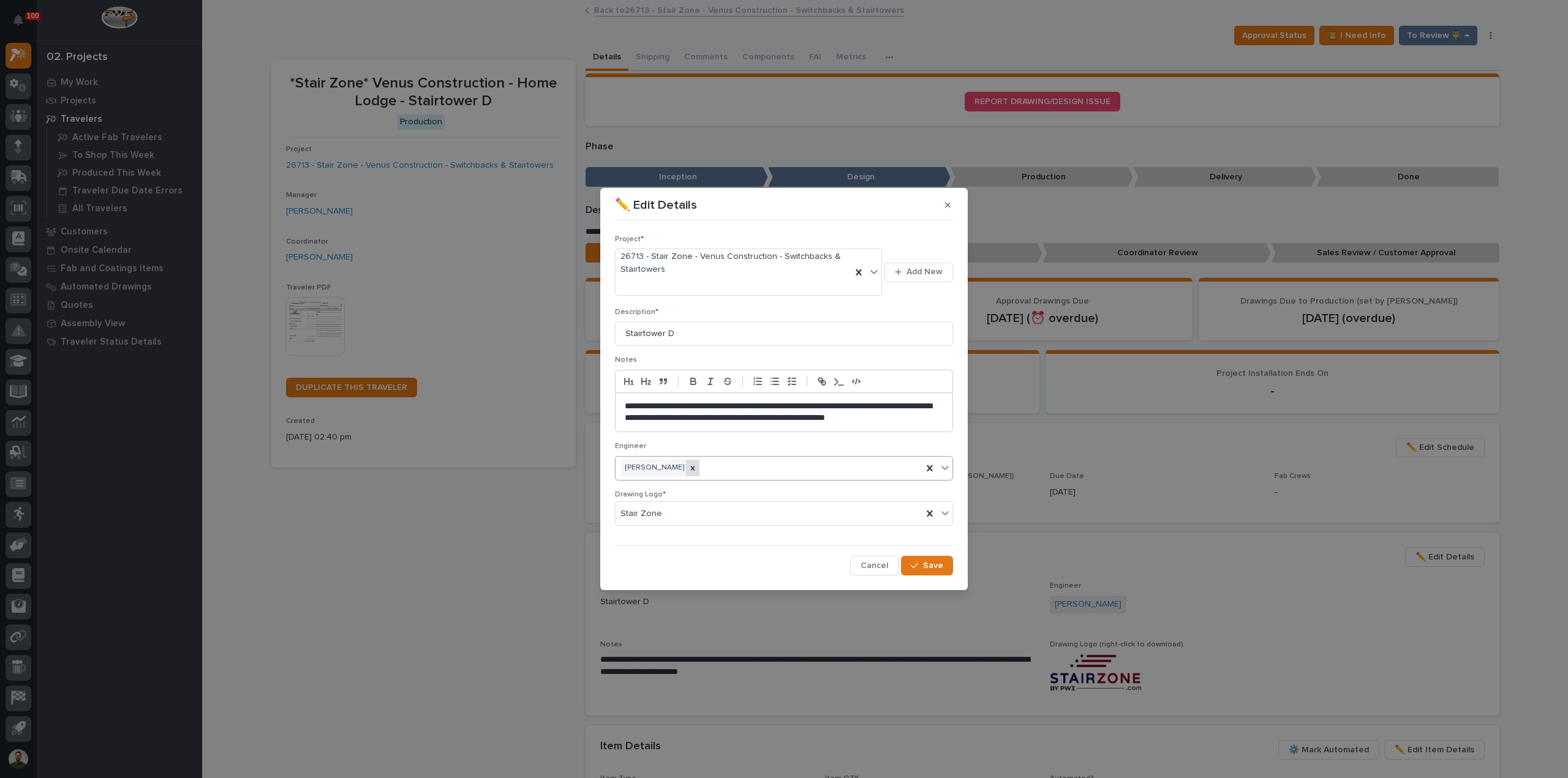
click at [686, 467] on div at bounding box center [693, 468] width 13 height 17
drag, startPoint x: 692, startPoint y: 468, endPoint x: 704, endPoint y: 472, distance: 12.6
click at [695, 469] on div "Select..." at bounding box center [776, 468] width 321 height 20
type input "****"
click at [918, 559] on button "Save" at bounding box center [927, 565] width 52 height 20
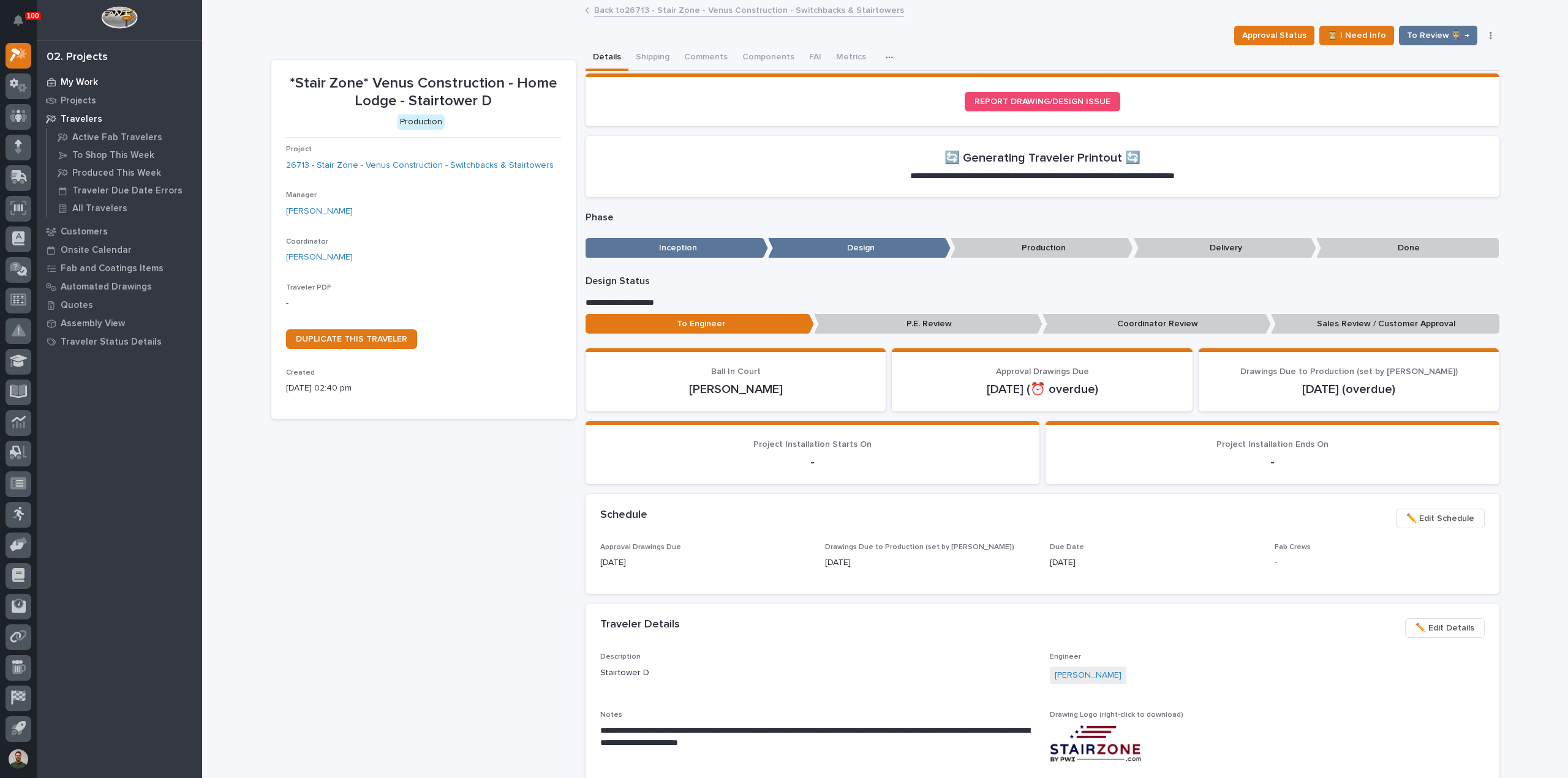
click at [90, 81] on p "My Work" at bounding box center [79, 83] width 37 height 11
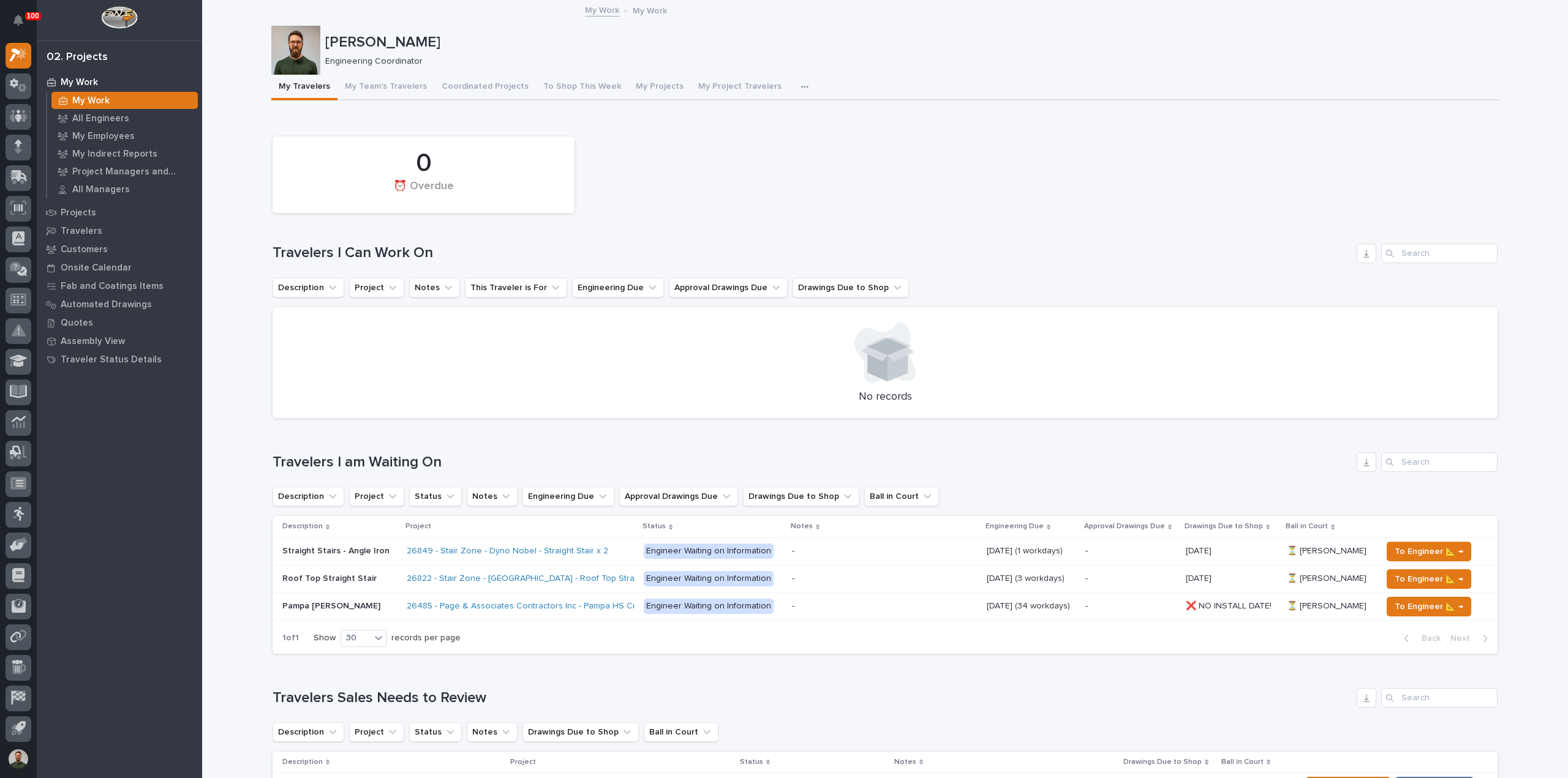
click at [1055, 137] on div "0 ⏰ Overdue" at bounding box center [885, 174] width 1237 height 88
click at [361, 455] on h1 "Travelers I am Waiting On" at bounding box center [812, 463] width 1079 height 18
drag, startPoint x: 361, startPoint y: 455, endPoint x: 359, endPoint y: 445, distance: 10.2
click at [361, 454] on h1 "Travelers I am Waiting On" at bounding box center [812, 463] width 1079 height 18
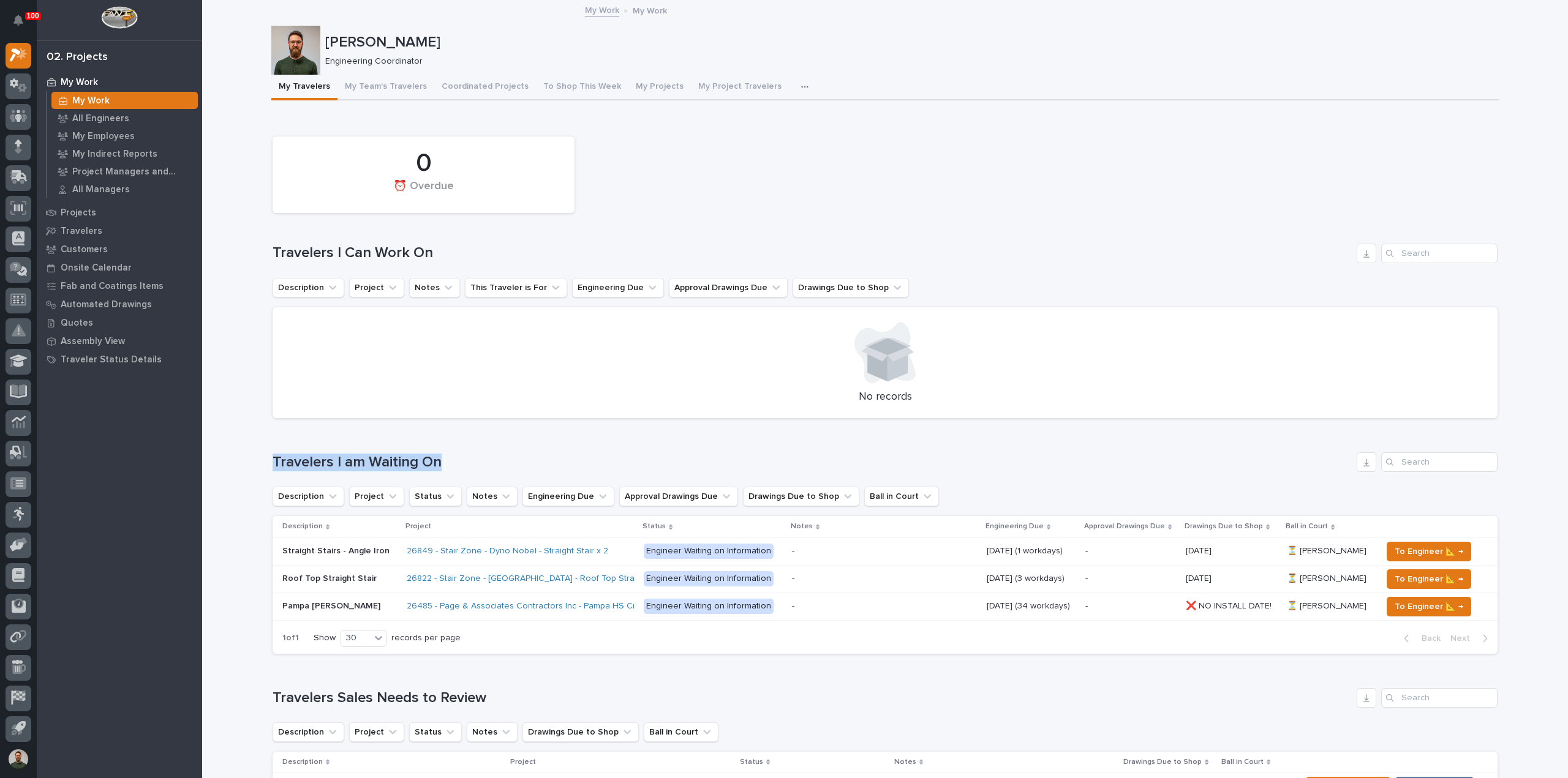
click at [359, 445] on div "Loading... Saving… Travelers I am Waiting On Description Project Status Notes E…" at bounding box center [885, 545] width 1225 height 235
click at [408, 464] on h1 "Travelers I am Waiting On" at bounding box center [812, 463] width 1079 height 18
drag, startPoint x: 408, startPoint y: 464, endPoint x: 404, endPoint y: 445, distance: 19.4
click at [408, 461] on h1 "Travelers I am Waiting On" at bounding box center [812, 463] width 1079 height 18
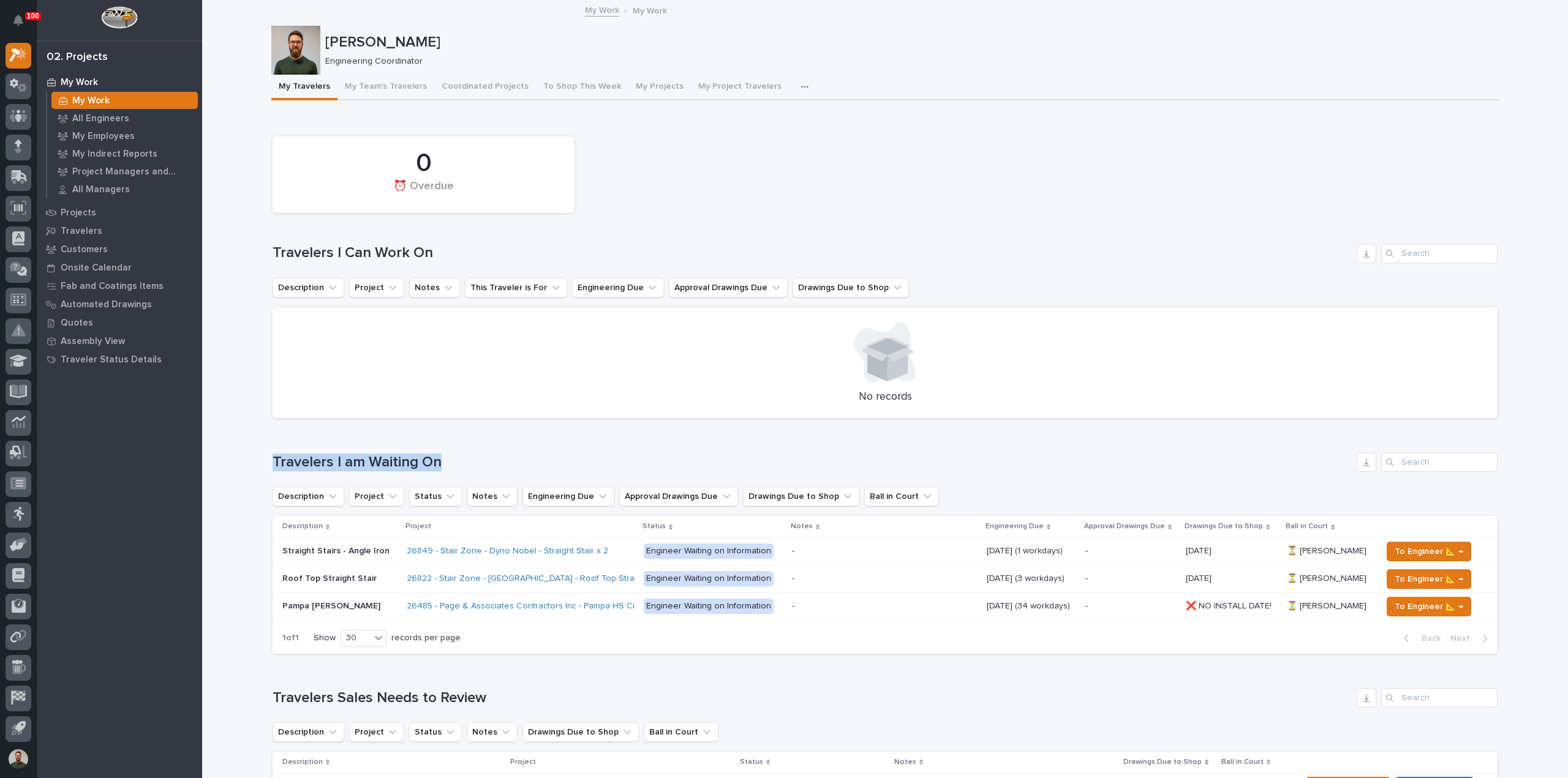
click at [404, 444] on div "Loading... Saving… Travelers I am Waiting On Description Project Status Notes E…" at bounding box center [885, 545] width 1225 height 235
click at [82, 82] on p "My Work" at bounding box center [79, 83] width 37 height 11
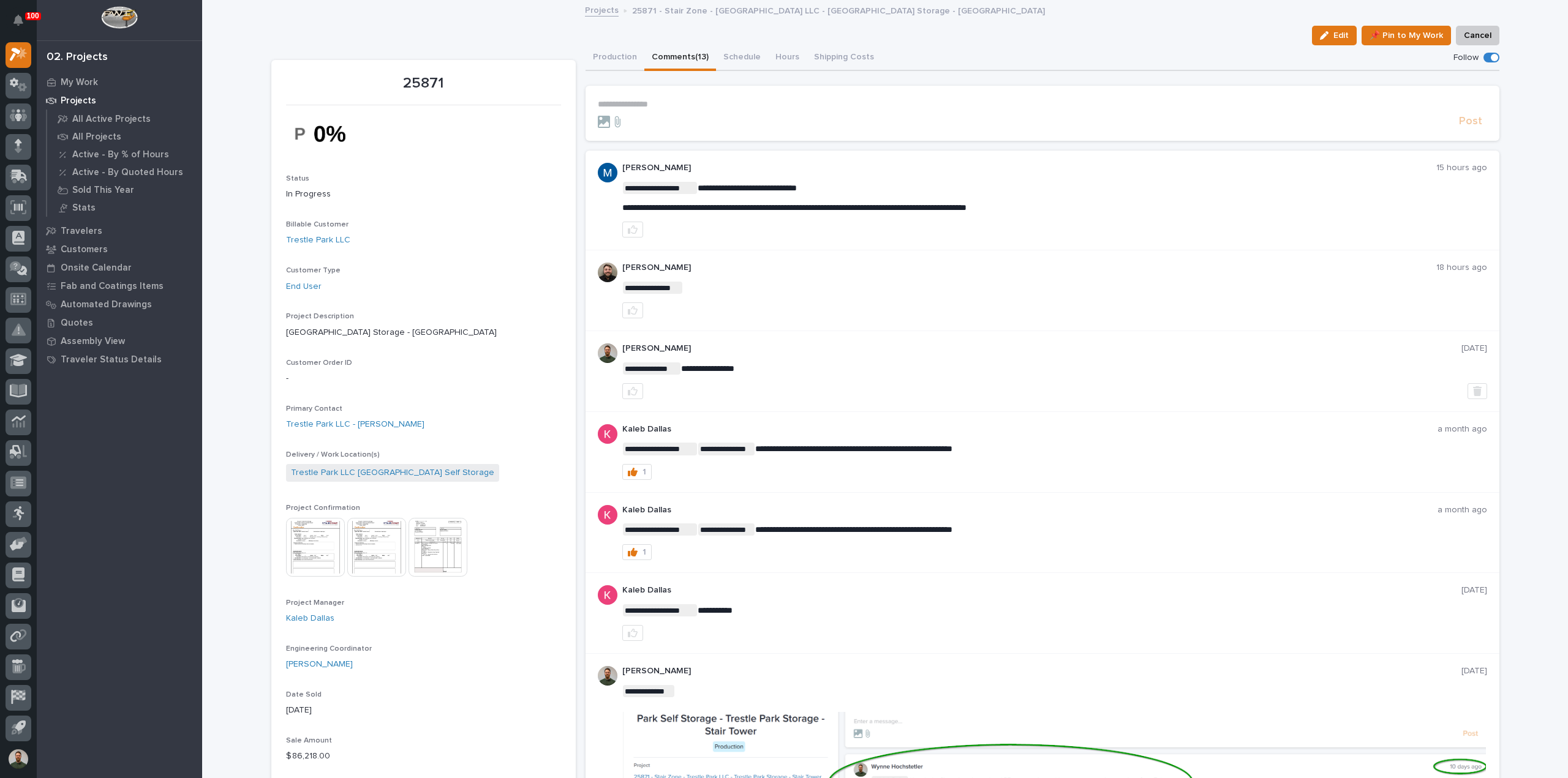
scroll to position [27, 0]
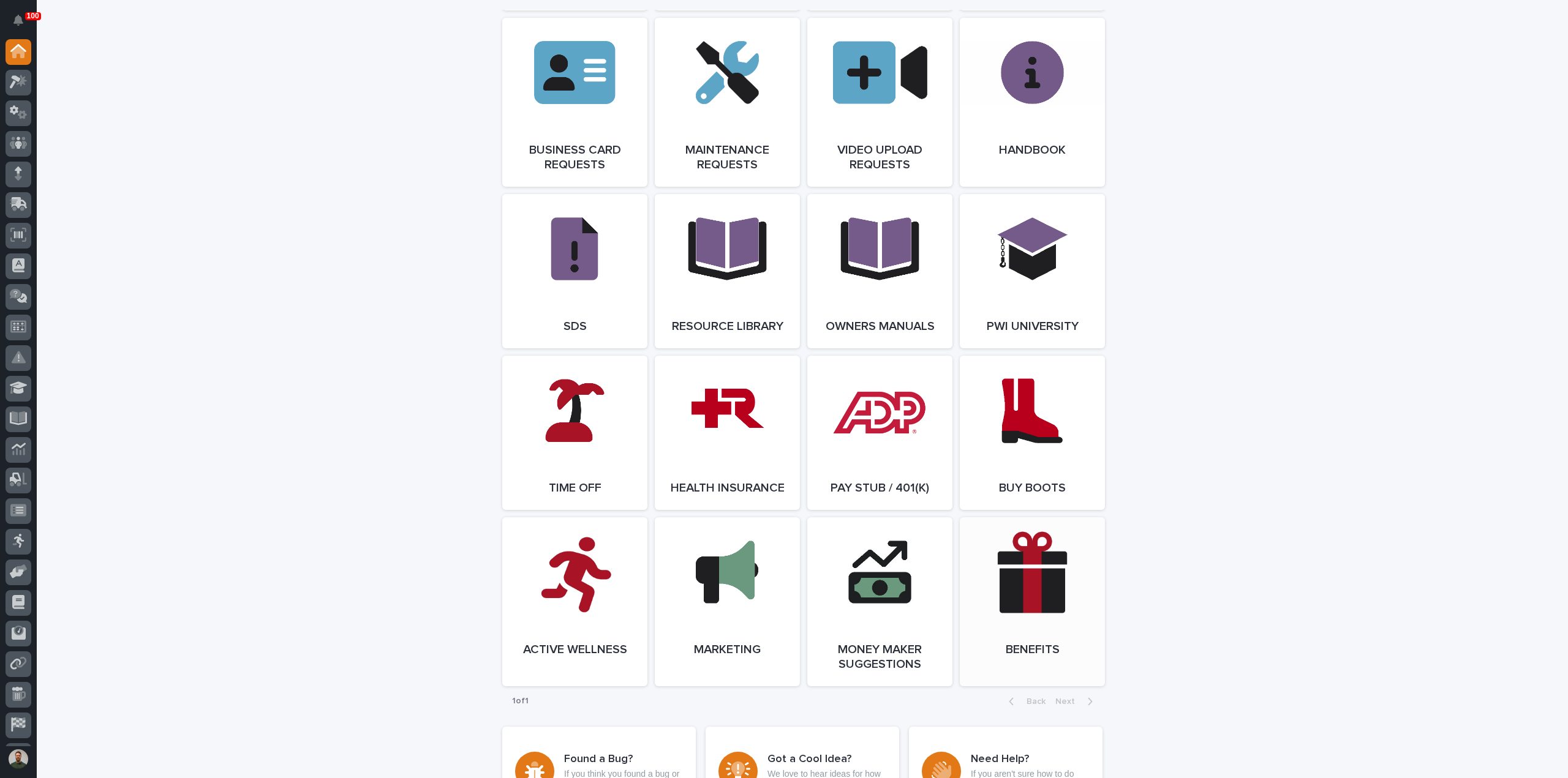
scroll to position [1960, 0]
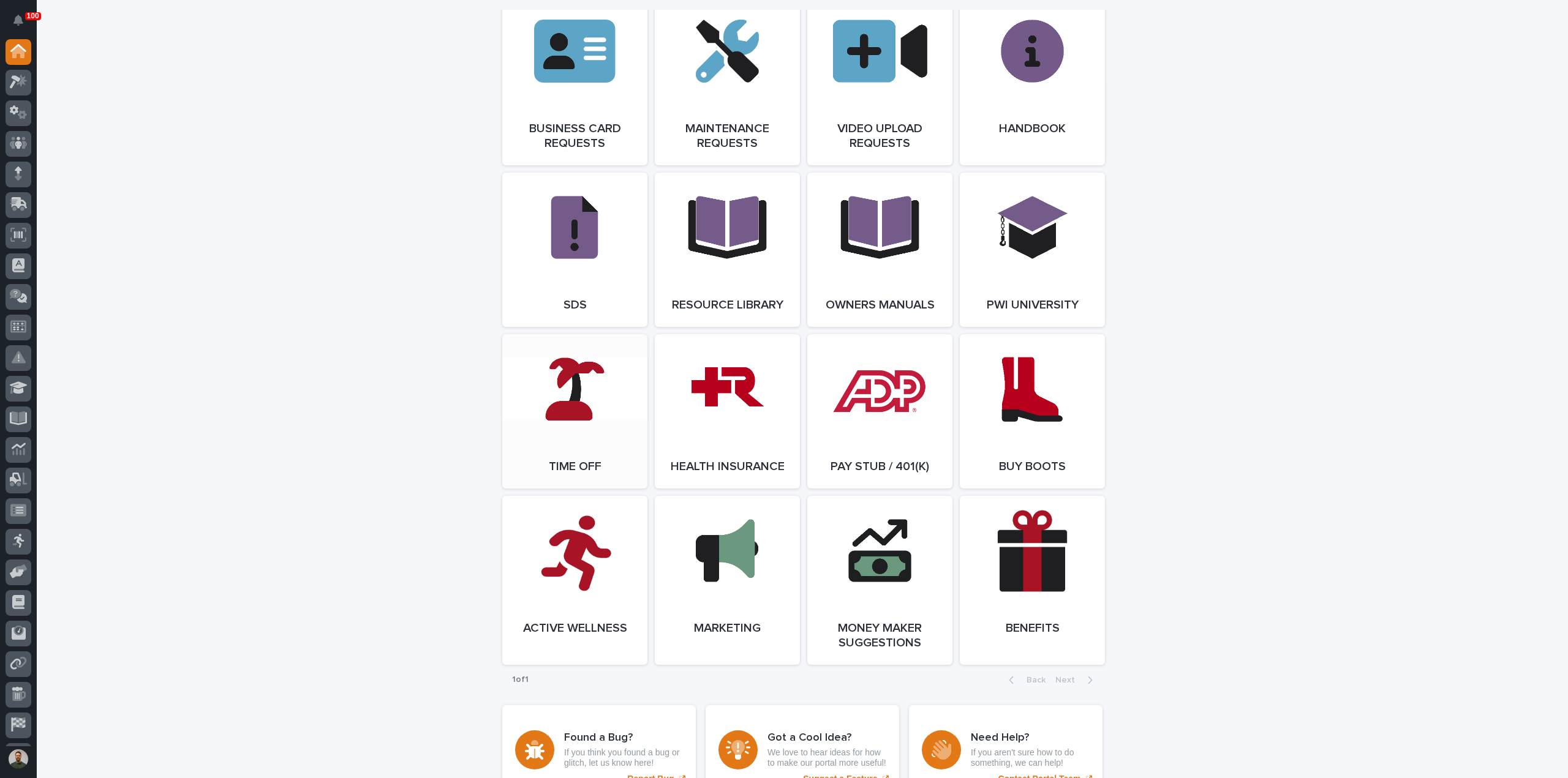
click at [585, 423] on link "Open Link" at bounding box center [575, 411] width 145 height 154
